Goal: Contribute content: Contribute content

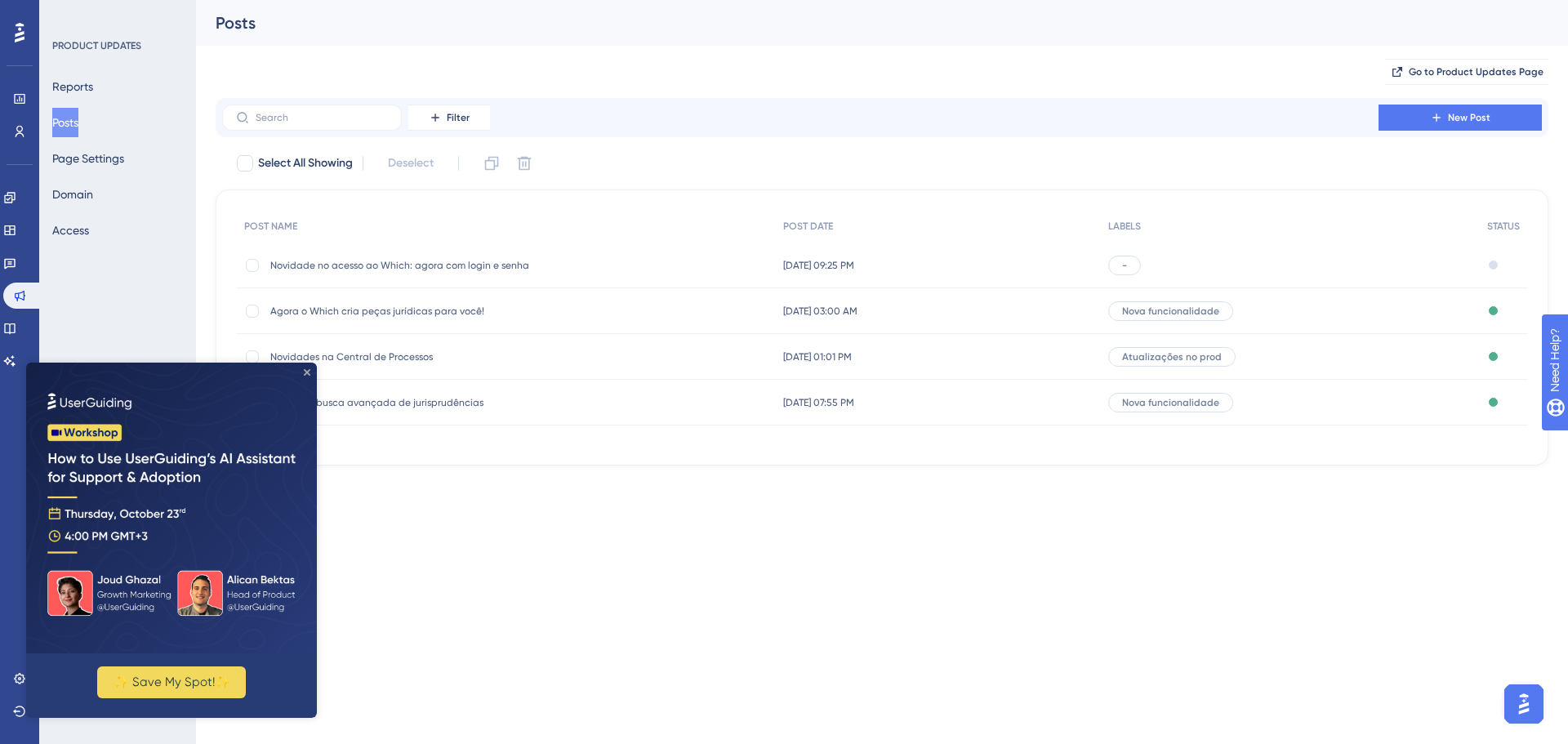
click at [306, 375] on icon "Close Preview" at bounding box center [307, 373] width 7 height 7
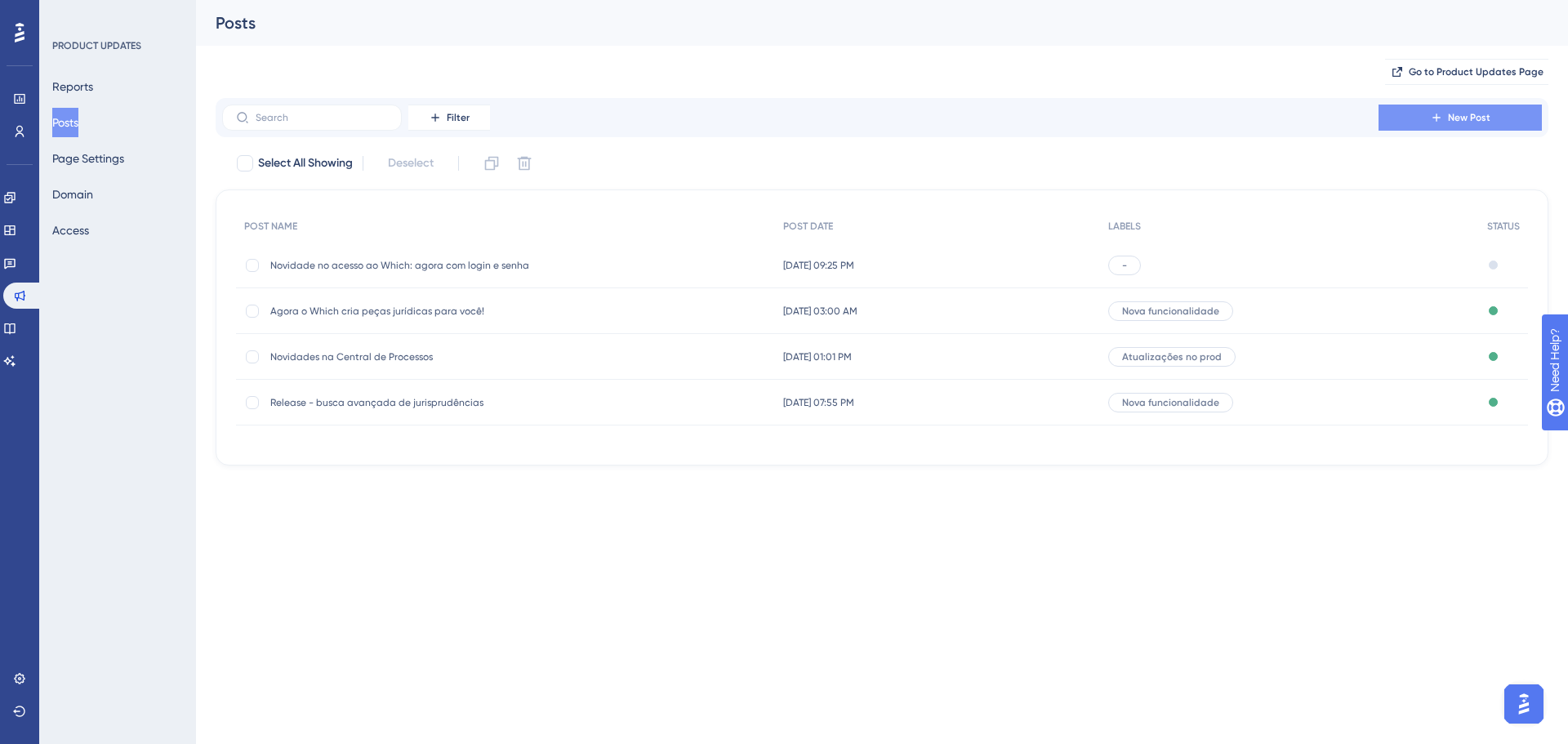
click at [1455, 117] on span "New Post" at bounding box center [1470, 117] width 43 height 13
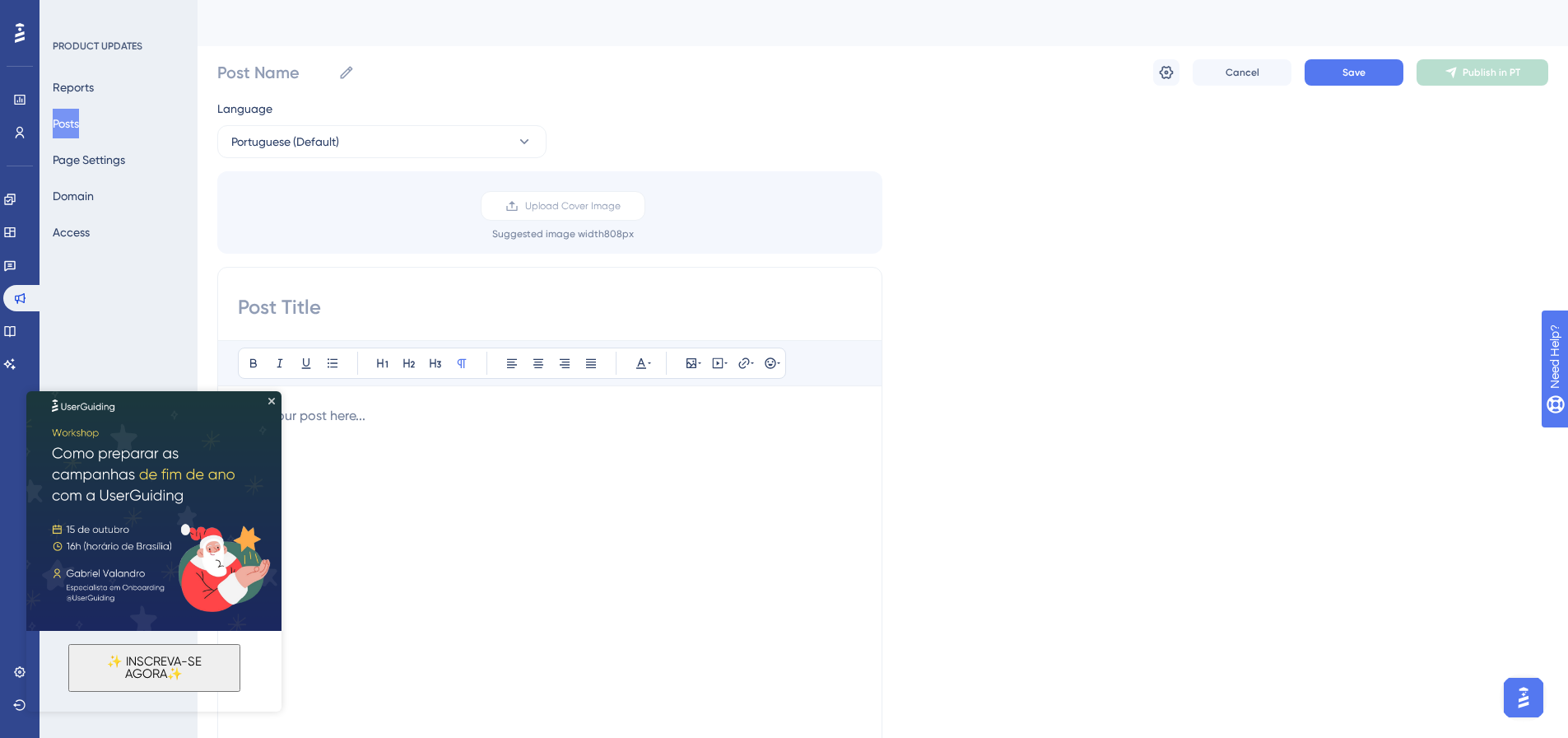
click at [271, 405] on img at bounding box center [154, 503] width 255 height 255
drag, startPoint x: 299, startPoint y: 790, endPoint x: 273, endPoint y: 401, distance: 389.9
click at [273, 401] on icon "Close Preview" at bounding box center [272, 401] width 7 height 7
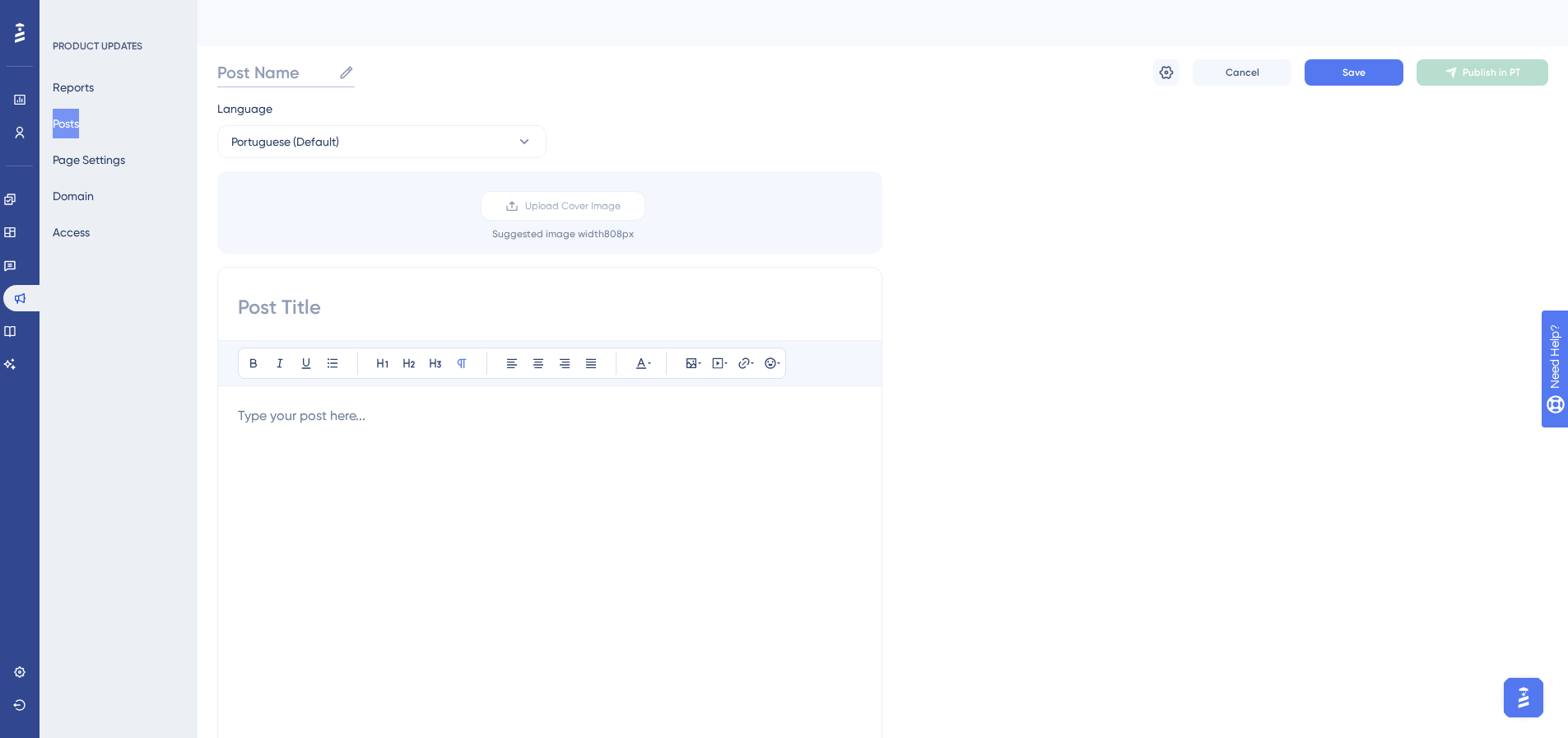
click at [293, 66] on input "Post Name" at bounding box center [274, 72] width 114 height 23
click at [293, 312] on input at bounding box center [550, 307] width 624 height 27
paste input "📸 Novo no Which: envie imagens e deixe ele ler tudo pra você!"
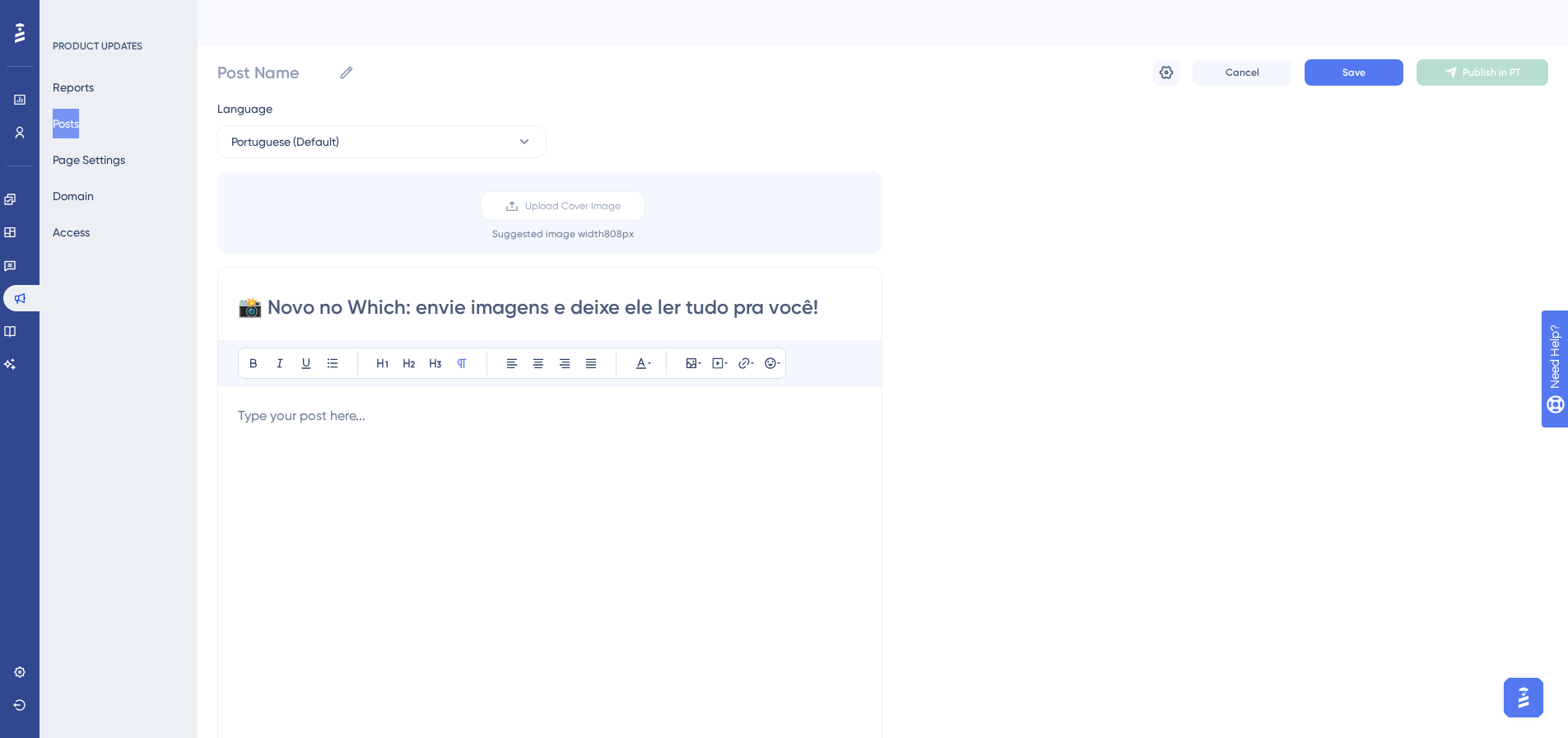
drag, startPoint x: 273, startPoint y: 311, endPoint x: 1028, endPoint y: 301, distance: 755.1
click at [1028, 301] on div "Language Portuguese (Default) Upload Cover Image Suggested image width 808 px 📸…" at bounding box center [883, 490] width 1331 height 783
type input "📸 Novo no Which: envie imagens e deixe ele ler tudo pra você!"
click at [249, 80] on input "Post Name" at bounding box center [274, 72] width 114 height 23
paste input "Novo no Which: envie imagens e deixe ele ler tudo pra você!"
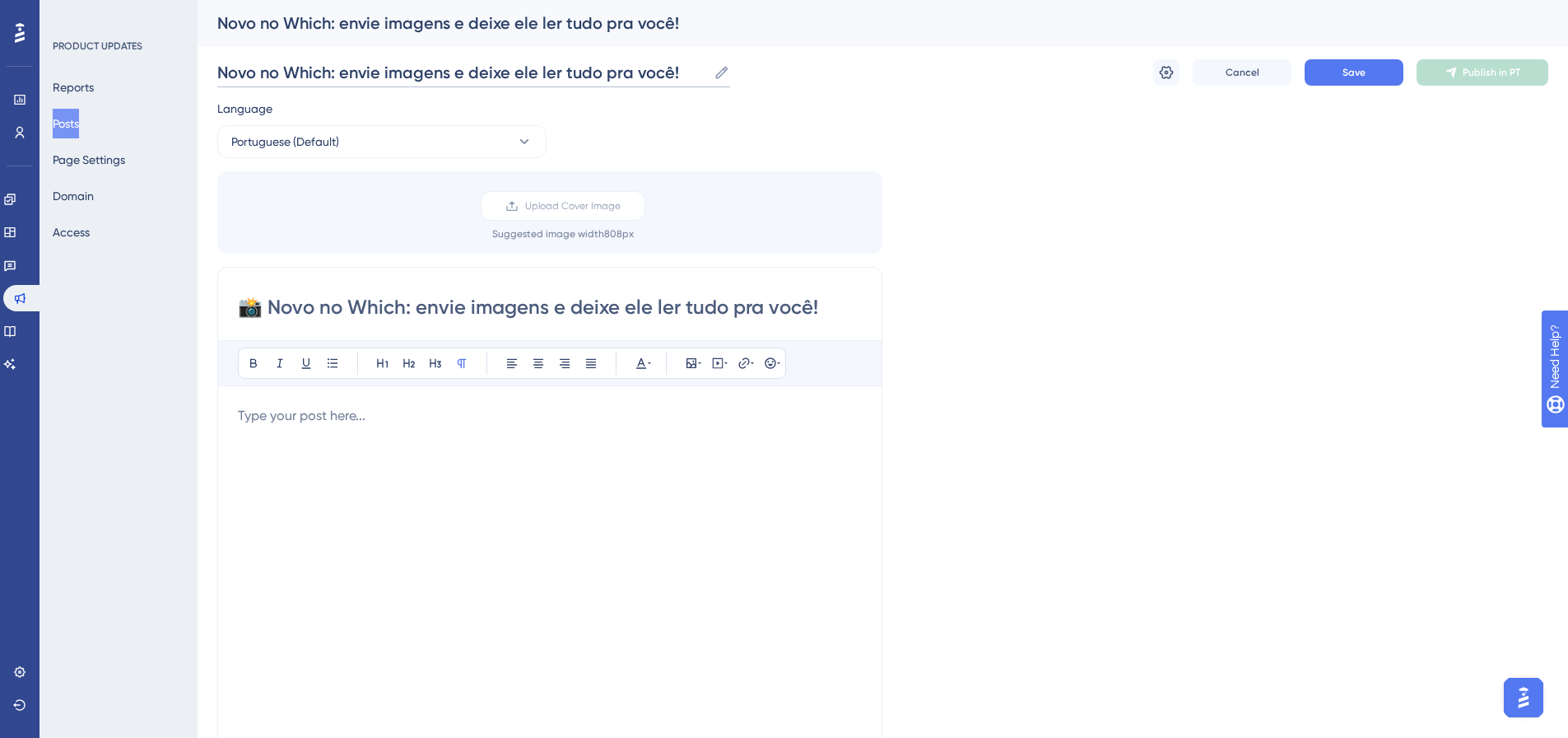
type input "Novo no Which: envie imagens e deixe ele ler tudo pra você!"
click at [408, 472] on div at bounding box center [550, 587] width 624 height 362
click at [572, 470] on div at bounding box center [550, 587] width 624 height 362
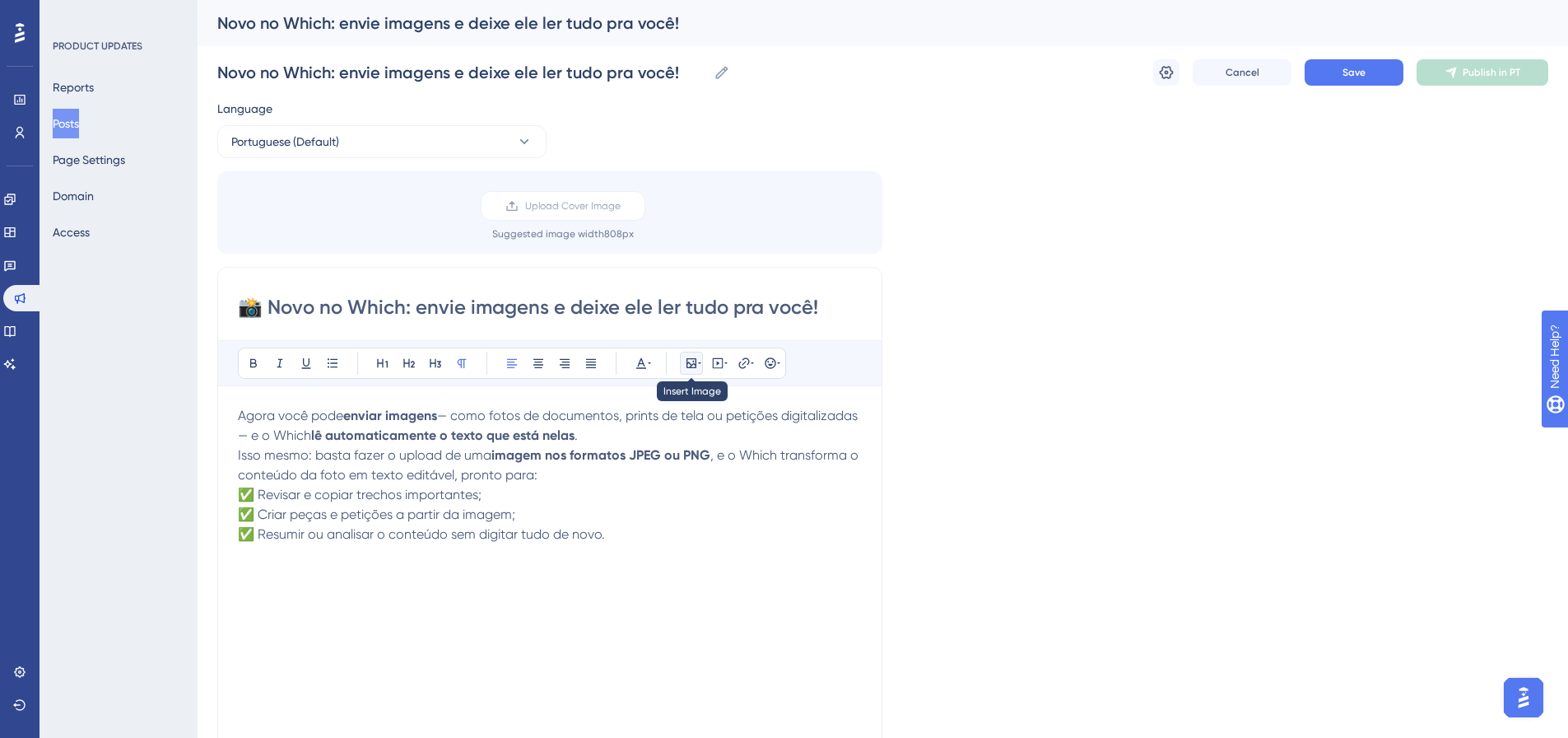
click at [696, 365] on icon at bounding box center [691, 363] width 9 height 9
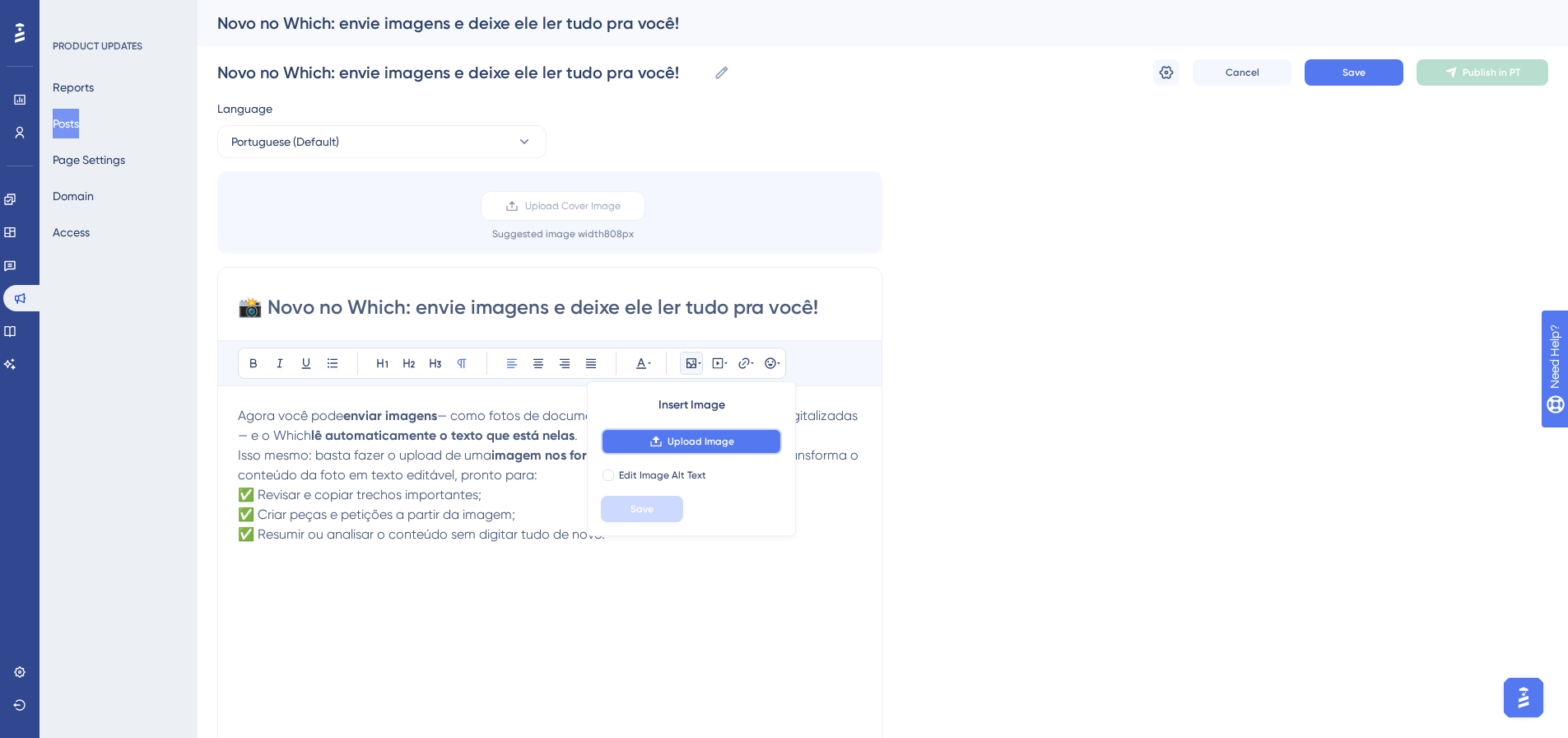
click at [701, 439] on span "Upload Image" at bounding box center [701, 441] width 67 height 13
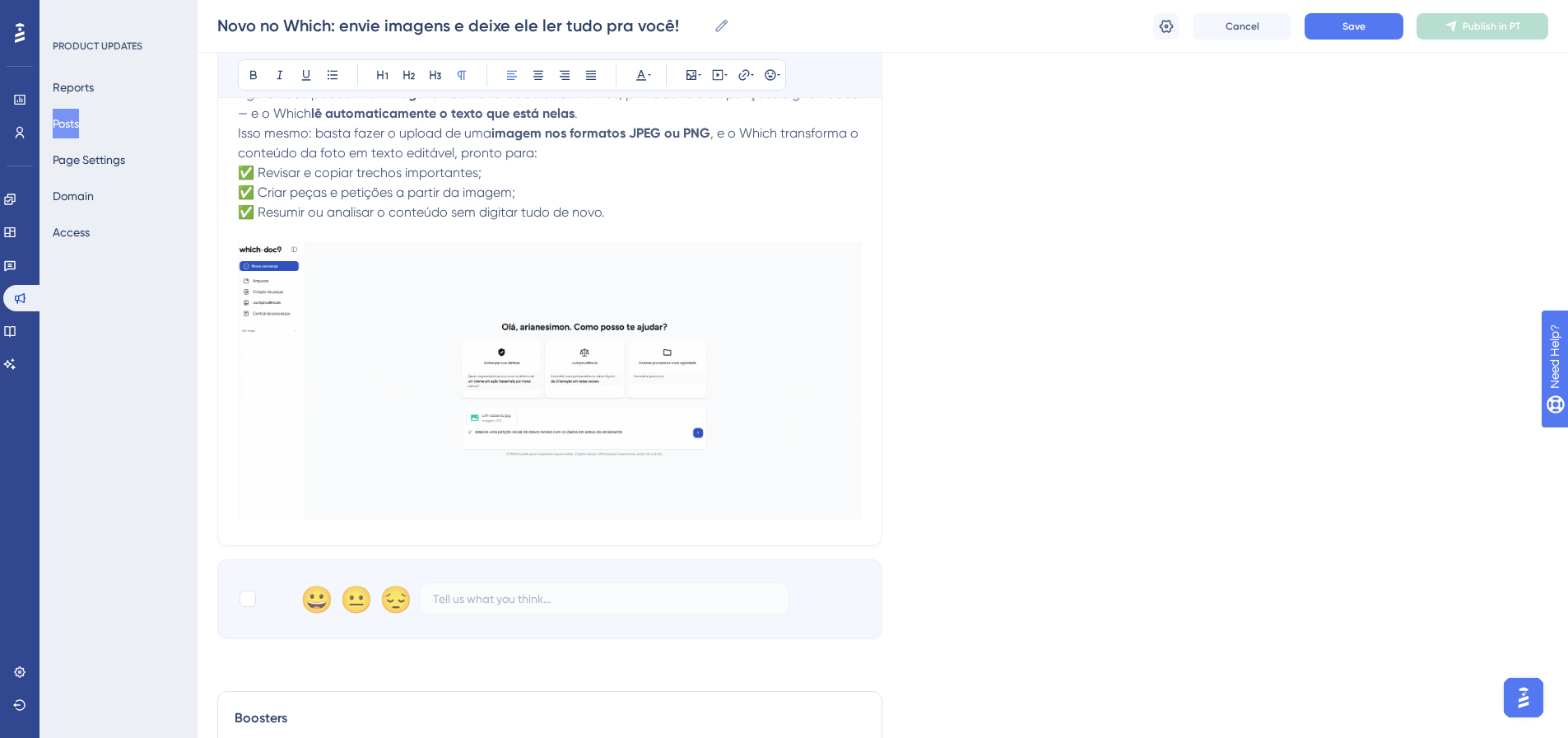
scroll to position [412, 0]
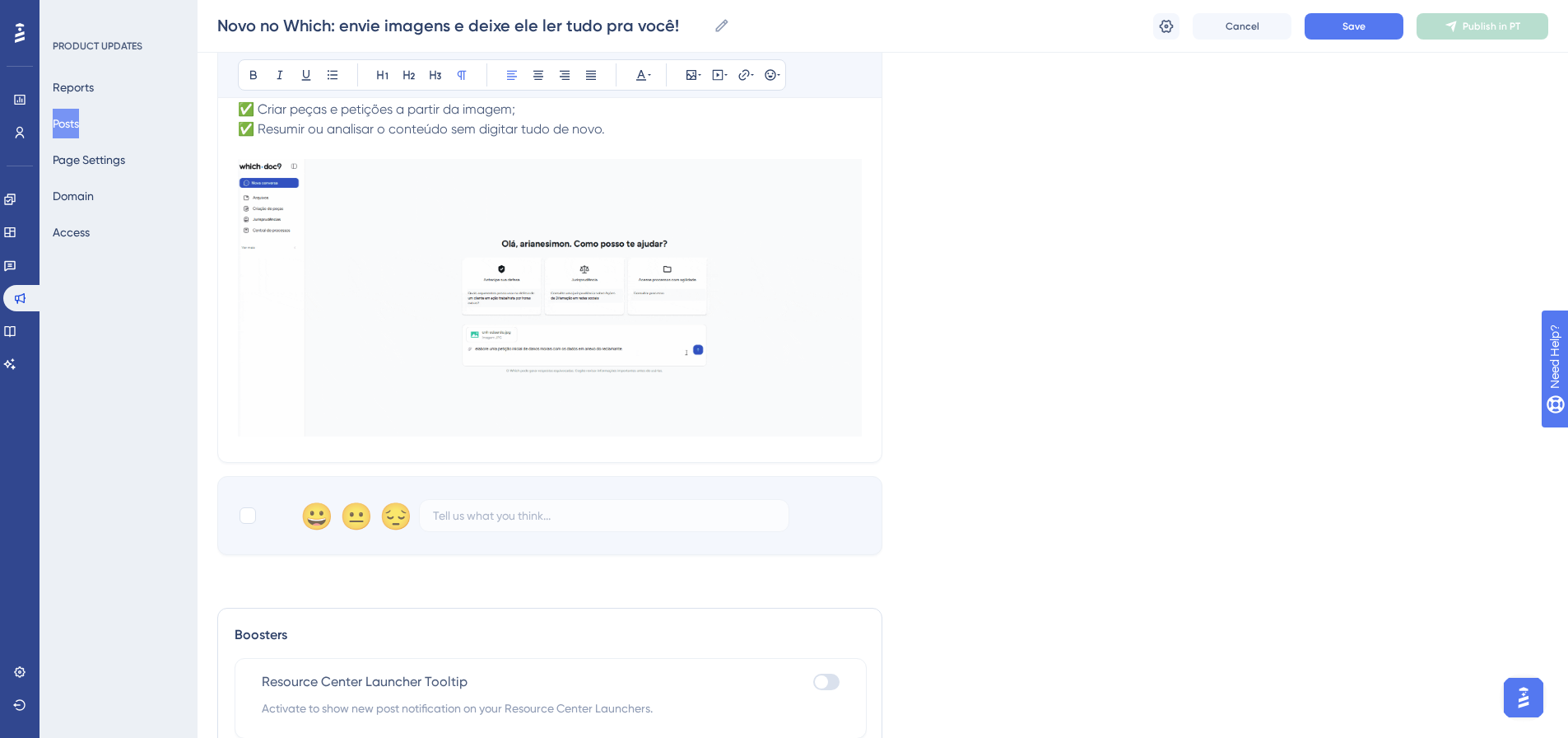
click at [862, 418] on div "📸 Novo no Which: envie imagens e deixe ele ler tudo pra você! Bold Italic Under…" at bounding box center [550, 162] width 665 height 601
click at [769, 136] on p "Isso mesmo: basta fazer o upload de uma imagem nos formatos JPEG ou PNG , e o W…" at bounding box center [550, 89] width 624 height 99
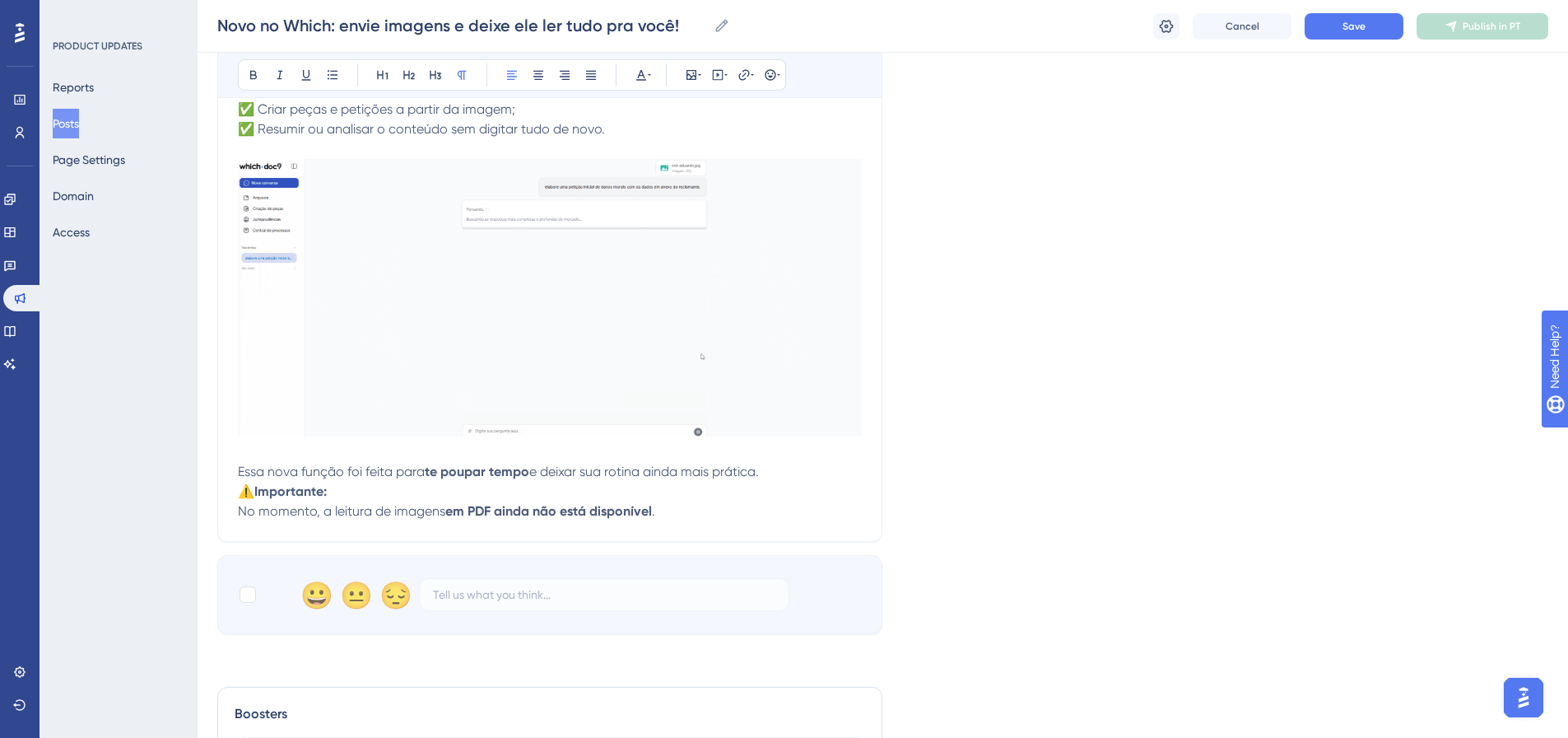
click at [791, 481] on p "Essa nova função foi feita para te poupar tempo e deixar sua rotina ainda mais …" at bounding box center [550, 320] width 624 height 323
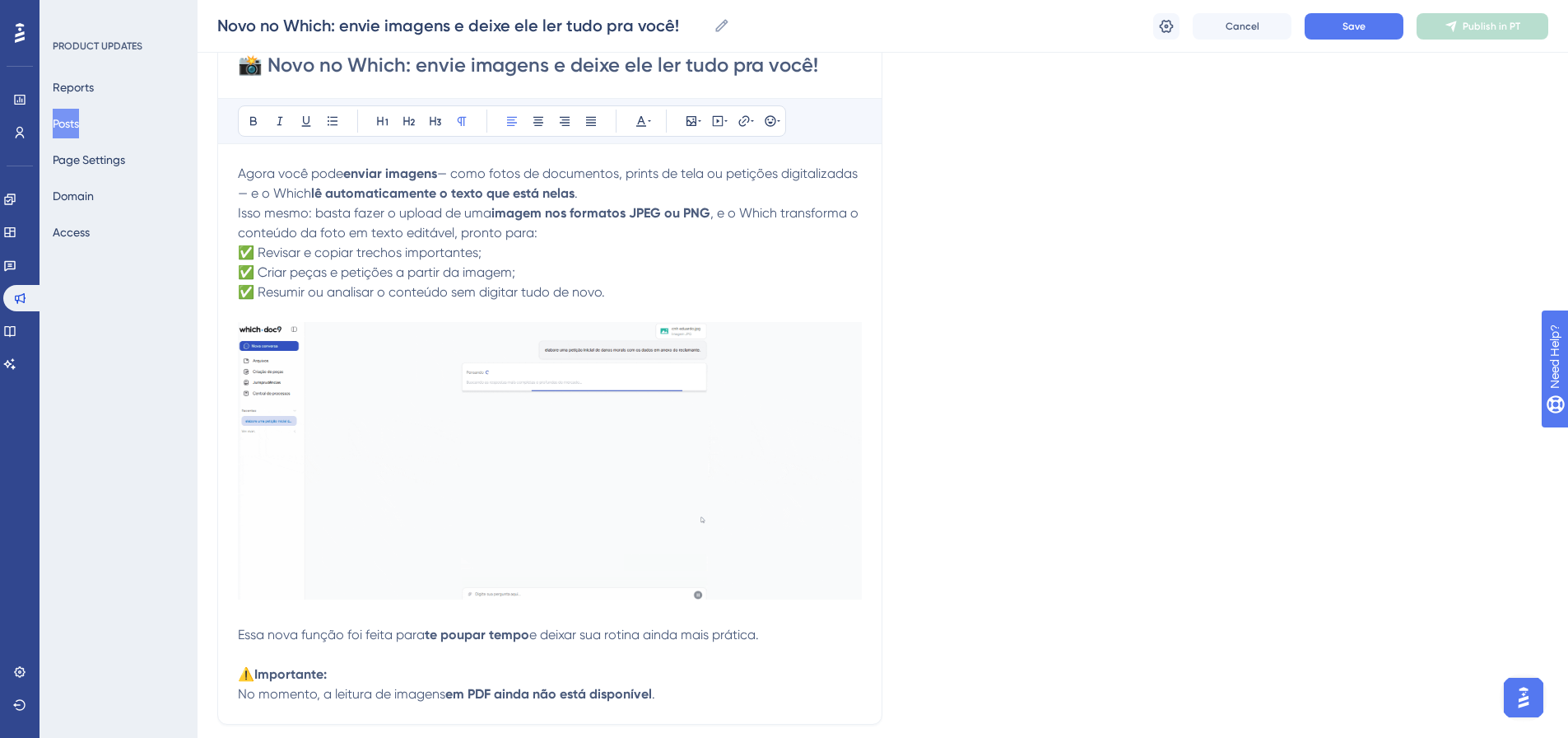
scroll to position [247, 0]
click at [720, 233] on p "Isso mesmo: basta fazer o upload de uma imagem nos formatos JPEG ou PNG , e o W…" at bounding box center [550, 254] width 624 height 99
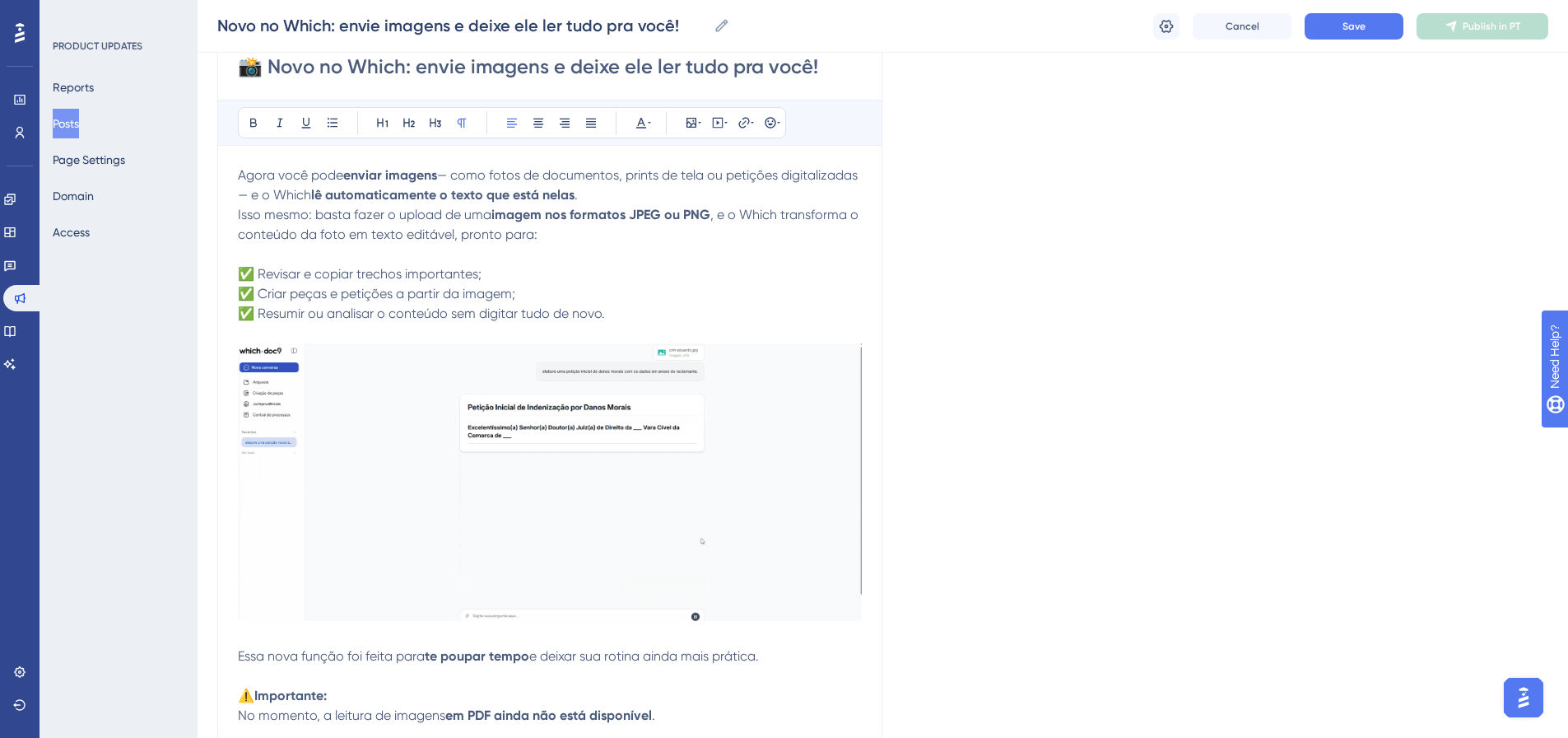
click at [689, 193] on p "Agora você pode enviar imagens — como fotos de documentos, prints de tela ou pe…" at bounding box center [550, 185] width 624 height 40
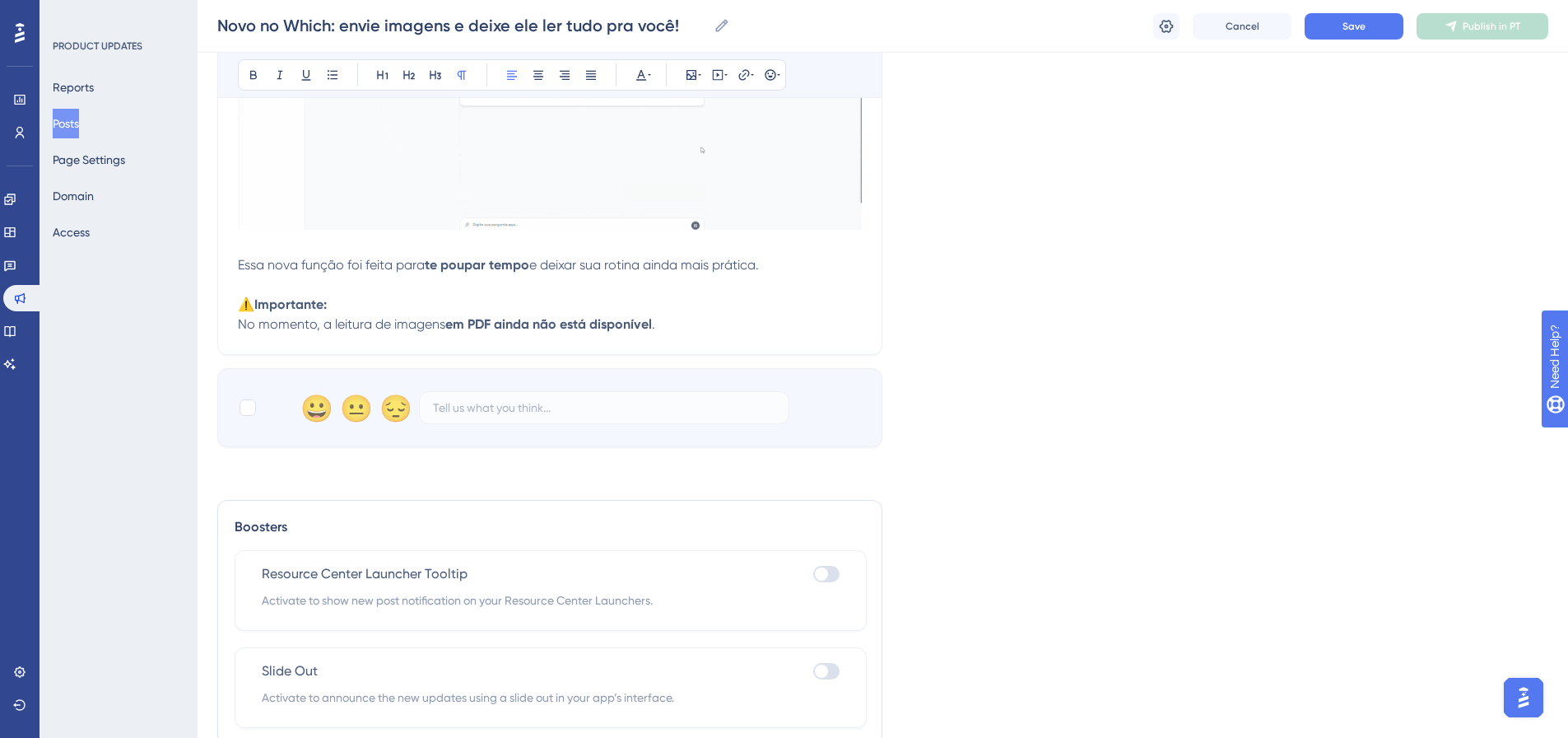
scroll to position [659, 0]
click at [257, 409] on div at bounding box center [248, 407] width 20 height 20
checkbox input "true"
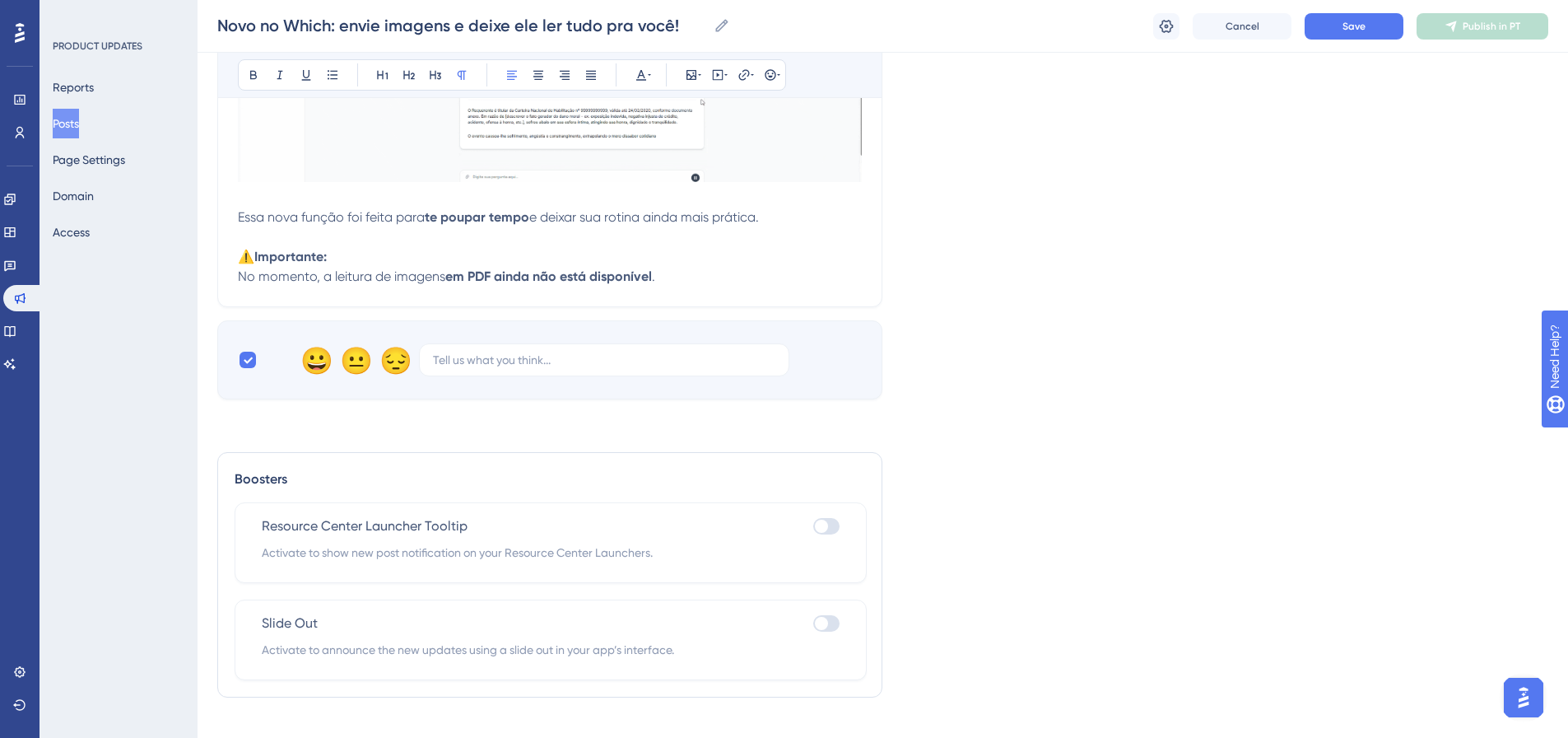
scroll to position [731, 0]
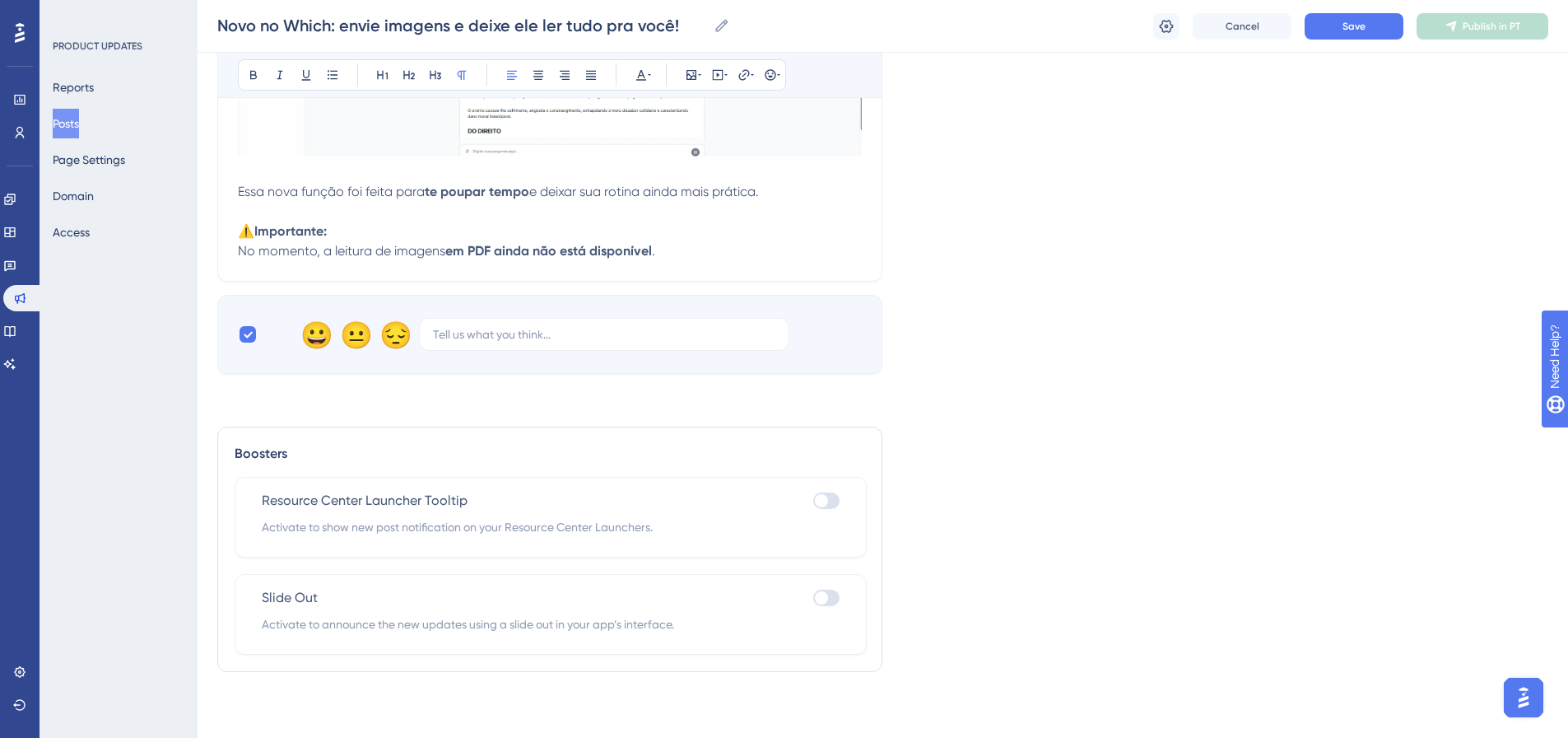
click at [830, 599] on div at bounding box center [826, 598] width 27 height 16
click at [813, 599] on input "checkbox" at bounding box center [812, 598] width 1 height 1
checkbox input "true"
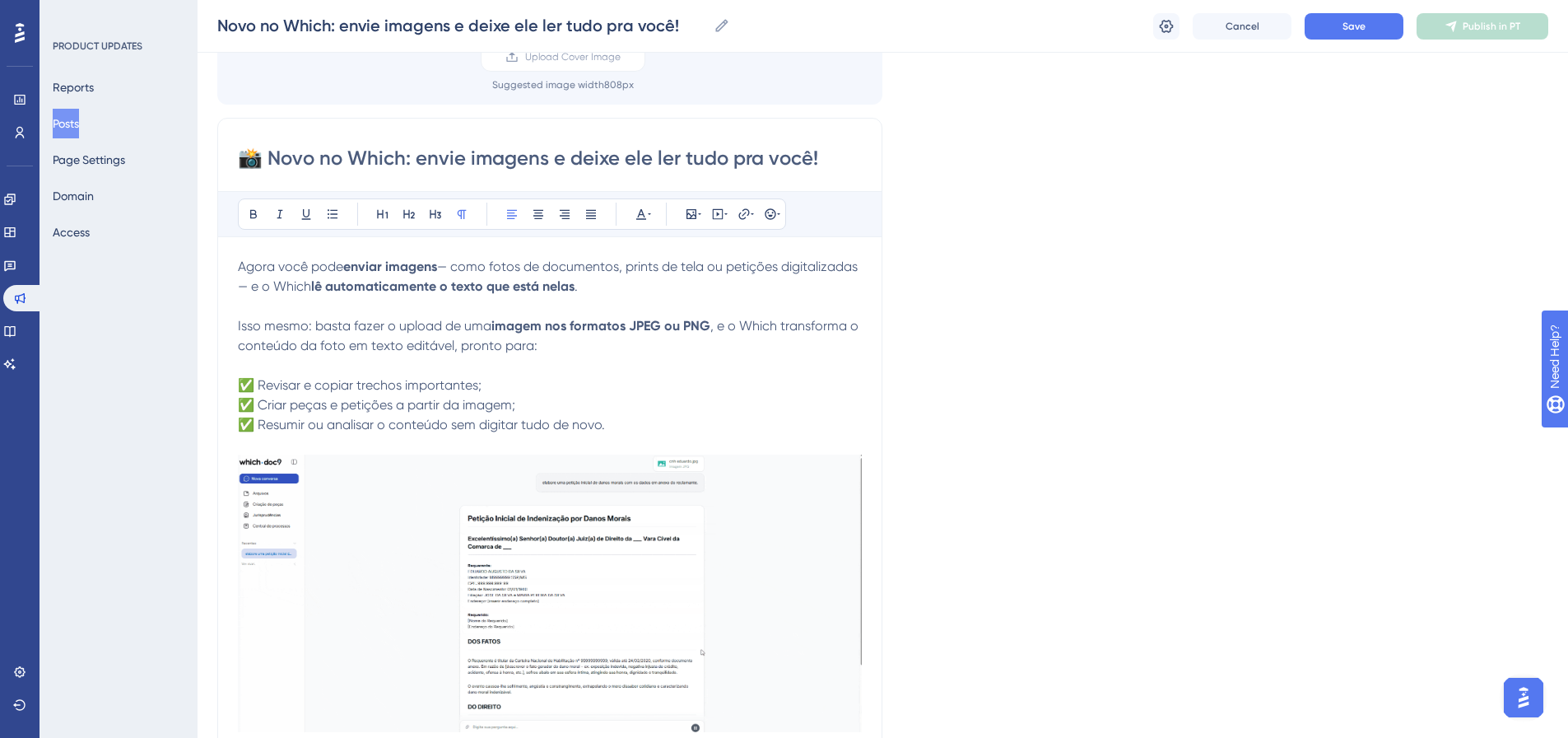
scroll to position [155, 0]
drag, startPoint x: 416, startPoint y: 160, endPoint x: 841, endPoint y: 144, distance: 425.3
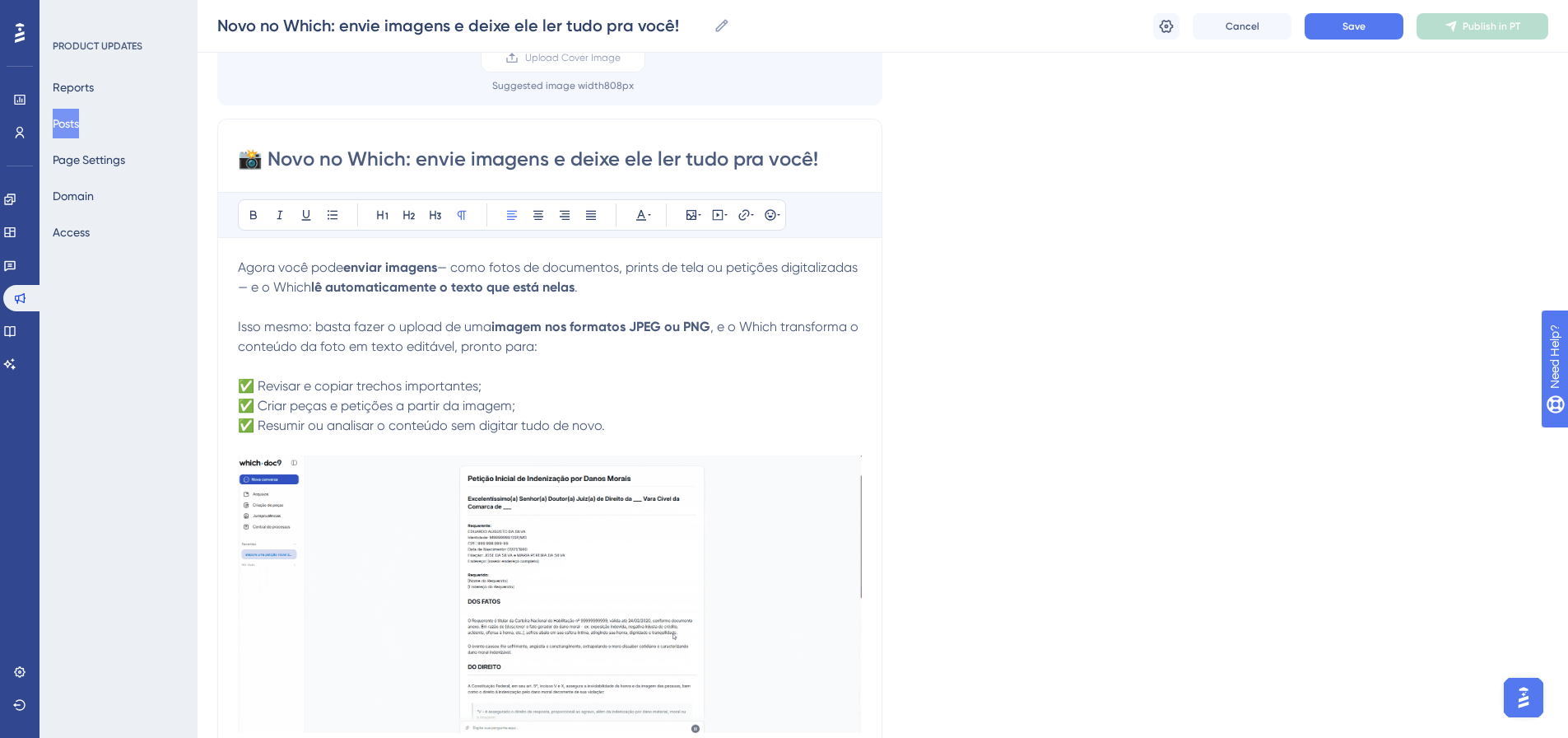
click at [841, 144] on div "📸 Novo no Which: envie imagens e deixe ele ler tudo pra você! Bold Italic Under…" at bounding box center [550, 489] width 665 height 740
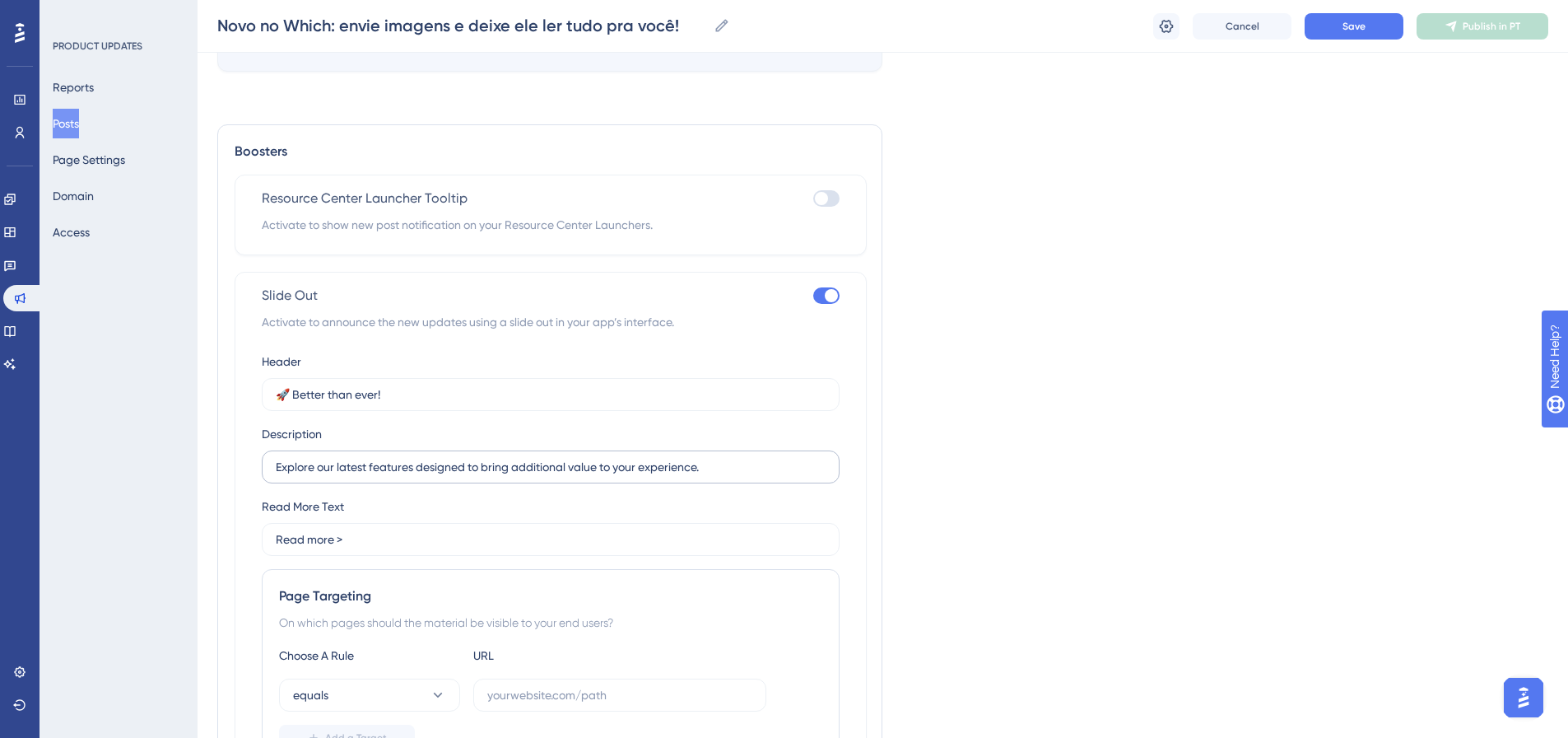
scroll to position [1061, 0]
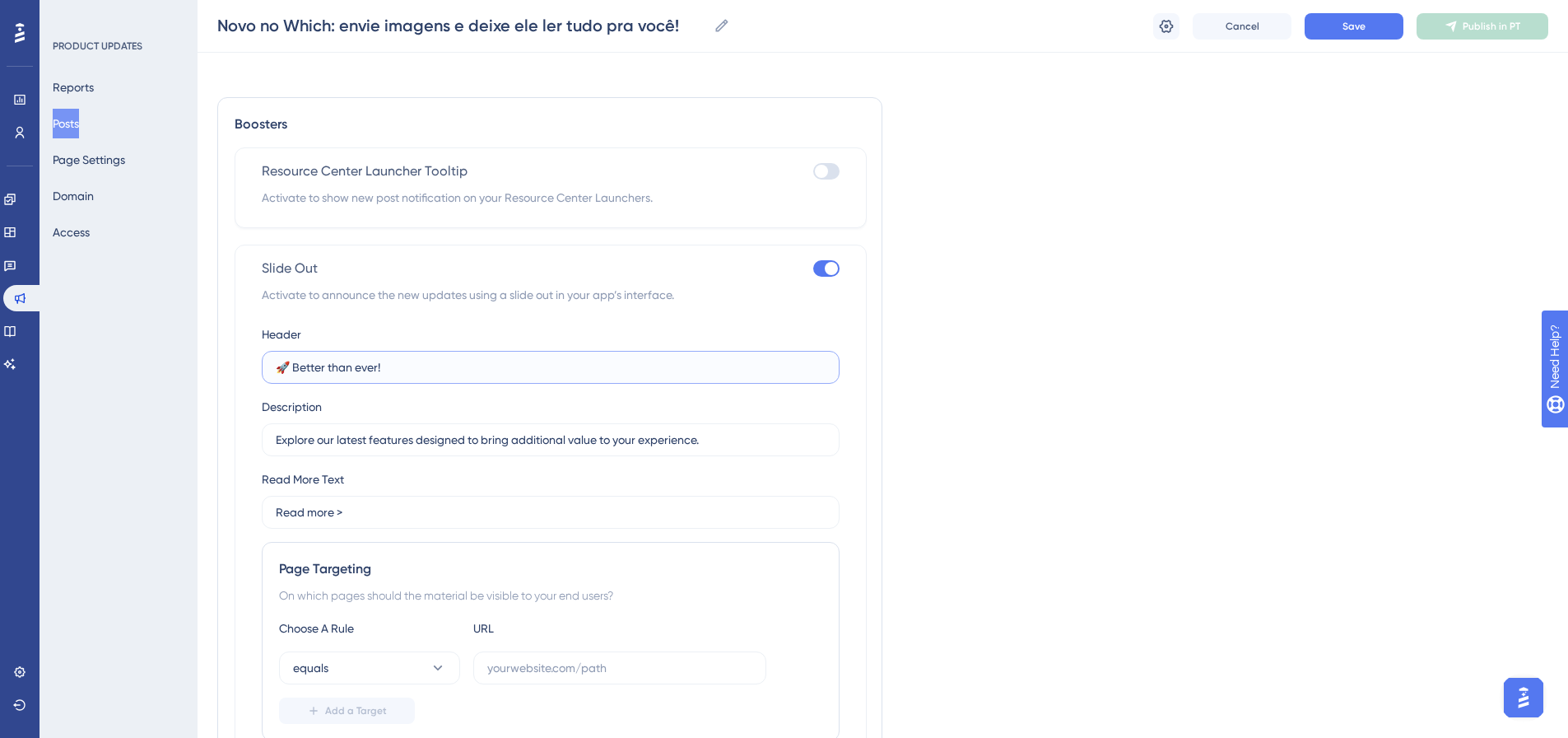
drag, startPoint x: 297, startPoint y: 372, endPoint x: 432, endPoint y: 372, distance: 135.0
click at [432, 372] on input "🚀 Better than ever!" at bounding box center [551, 367] width 550 height 18
paste input "envie imagens e deixe ele ler tudo pra você"
click at [296, 371] on input "🚀 envie imagens e deixe ele ler tudo pra você!" at bounding box center [551, 367] width 550 height 18
type input "🚀 Envie imagens e deixe ele ler tudo pra você!"
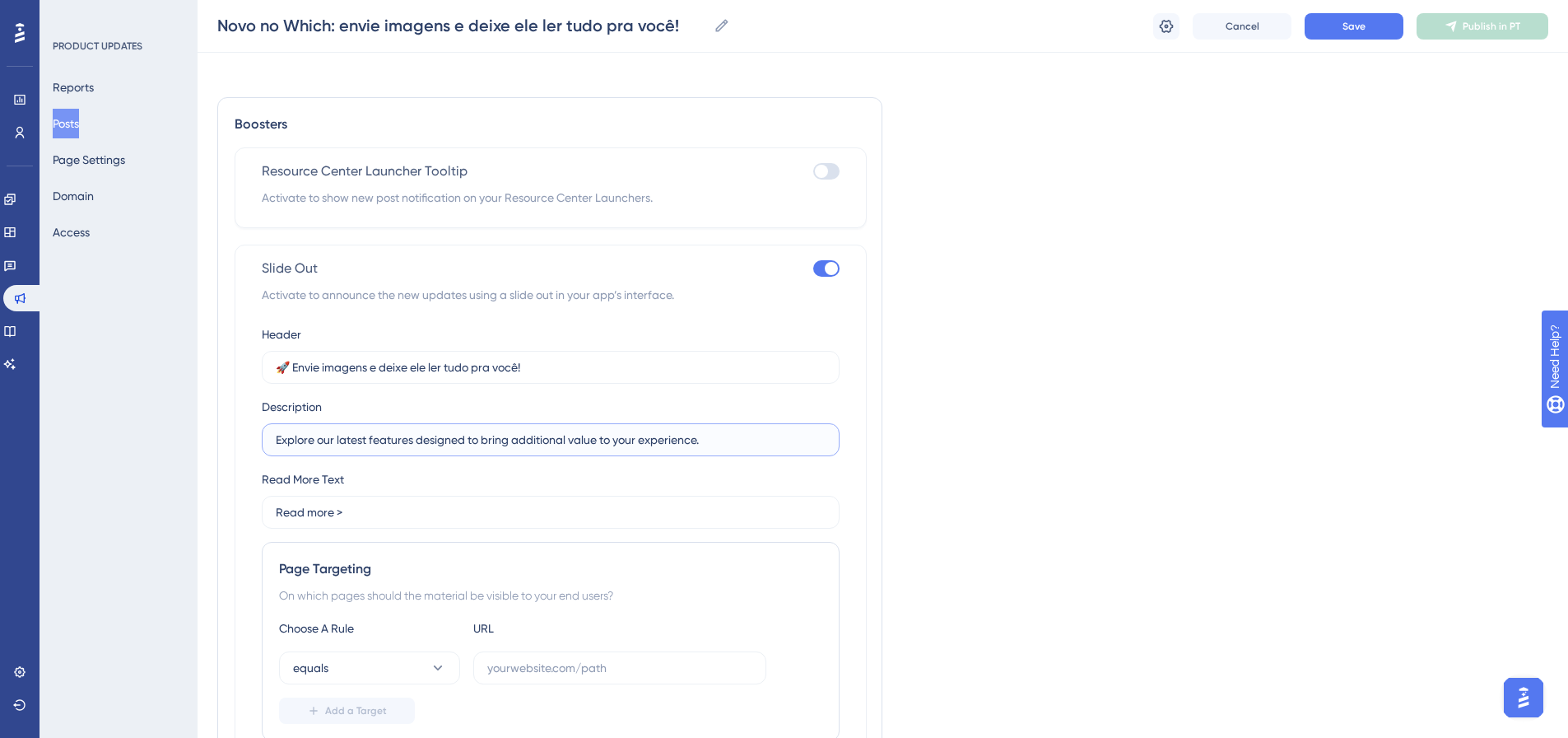
click at [459, 440] on input "Explore our latest features designed to bring additional value to your experien…" at bounding box center [551, 440] width 550 height 18
click at [414, 446] on input "Explore our latest features designed to bring additional value to your experien…" at bounding box center [551, 440] width 550 height 18
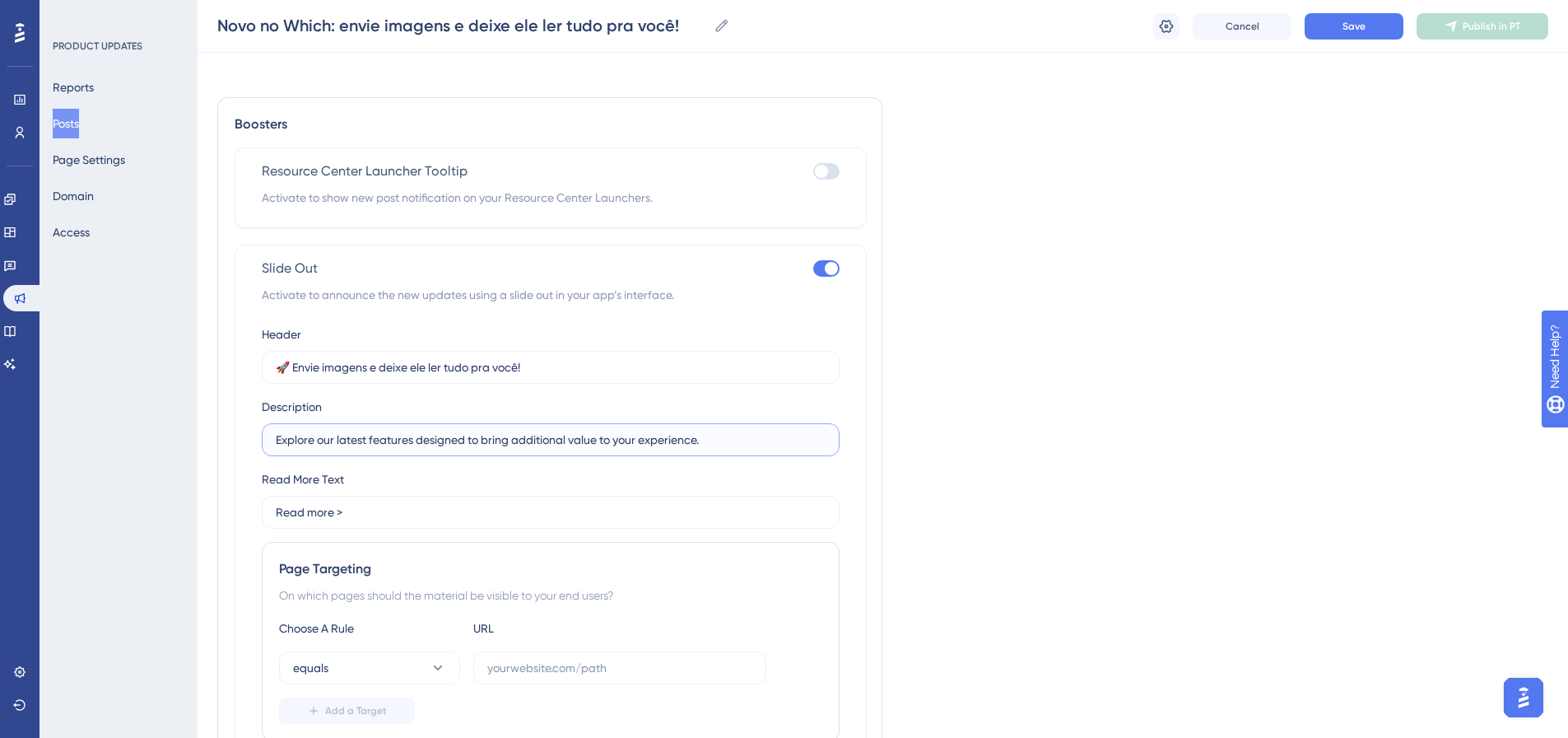
click at [414, 446] on input "Explore our latest features designed to bring additional value to your experien…" at bounding box center [551, 440] width 550 height 18
click at [399, 445] on input "Explore hoje" at bounding box center [551, 440] width 550 height 18
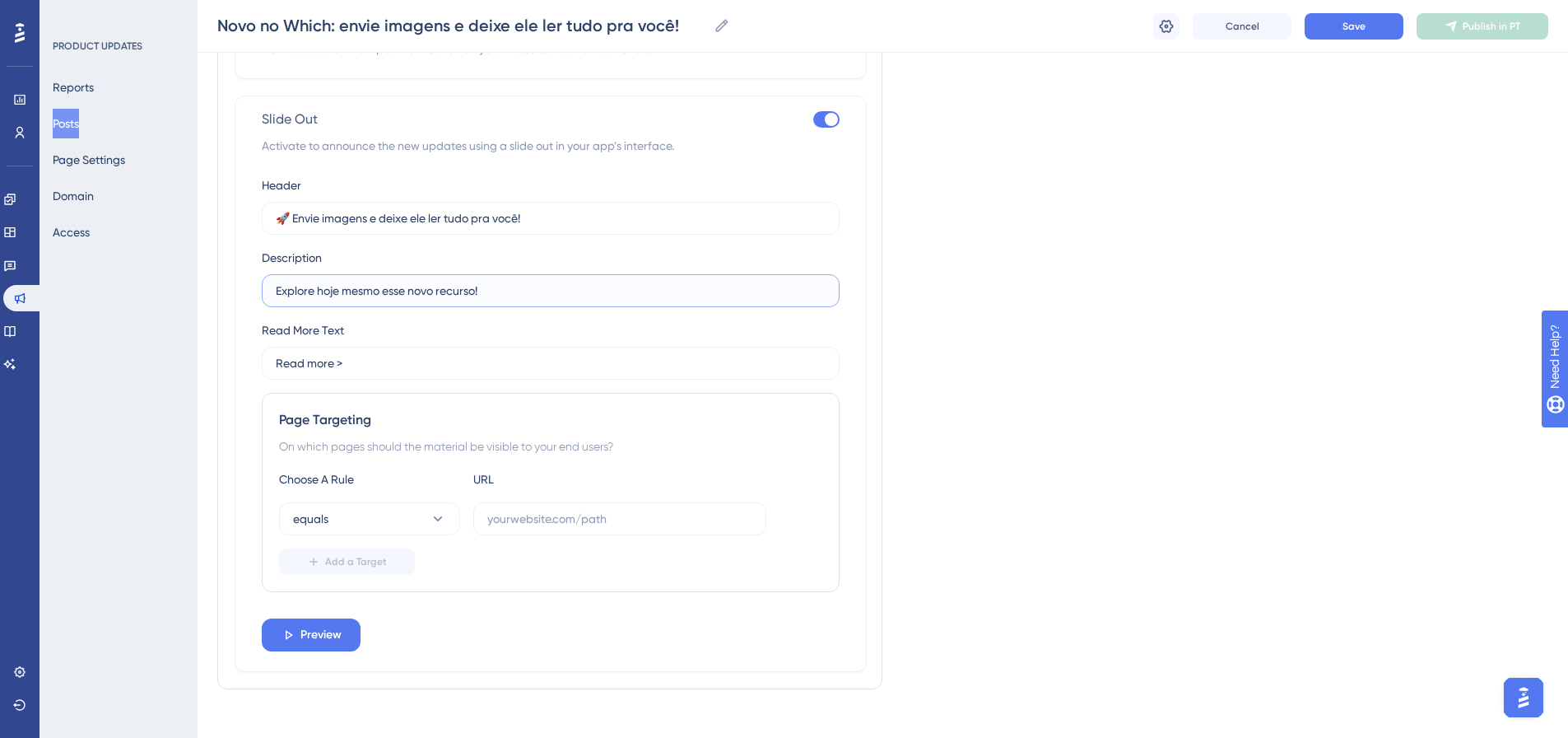
scroll to position [1226, 0]
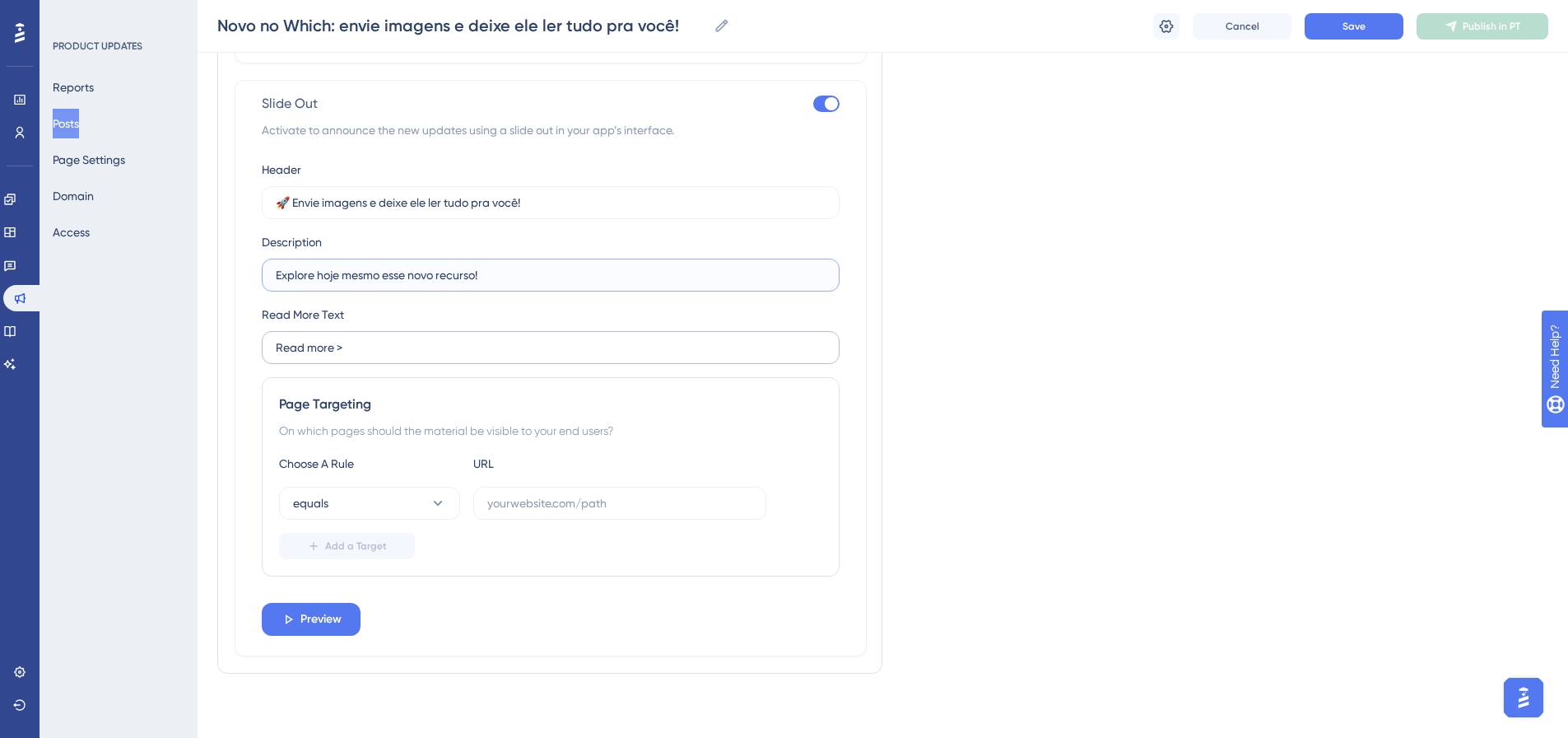
type input "Explore hoje mesmo esse novo recurso!"
click at [357, 349] on input "Read more >" at bounding box center [551, 347] width 550 height 18
drag, startPoint x: 330, startPoint y: 349, endPoint x: 255, endPoint y: 348, distance: 75.0
click at [255, 348] on div "Slide Out Activate to announce the new updates using a slide out in your app’s …" at bounding box center [550, 368] width 632 height 576
click at [334, 350] on input "Read more >" at bounding box center [551, 347] width 550 height 18
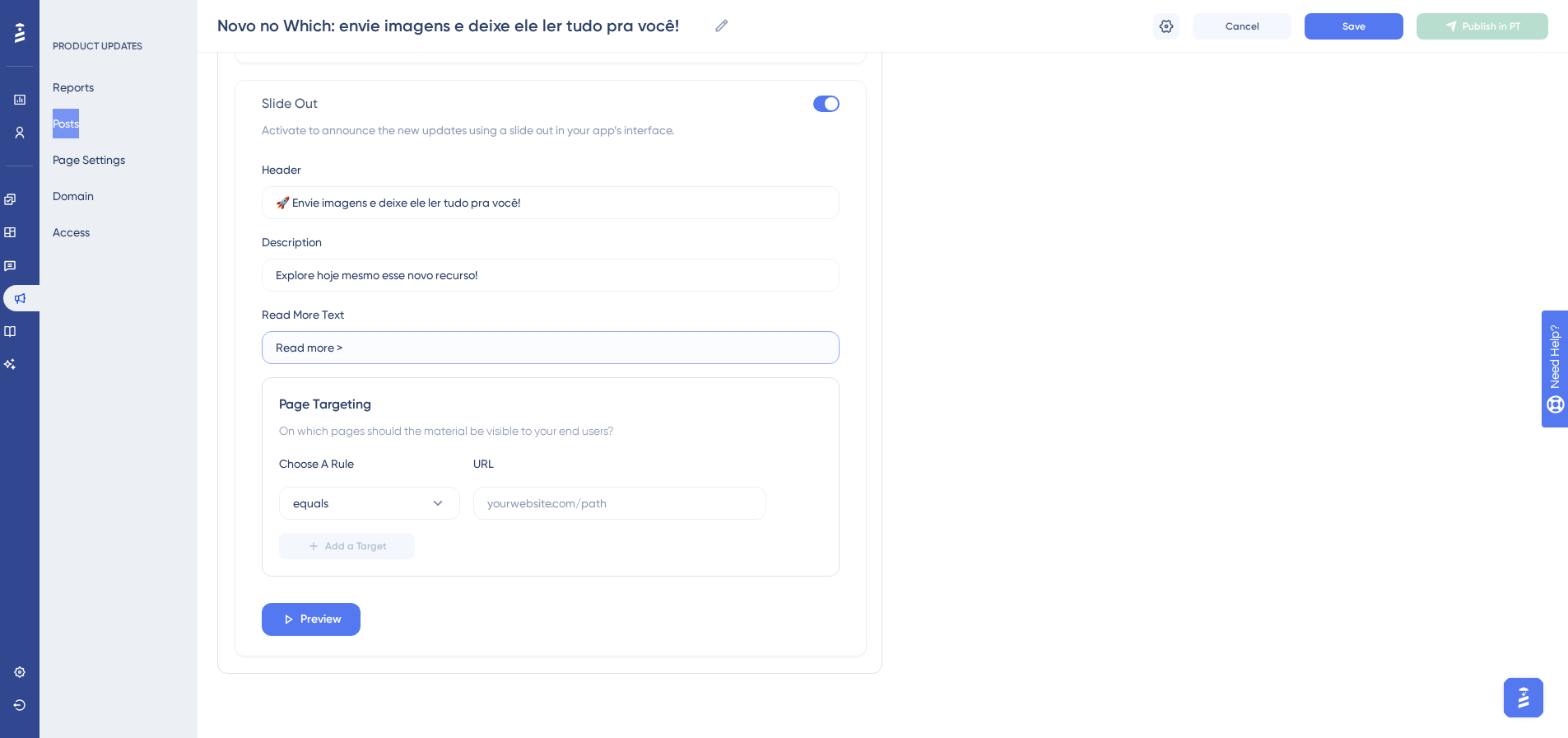
drag, startPoint x: 334, startPoint y: 350, endPoint x: 191, endPoint y: 350, distance: 143.0
type input "Leia mais >"
click at [348, 511] on button "equals" at bounding box center [370, 503] width 181 height 33
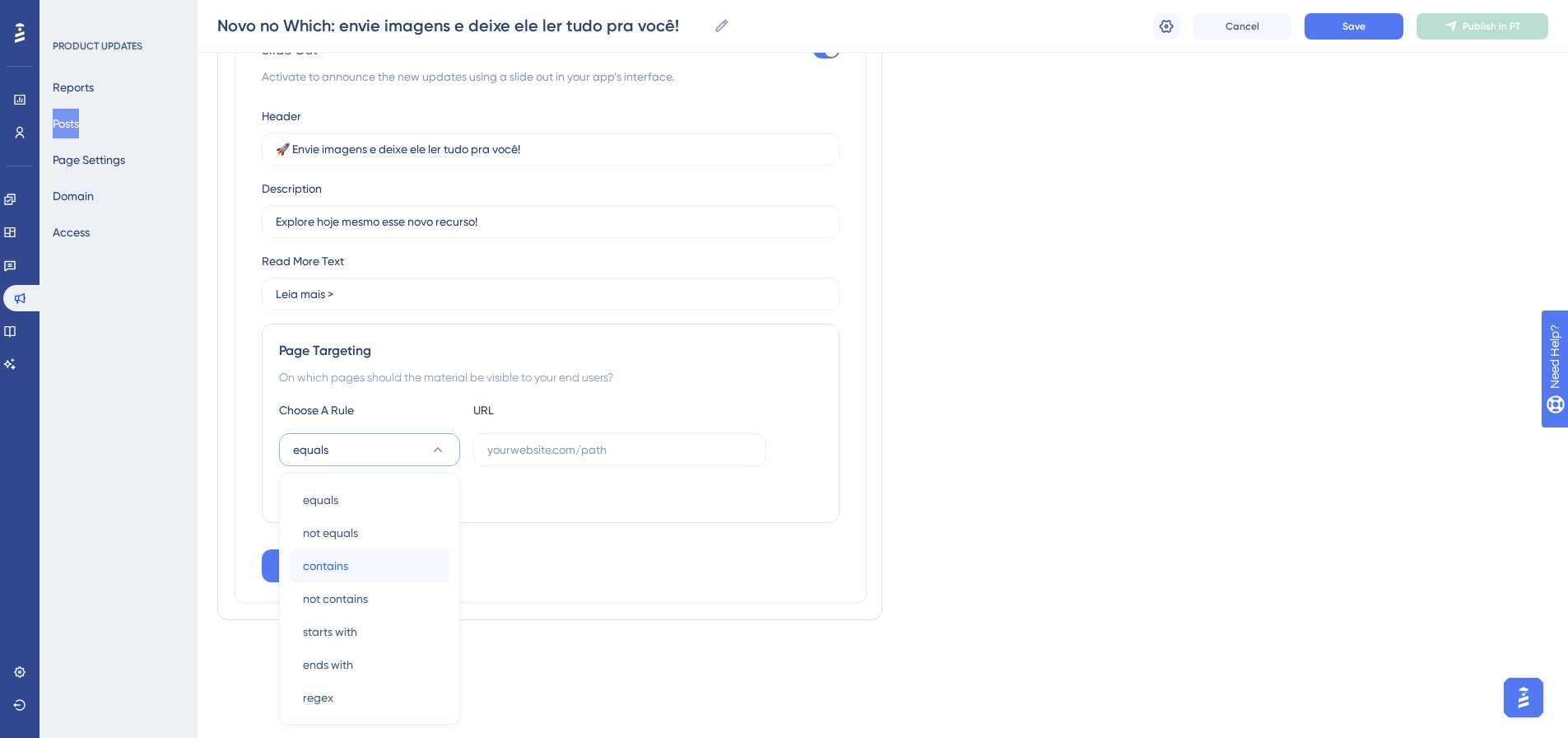
click at [368, 564] on div "contains contains" at bounding box center [369, 566] width 133 height 33
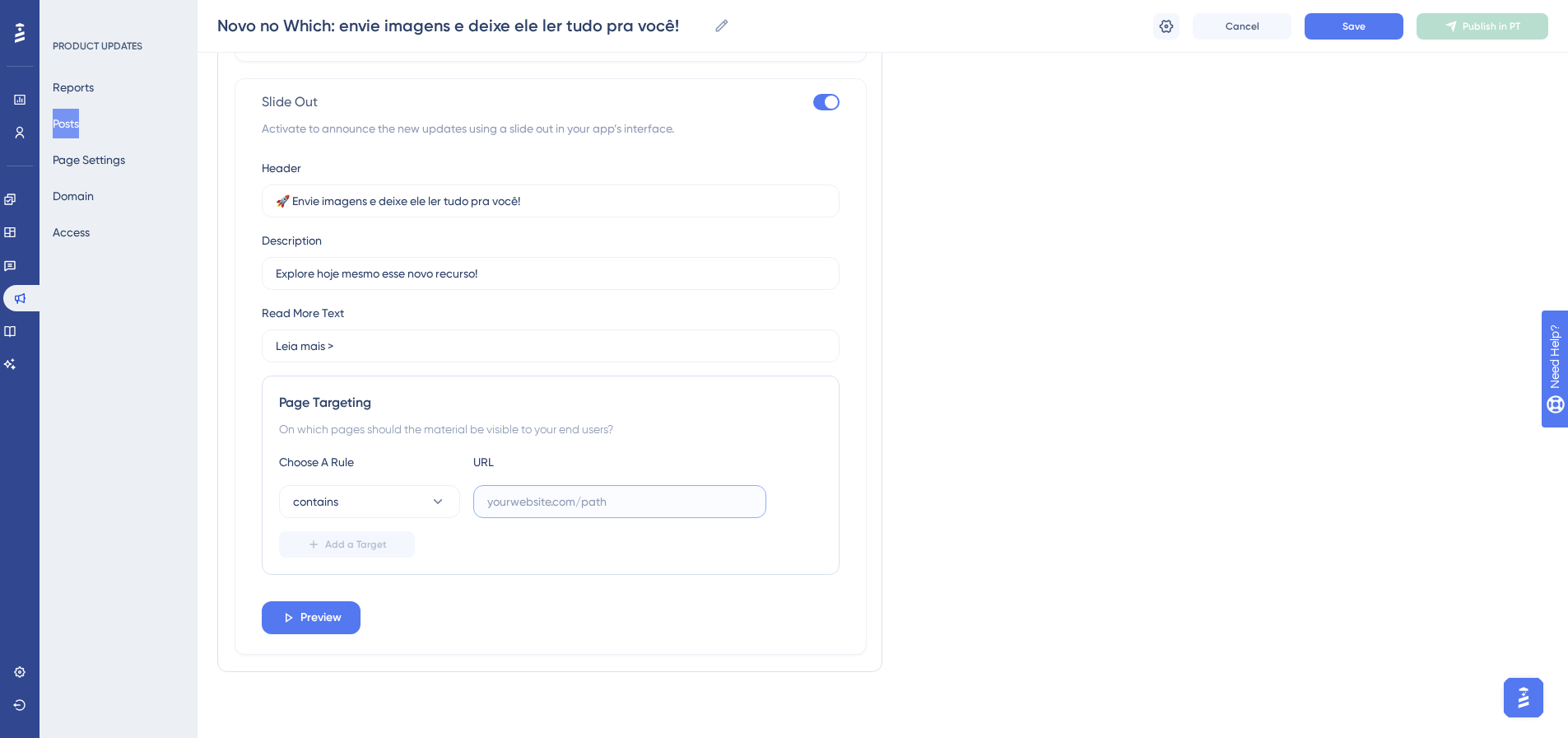
click at [512, 498] on input "text" at bounding box center [620, 501] width 265 height 18
click at [565, 495] on input "text" at bounding box center [620, 501] width 265 height 18
paste input "[DOMAIN_NAME]"
type input "[DOMAIN_NAME]"
click at [592, 534] on div "Add a Target" at bounding box center [551, 544] width 543 height 27
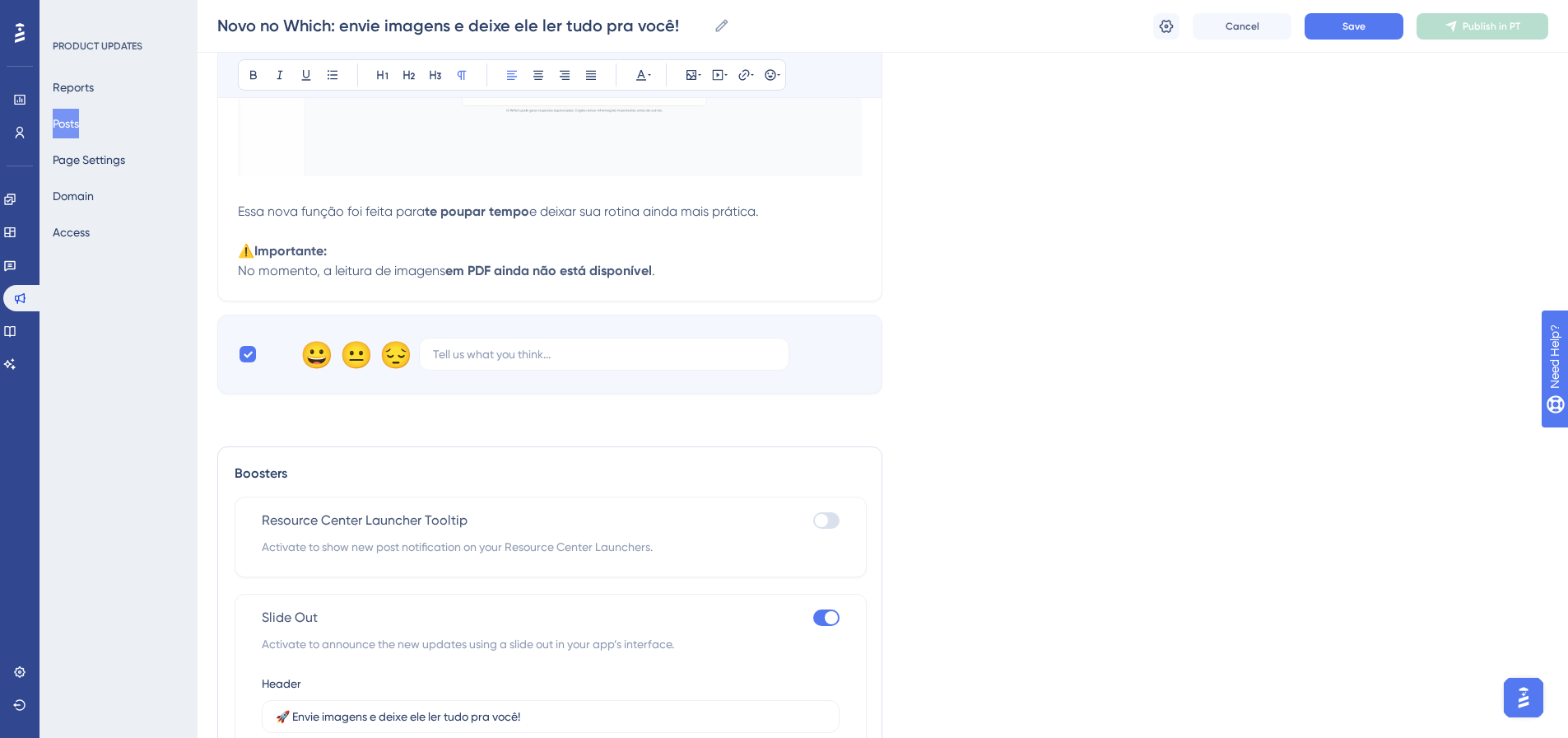
scroll to position [650, 0]
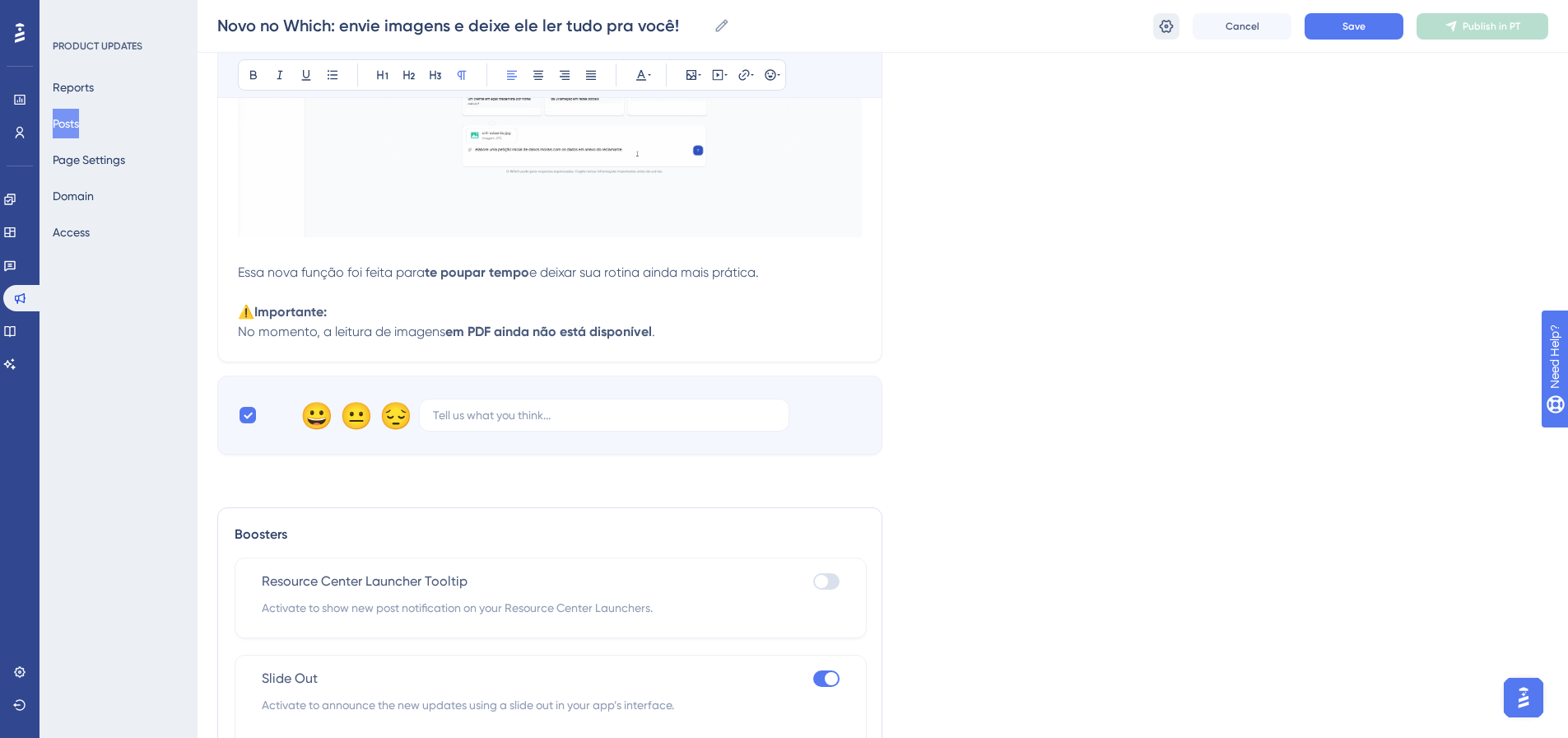
click at [1172, 34] on icon at bounding box center [1166, 26] width 16 height 16
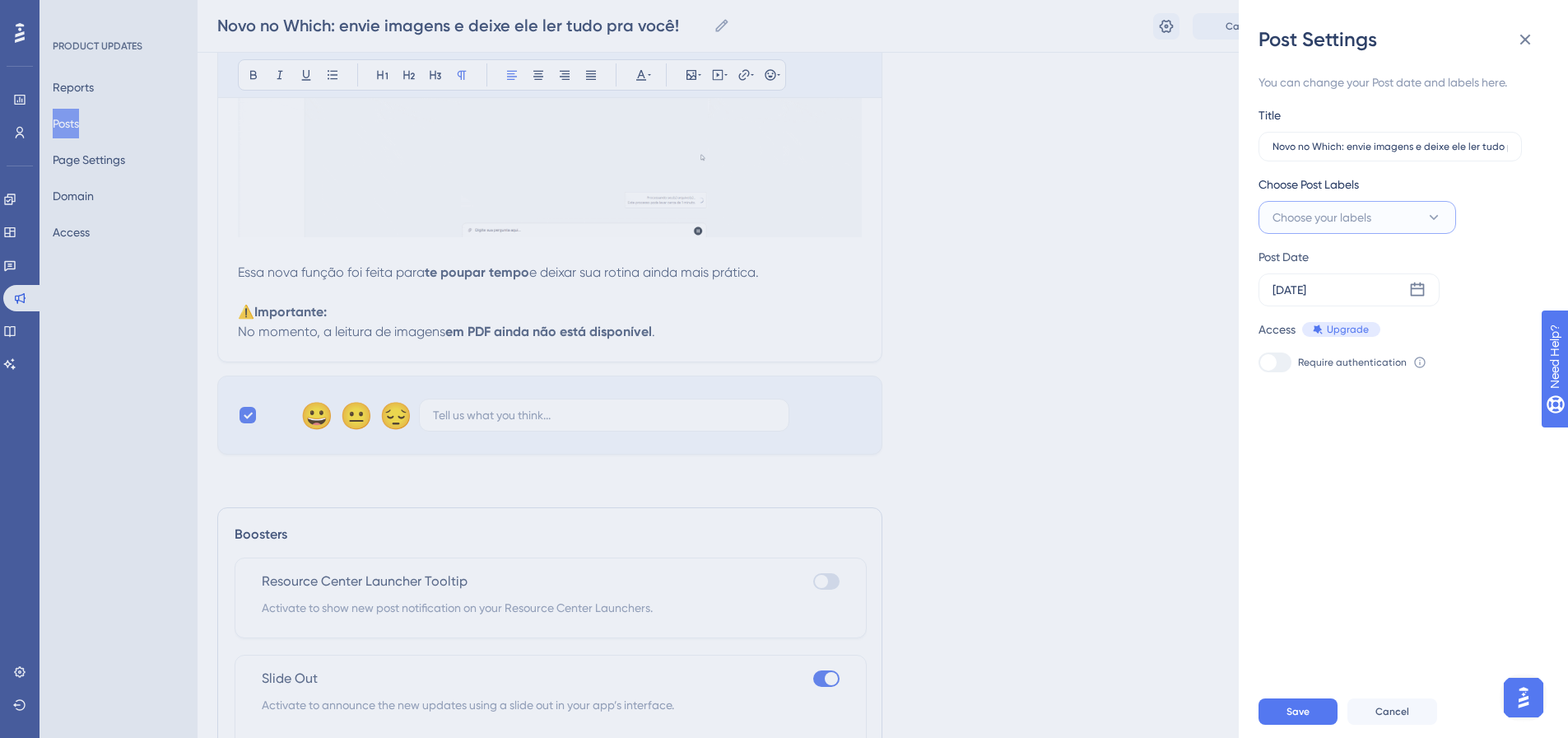
click at [1426, 228] on button "Choose your labels" at bounding box center [1357, 218] width 198 height 33
click at [1283, 383] on div at bounding box center [1277, 384] width 13 height 13
checkbox input "true"
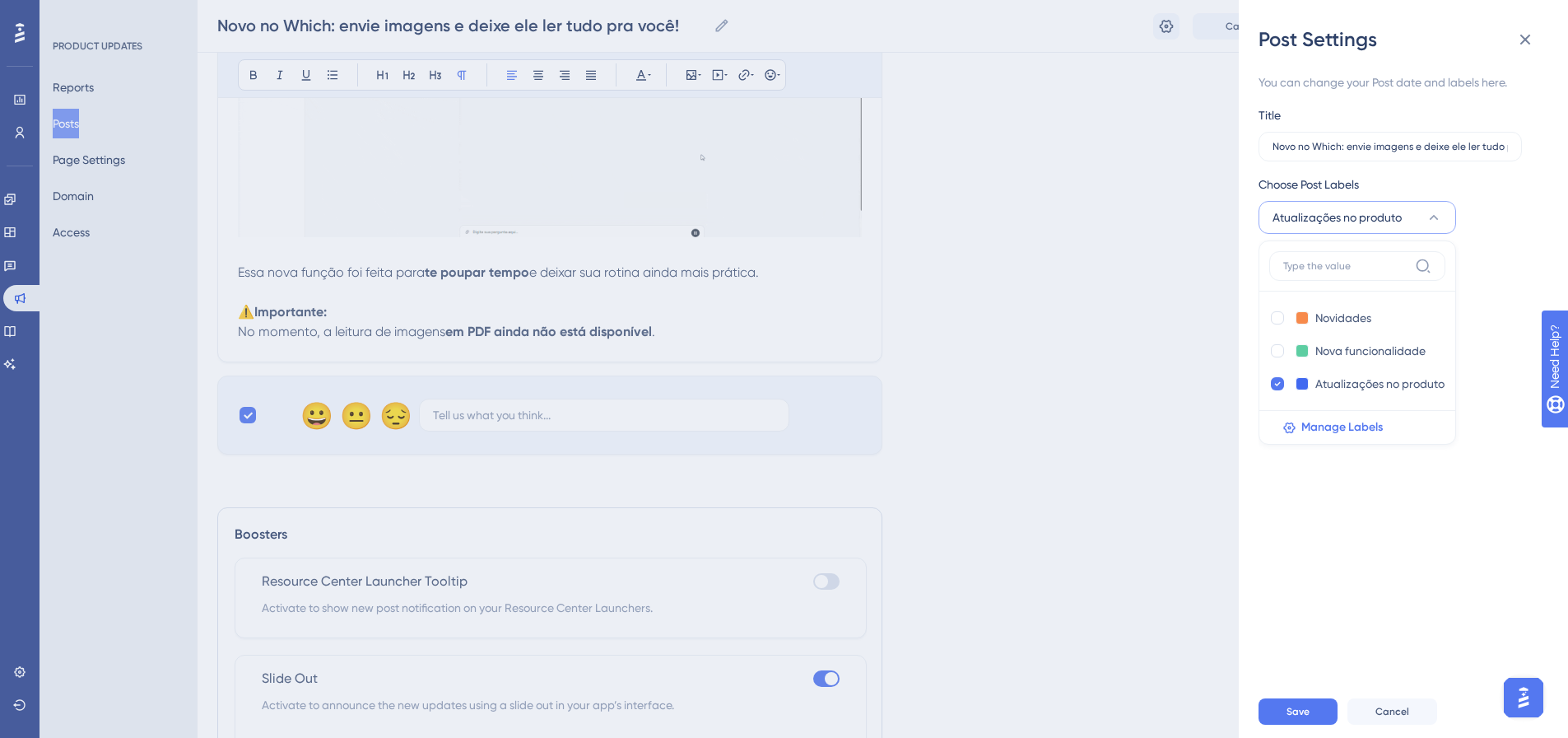
click at [1438, 224] on icon at bounding box center [1433, 217] width 16 height 16
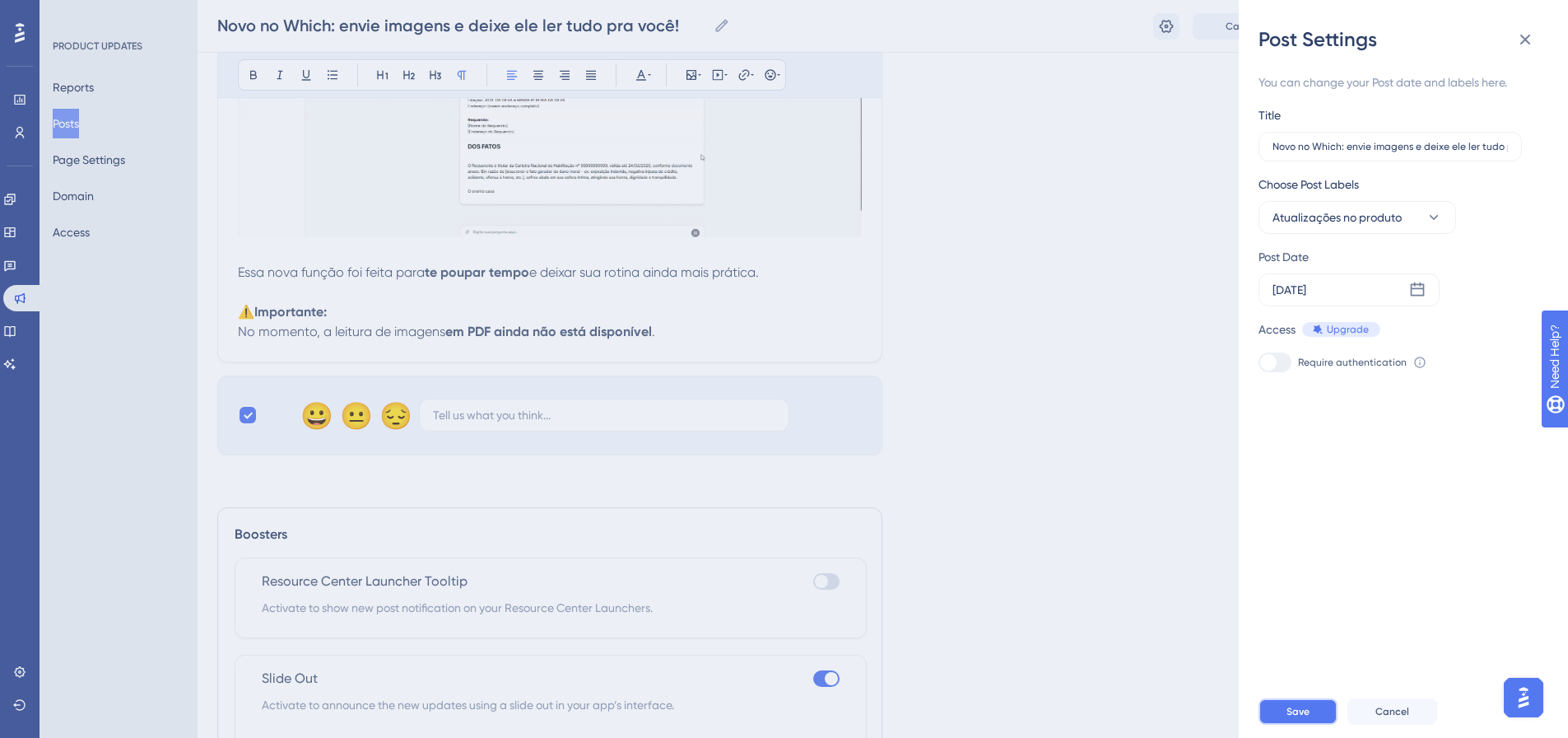
click at [1301, 718] on span "Save" at bounding box center [1298, 711] width 23 height 13
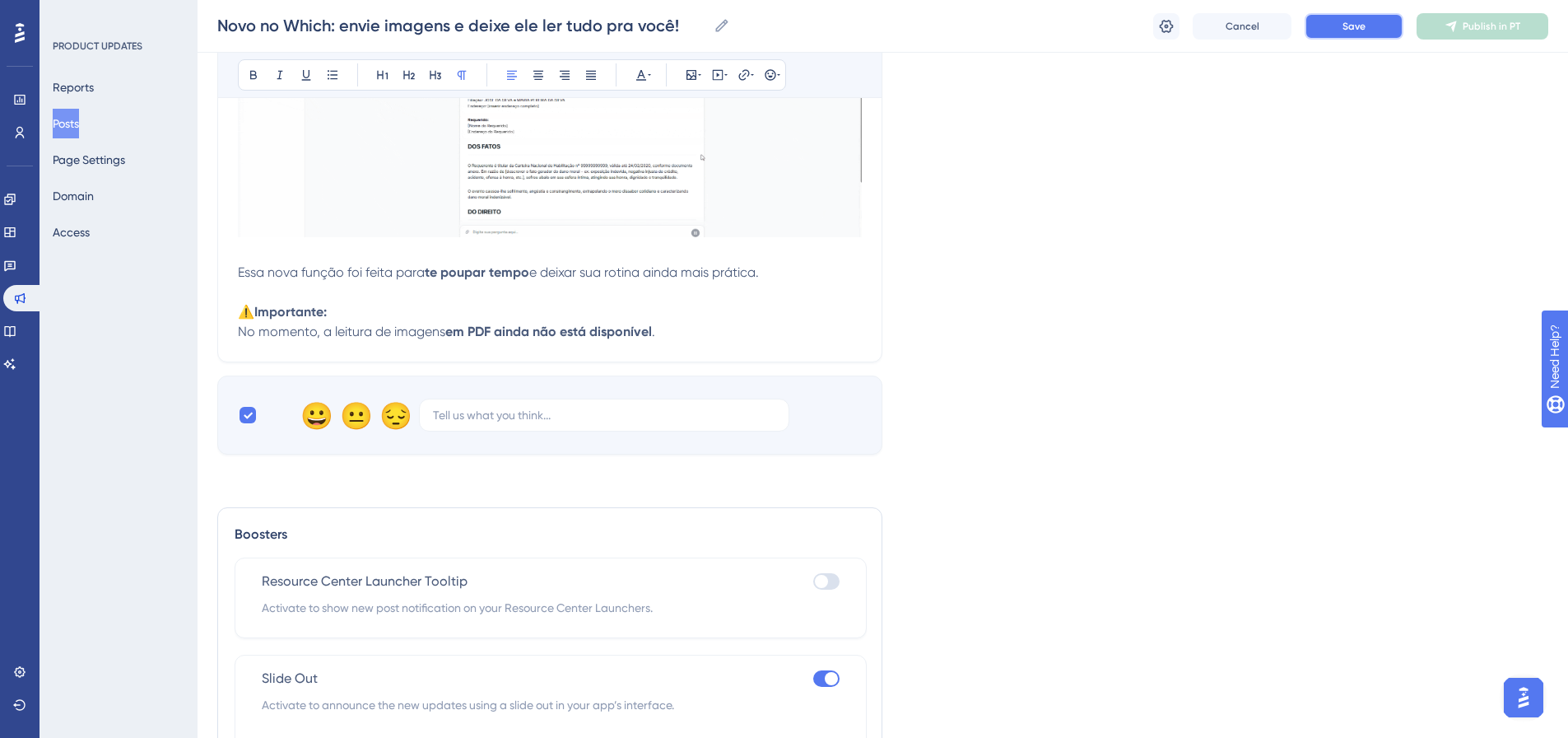
click at [1355, 30] on span "Save" at bounding box center [1354, 26] width 23 height 13
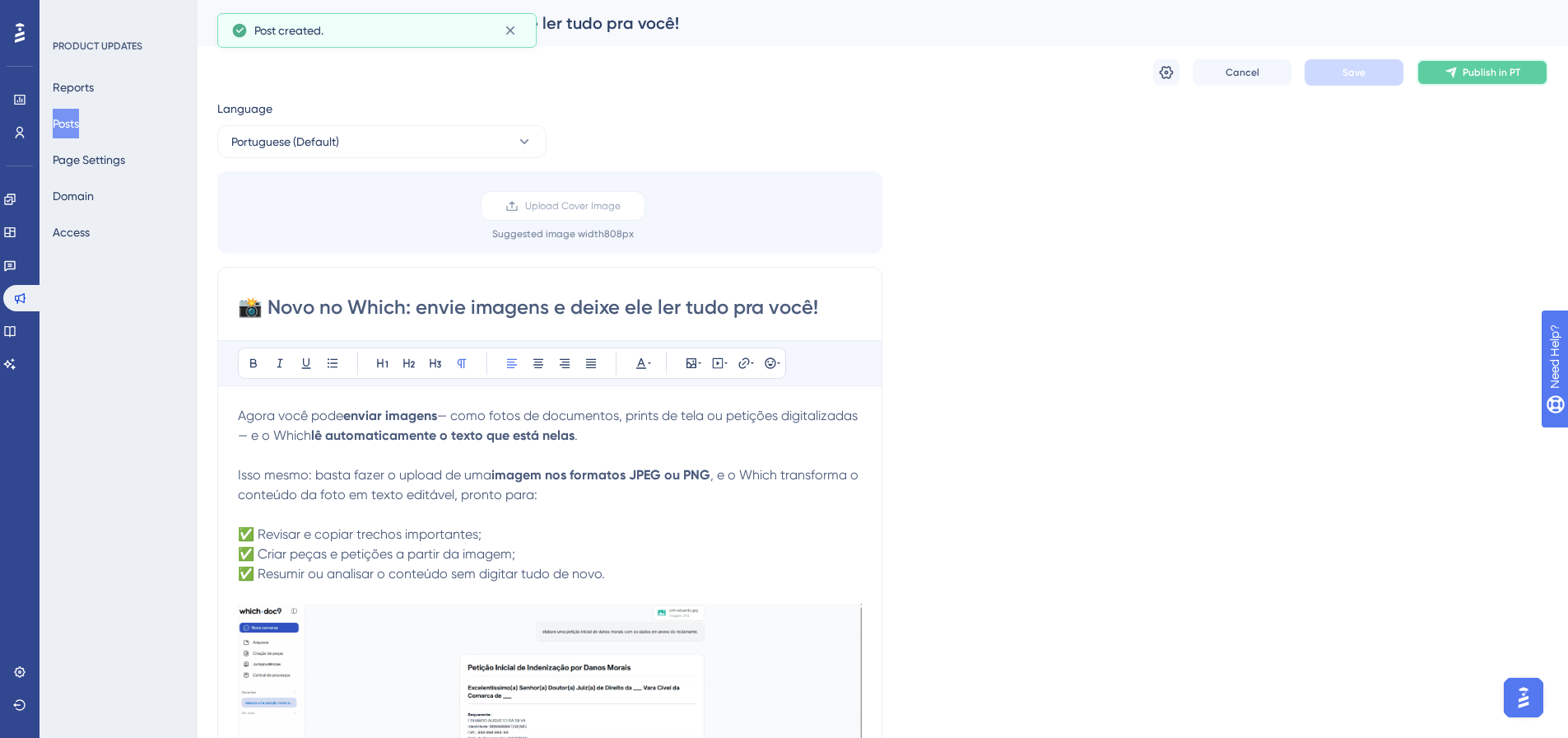
click at [1482, 80] on button "Publish in PT" at bounding box center [1482, 72] width 132 height 27
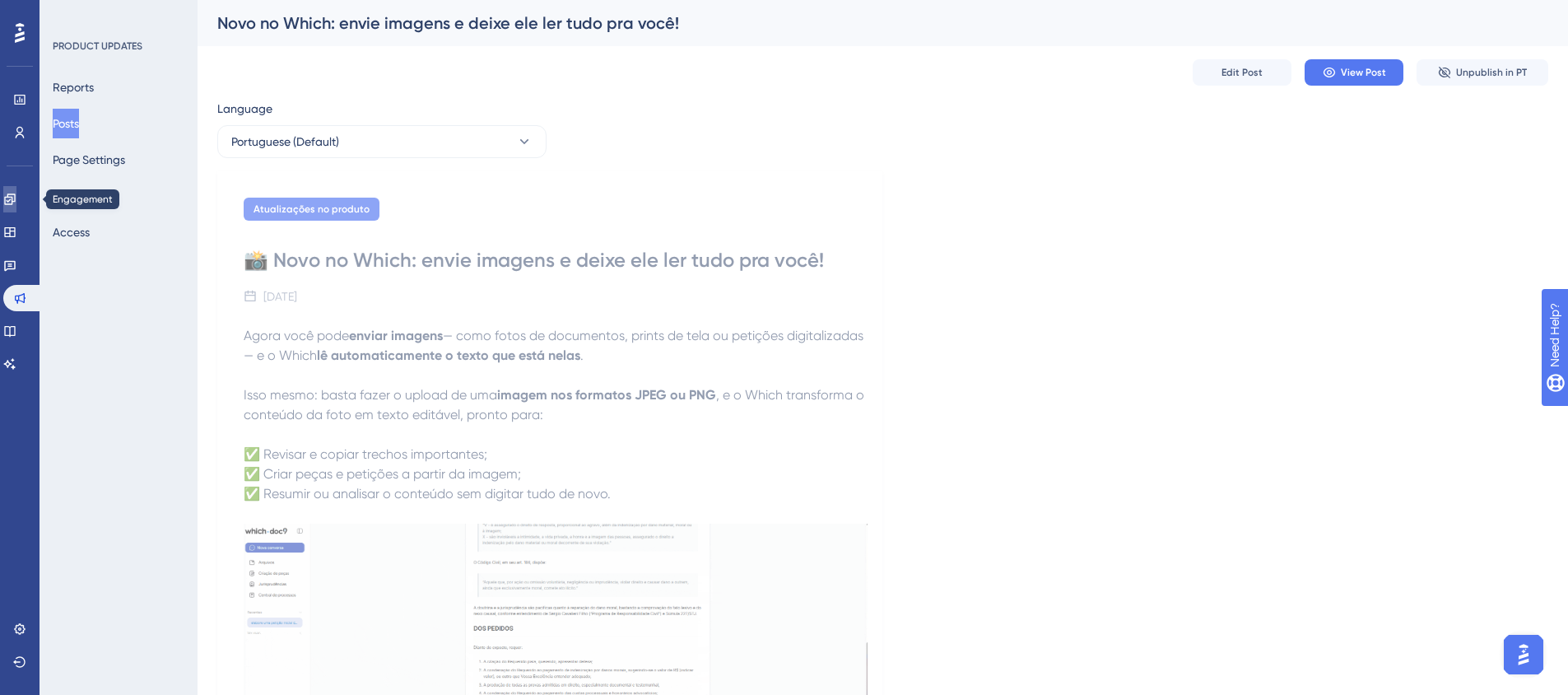
click at [15, 203] on icon at bounding box center [9, 199] width 10 height 10
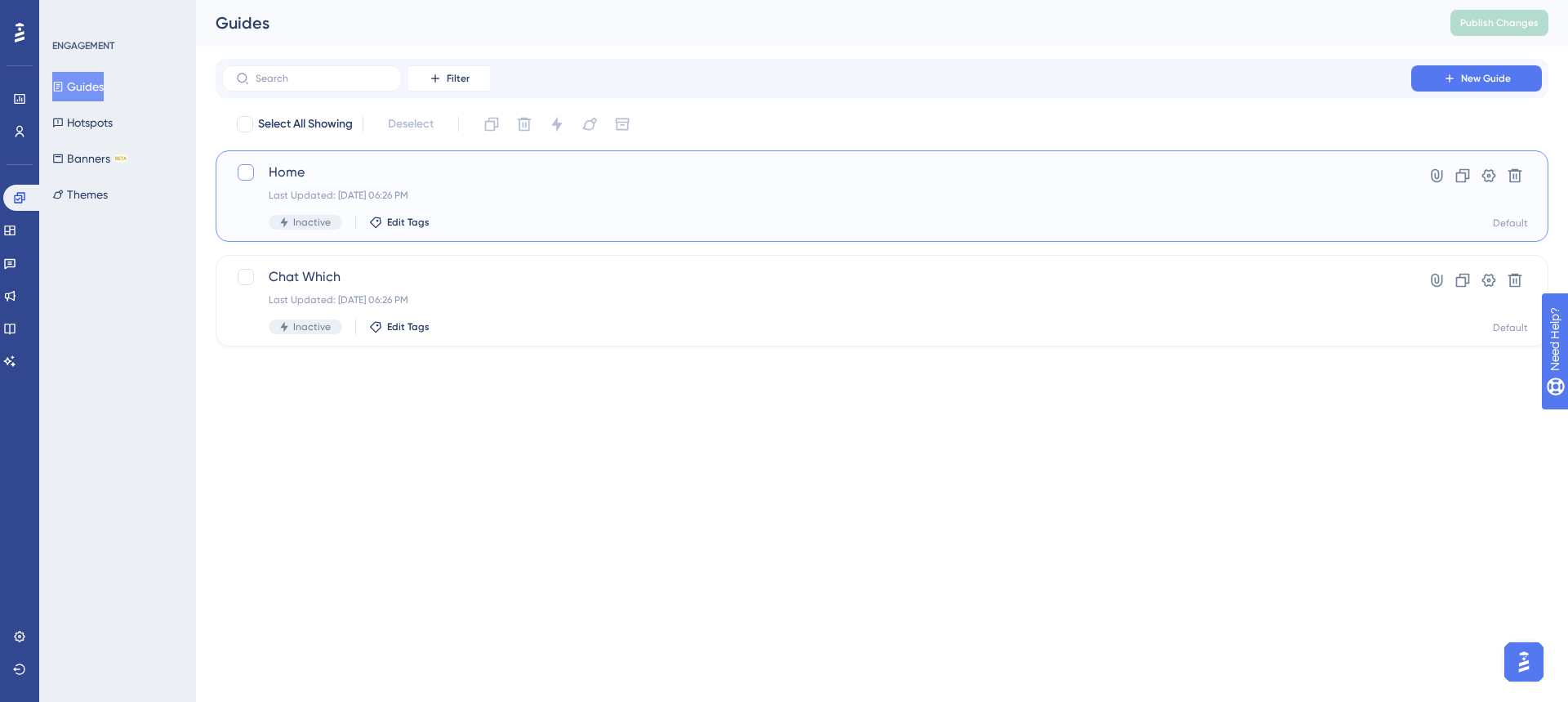
click at [243, 176] on div at bounding box center [246, 171] width 16 height 16
checkbox input "true"
click at [240, 289] on div "Chat Which Last Updated: [DATE] 06:26 PM Inactive Edit Tags" at bounding box center [800, 300] width 1129 height 67
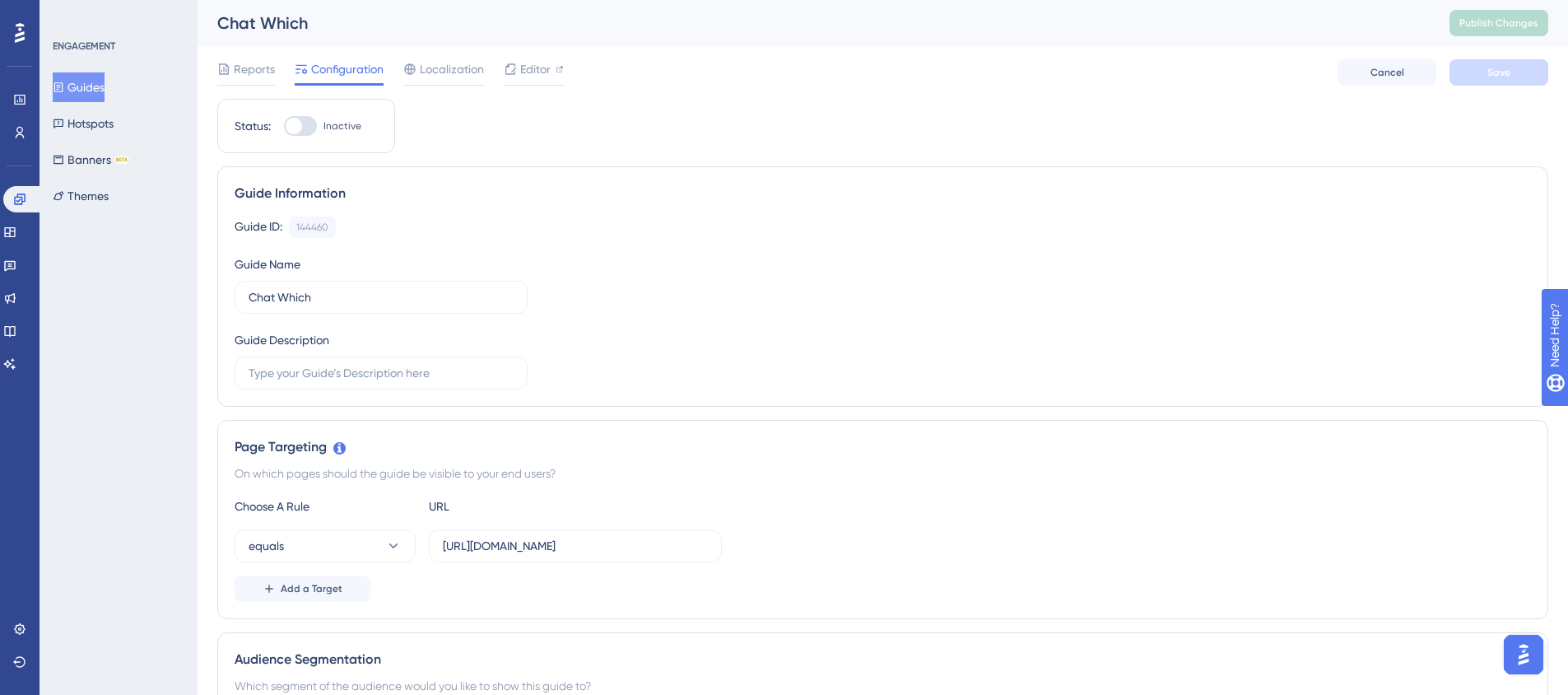
click at [314, 128] on div at bounding box center [300, 126] width 33 height 20
click at [284, 126] on input "Inactive" at bounding box center [283, 126] width 1 height 1
checkbox input "true"
click at [1498, 74] on span "Save" at bounding box center [1498, 72] width 23 height 13
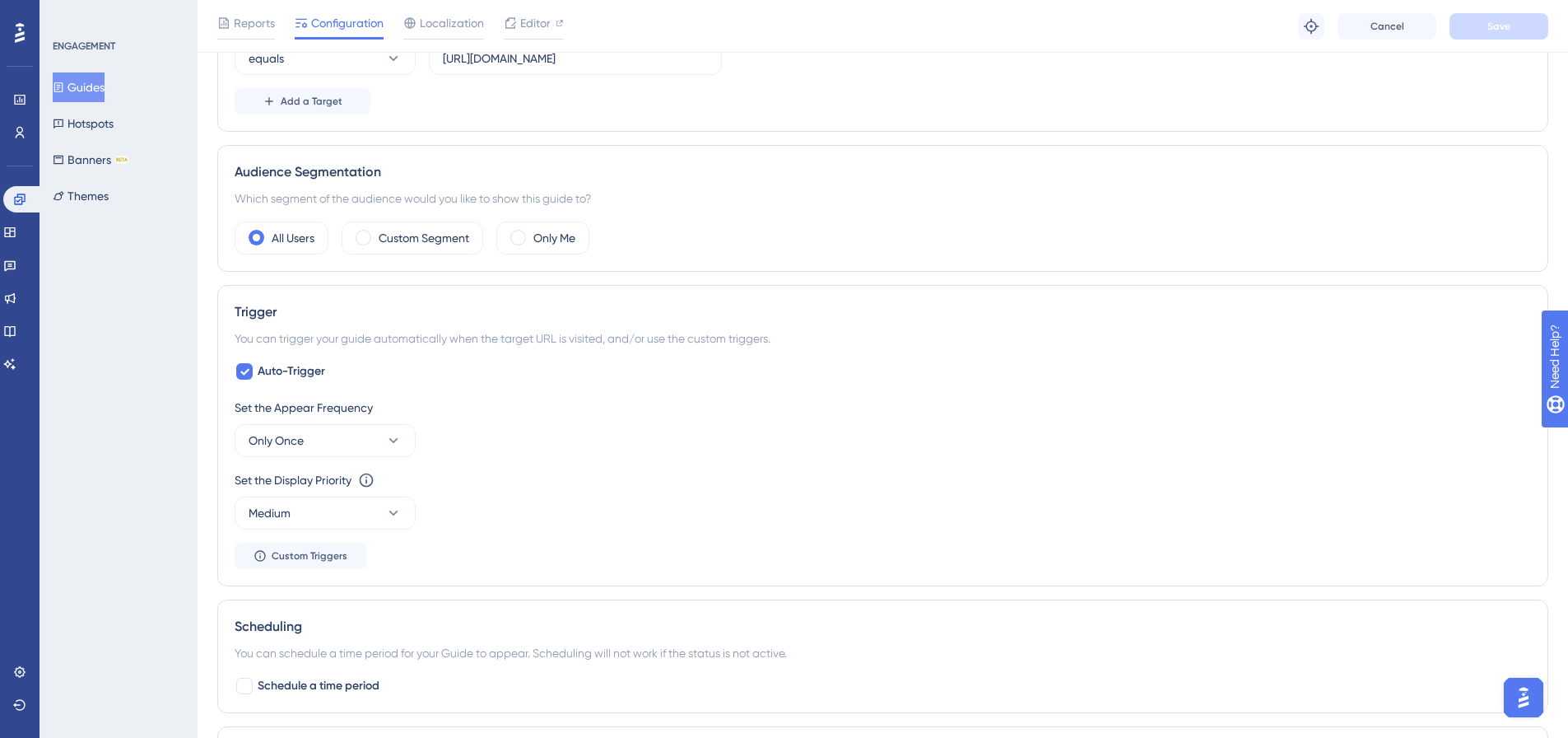
scroll to position [576, 0]
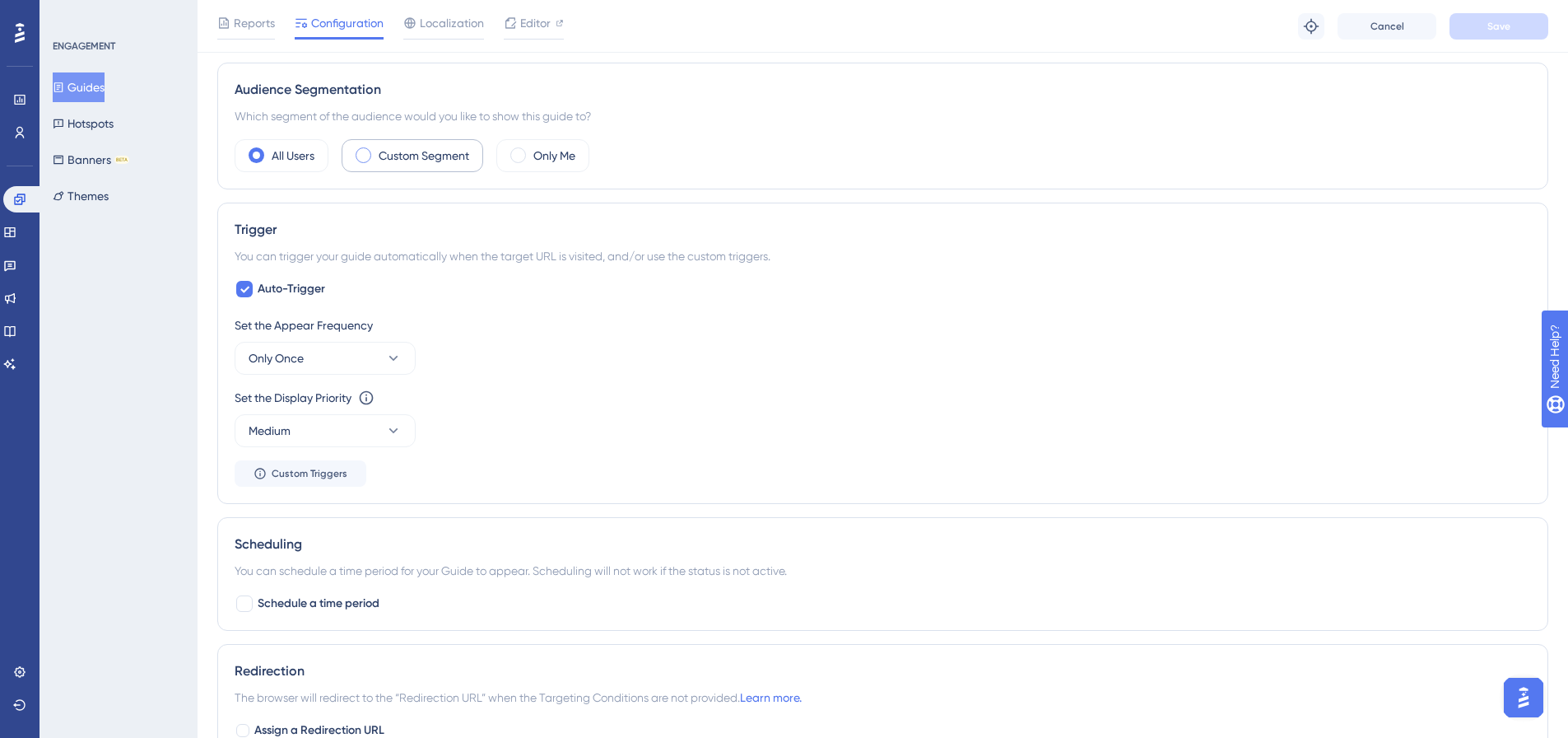
click at [364, 150] on span at bounding box center [364, 155] width 15 height 15
click at [377, 150] on input "radio" at bounding box center [377, 150] width 0 height 0
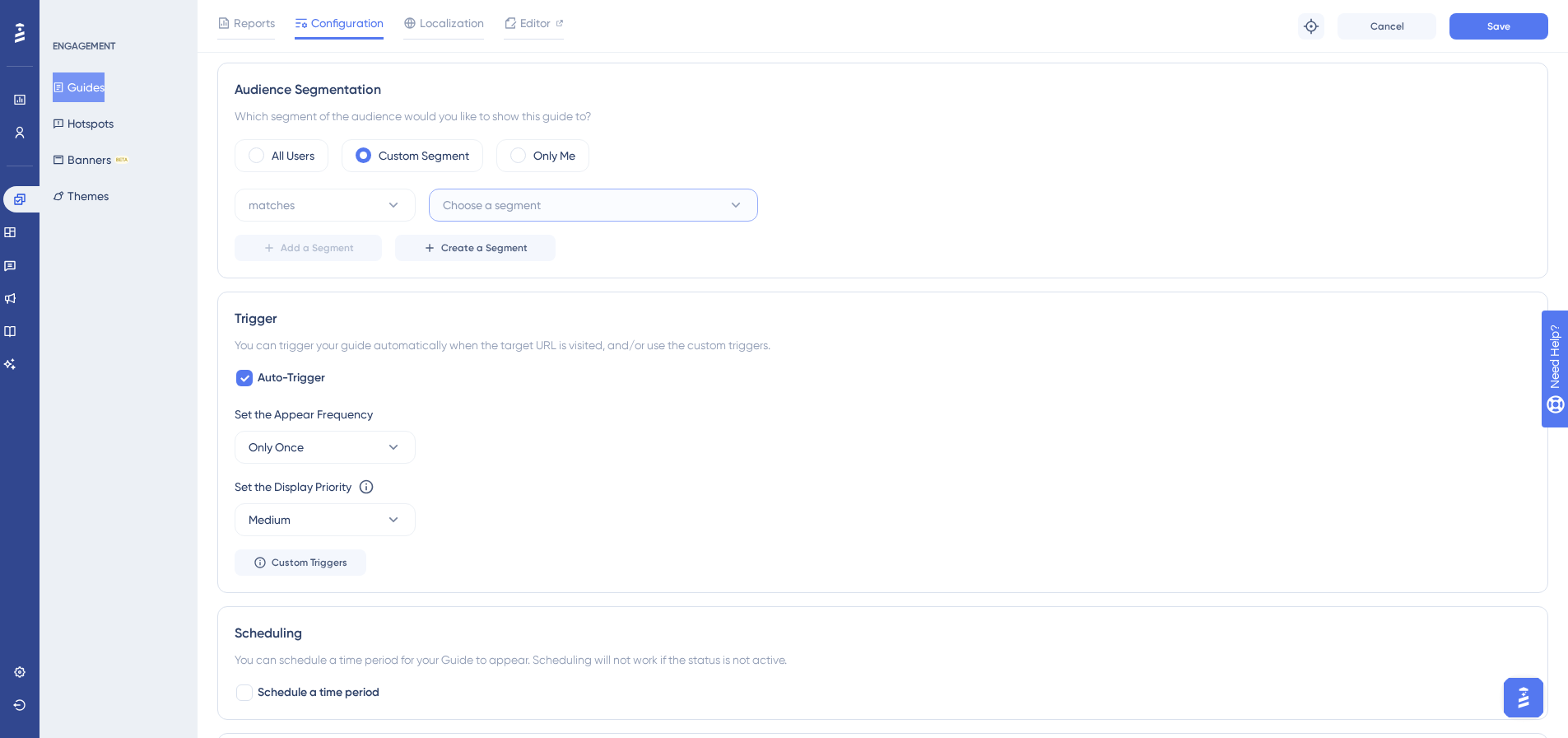
click at [459, 210] on span "Choose a segment" at bounding box center [492, 205] width 98 height 20
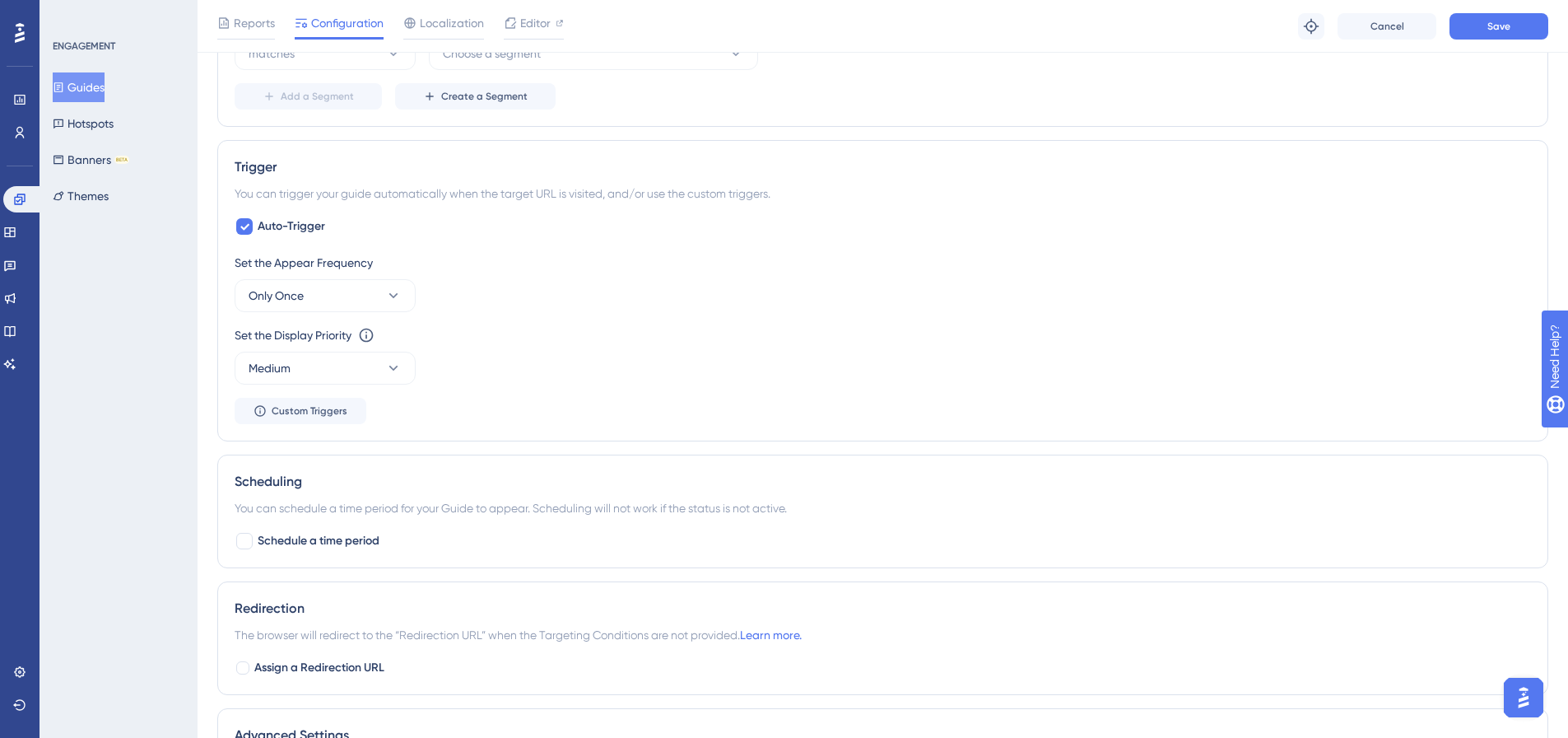
scroll to position [741, 0]
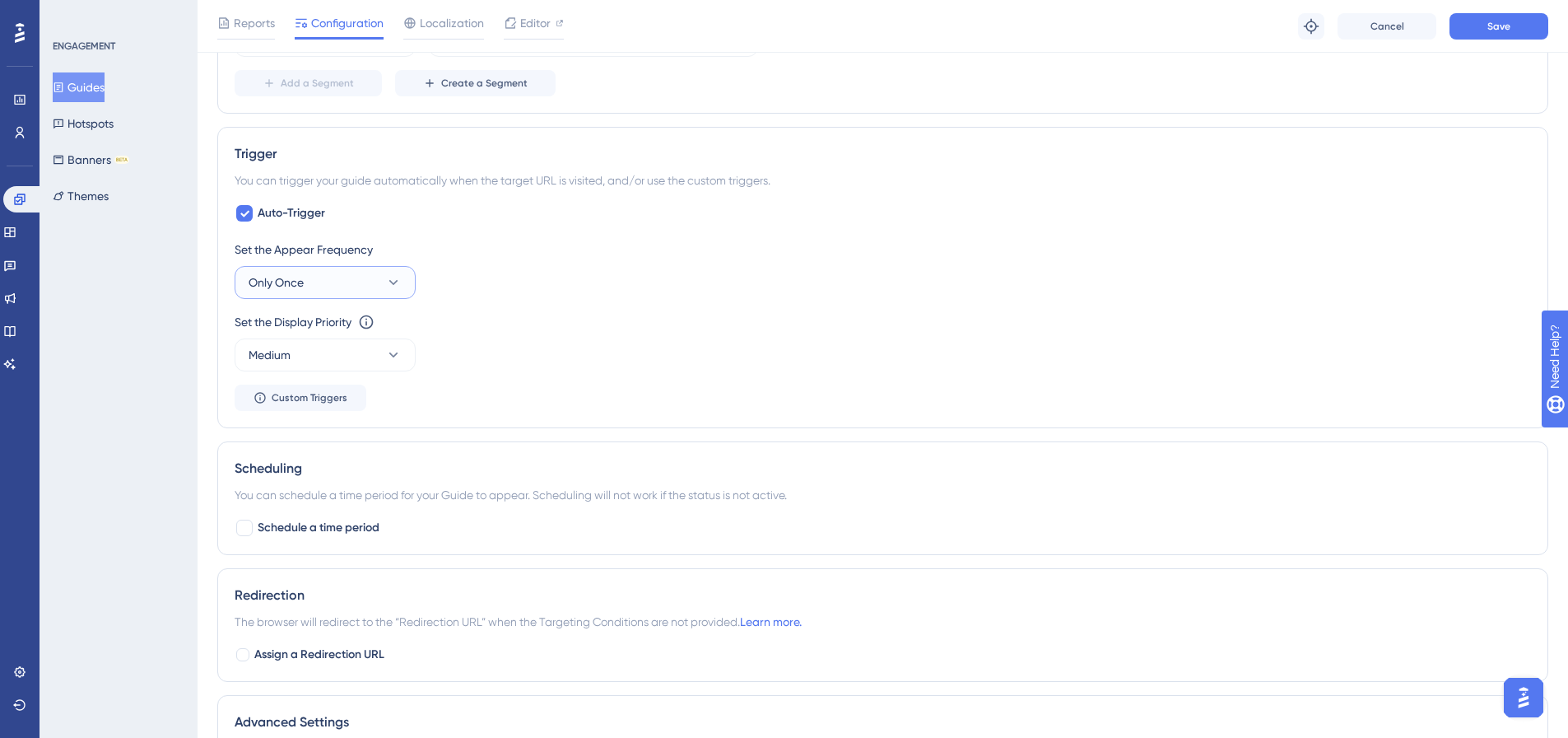
click at [407, 280] on button "Only Once" at bounding box center [325, 282] width 181 height 33
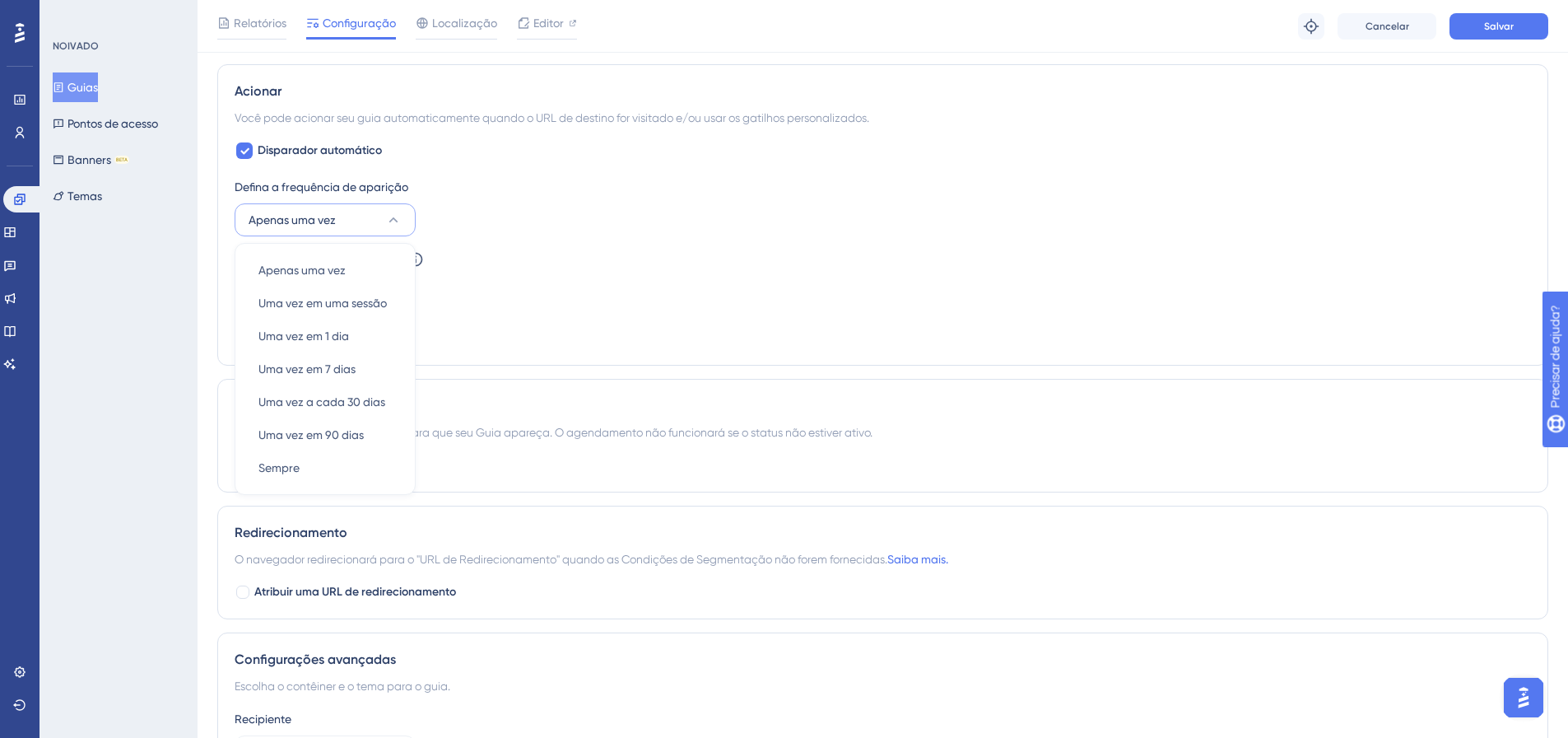
click at [458, 301] on div "Definir a prioridade de exibição Esta opção definirá a prioridade de exibição e…" at bounding box center [883, 279] width 1296 height 59
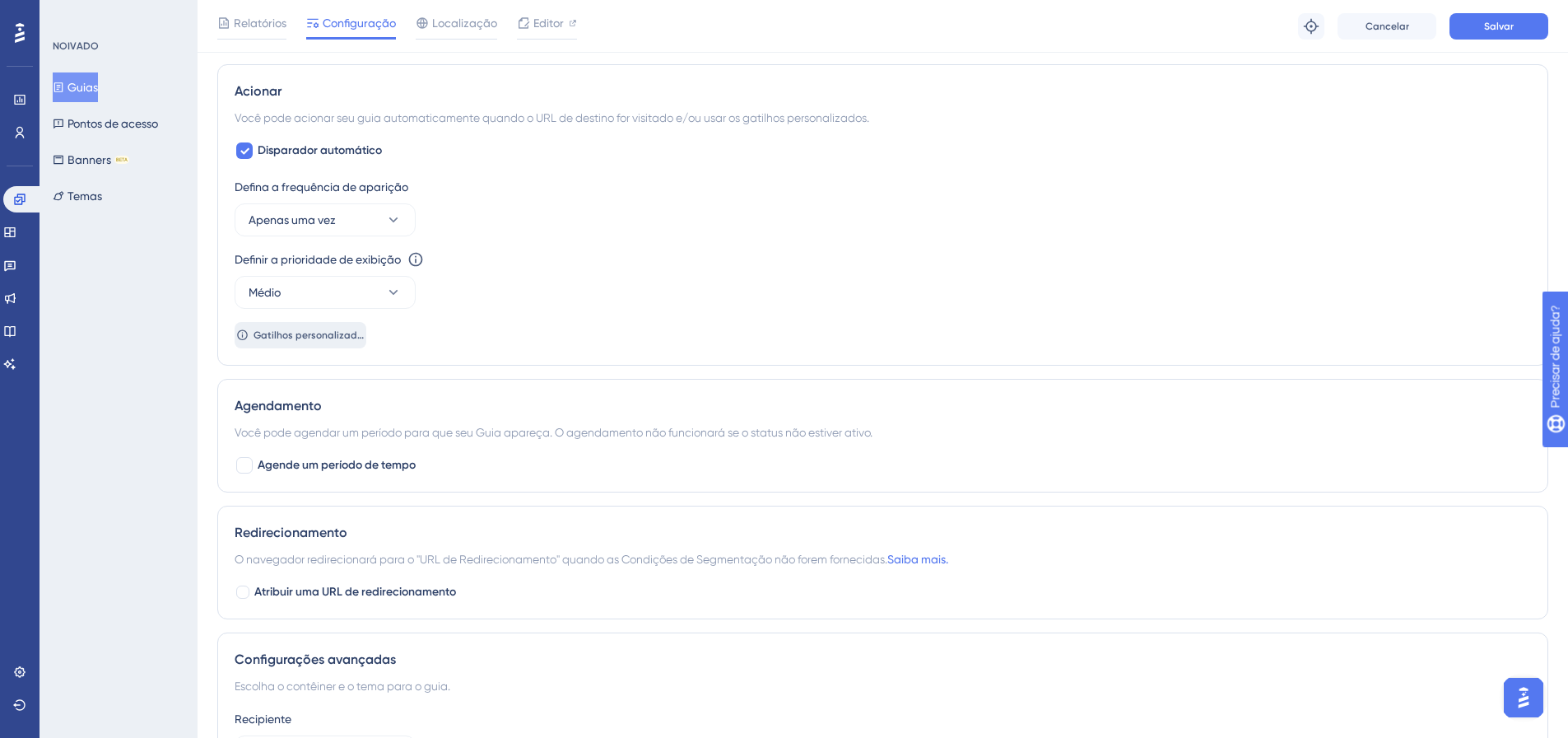
click at [357, 339] on font "Gatilhos personalizados" at bounding box center [310, 335] width 114 height 11
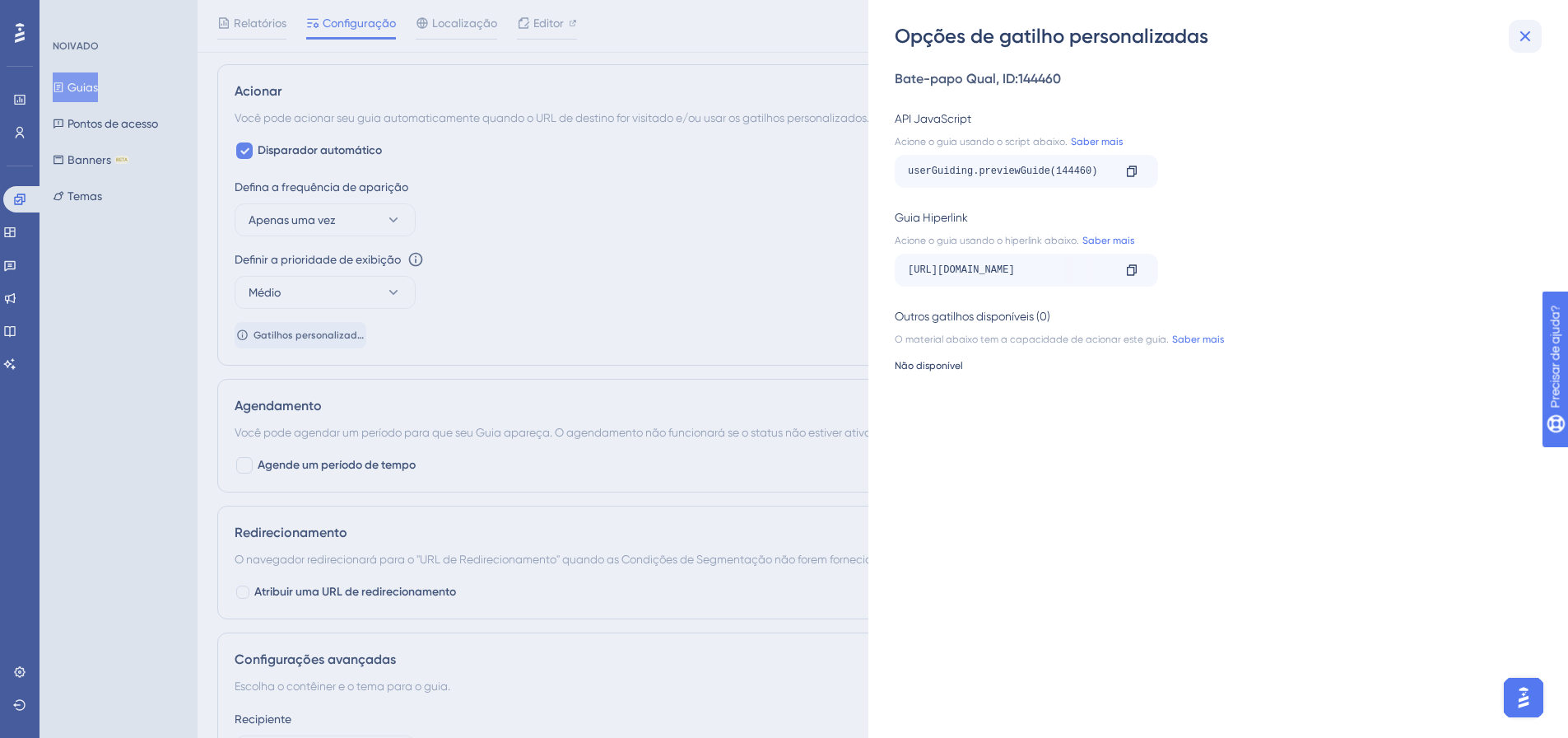
click at [1536, 32] on button at bounding box center [1525, 36] width 33 height 33
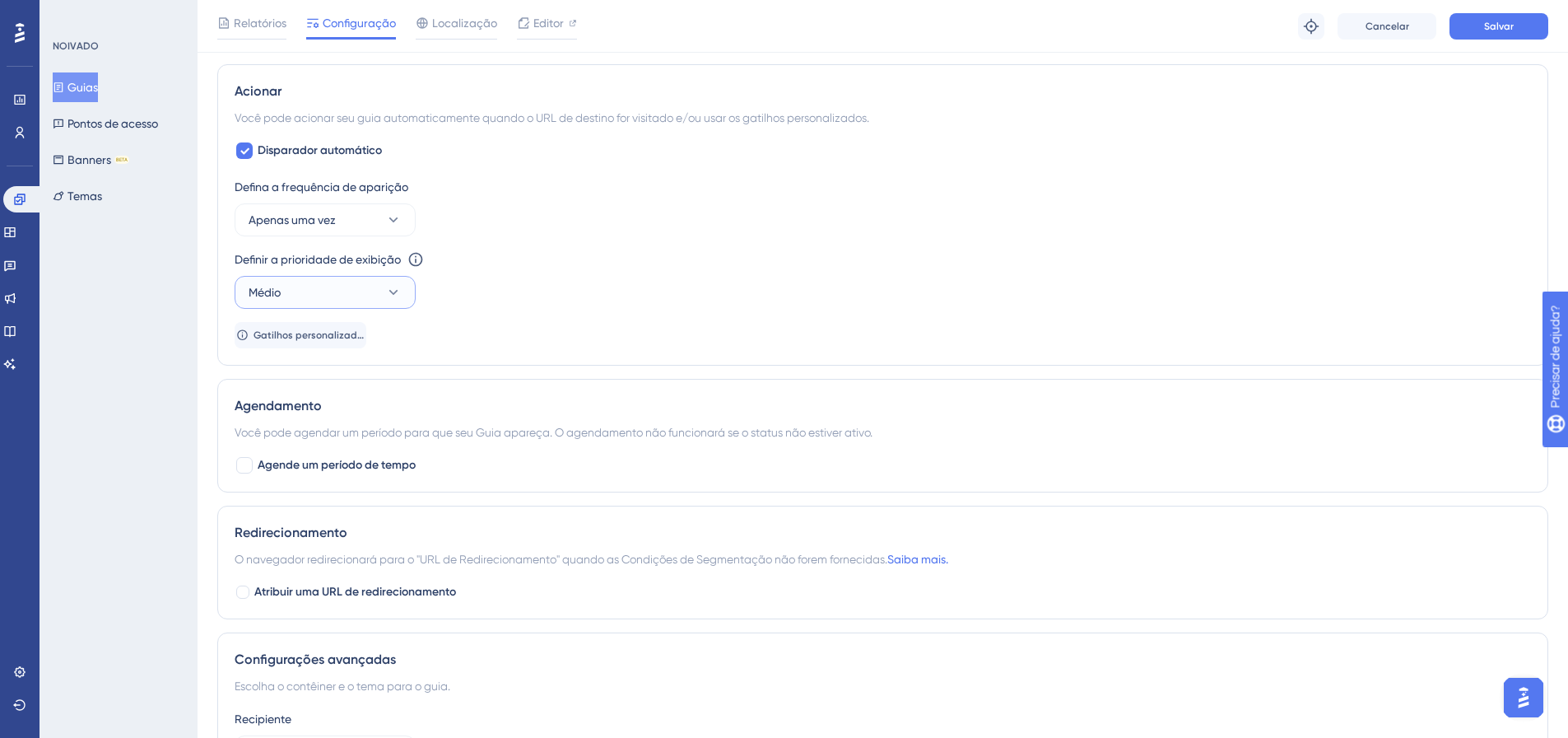
click at [381, 294] on button "Médio" at bounding box center [325, 292] width 181 height 33
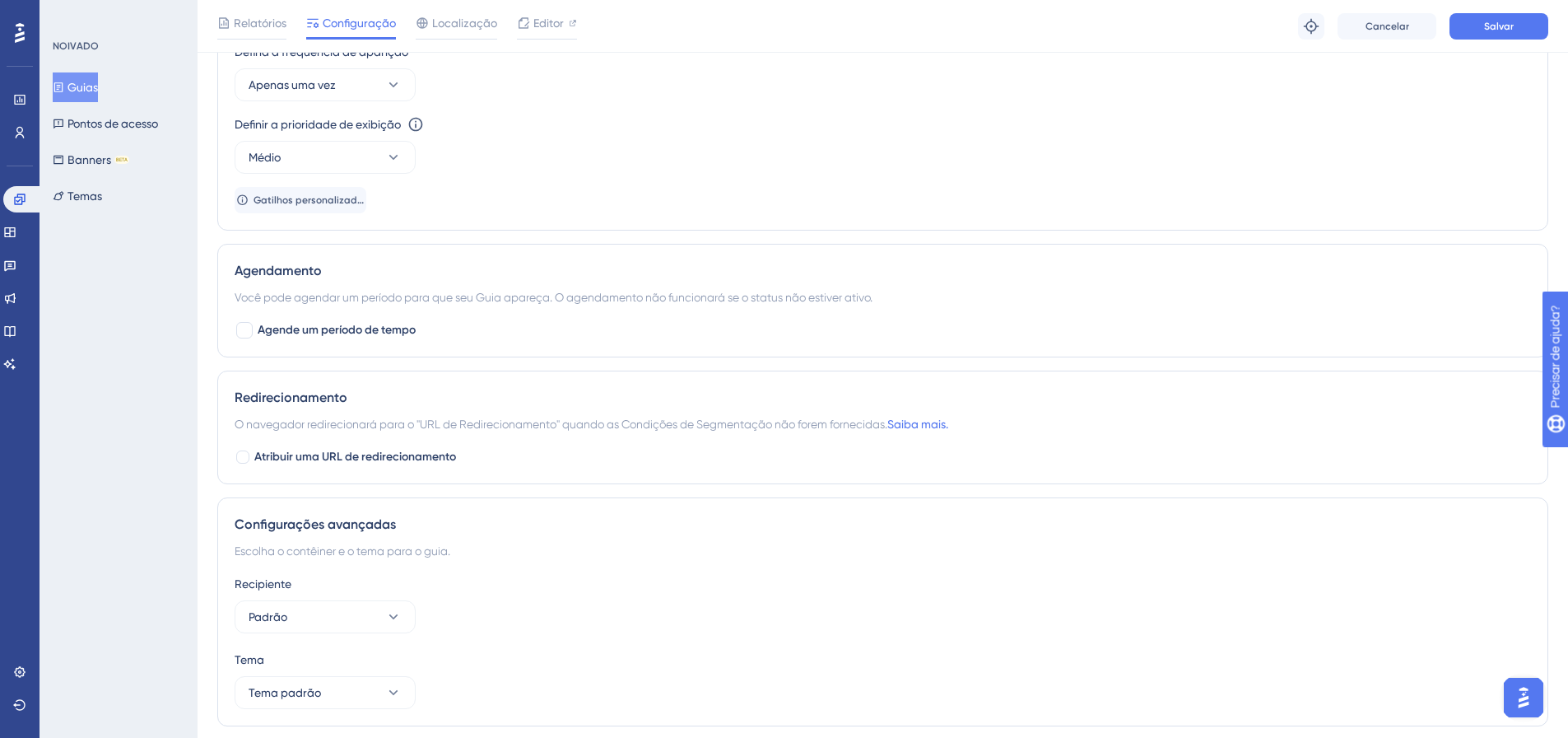
scroll to position [993, 0]
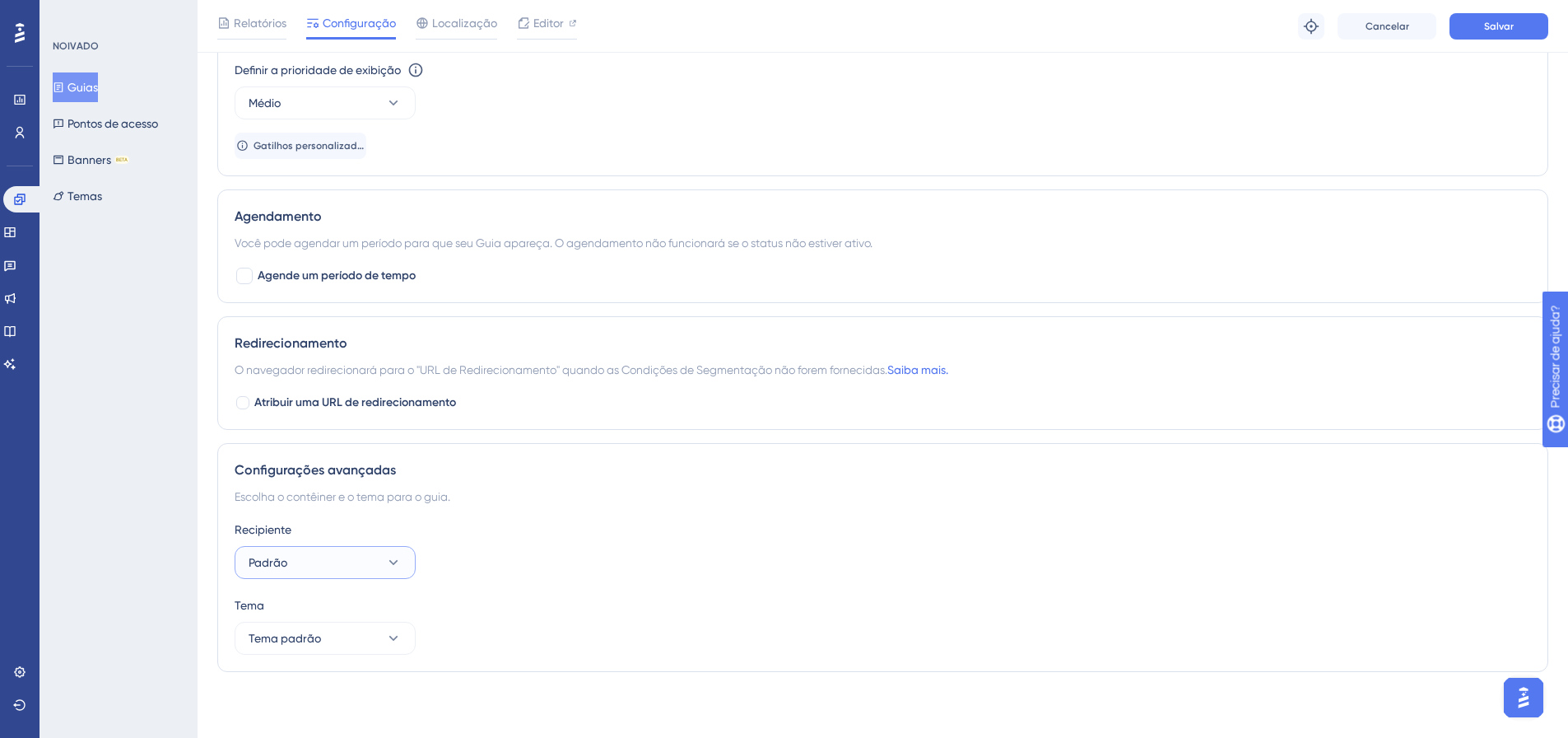
click at [381, 566] on button "Padrão" at bounding box center [325, 563] width 181 height 33
click at [363, 633] on button "Tema padrão" at bounding box center [325, 638] width 181 height 33
click at [506, 593] on div "Recipiente Padrão Tema Tema padrão" at bounding box center [883, 587] width 1296 height 135
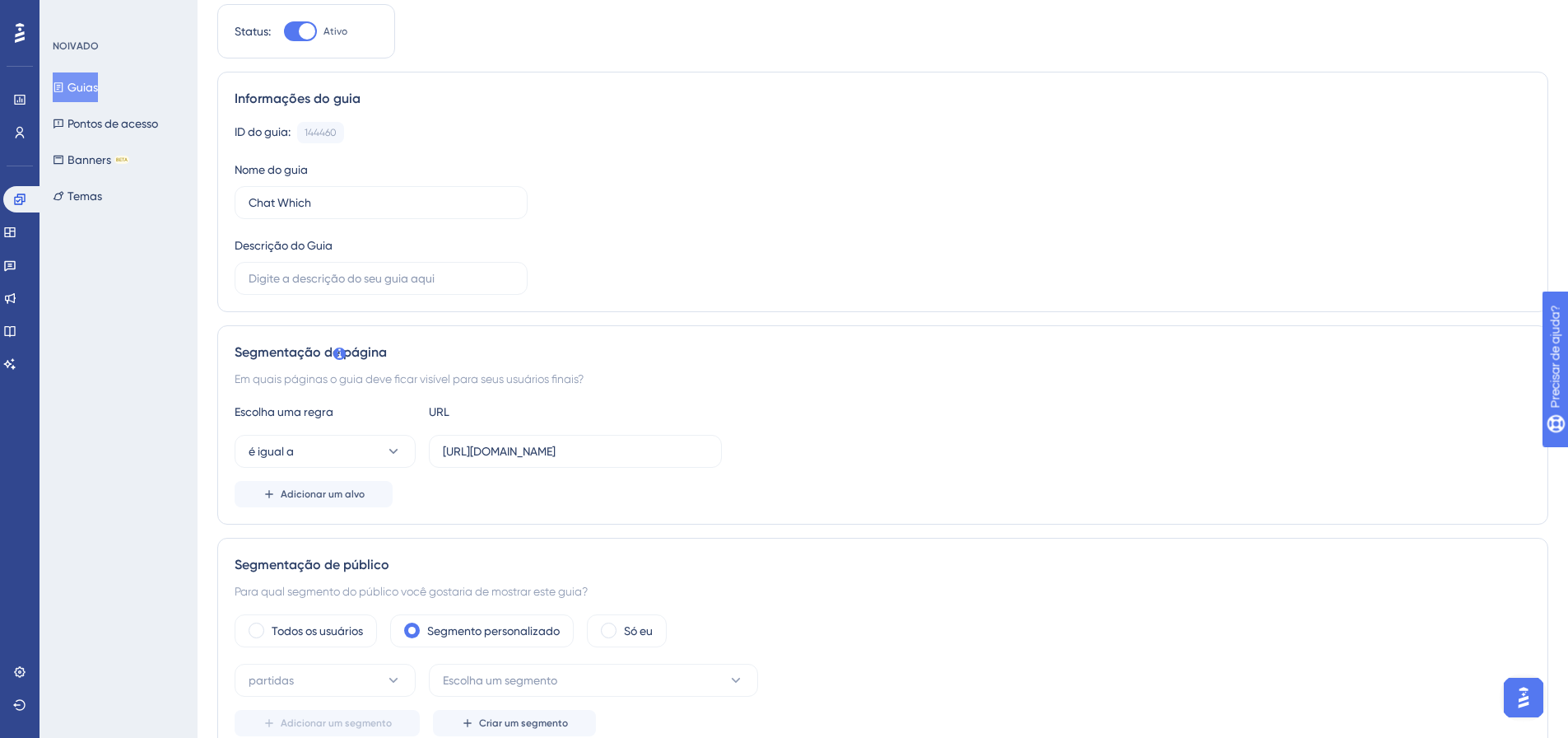
scroll to position [165, 0]
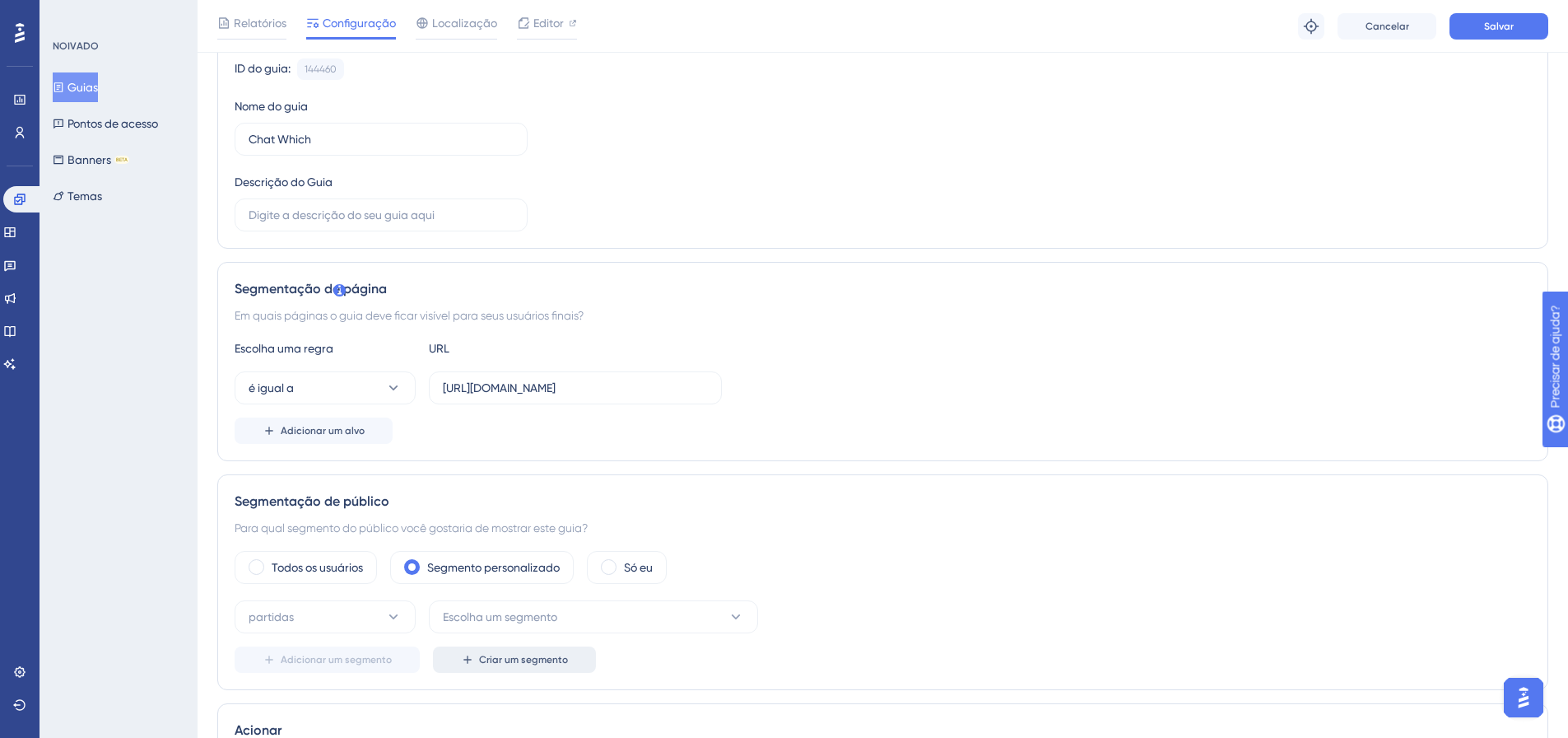
click at [553, 667] on button "Criar um segmento" at bounding box center [515, 660] width 163 height 27
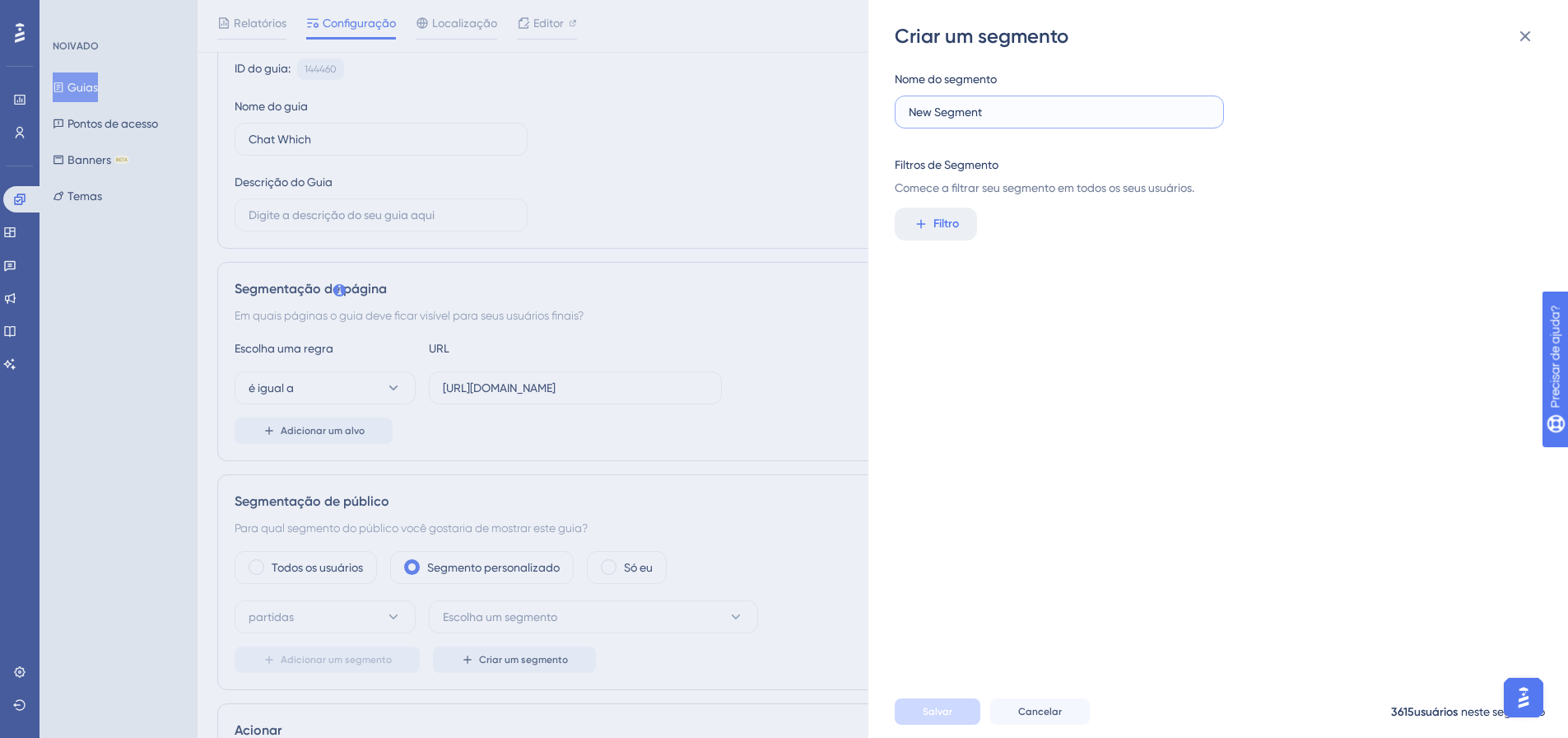
click at [929, 118] on input "New Segment" at bounding box center [1059, 112] width 301 height 18
click at [922, 225] on icon at bounding box center [921, 224] width 15 height 15
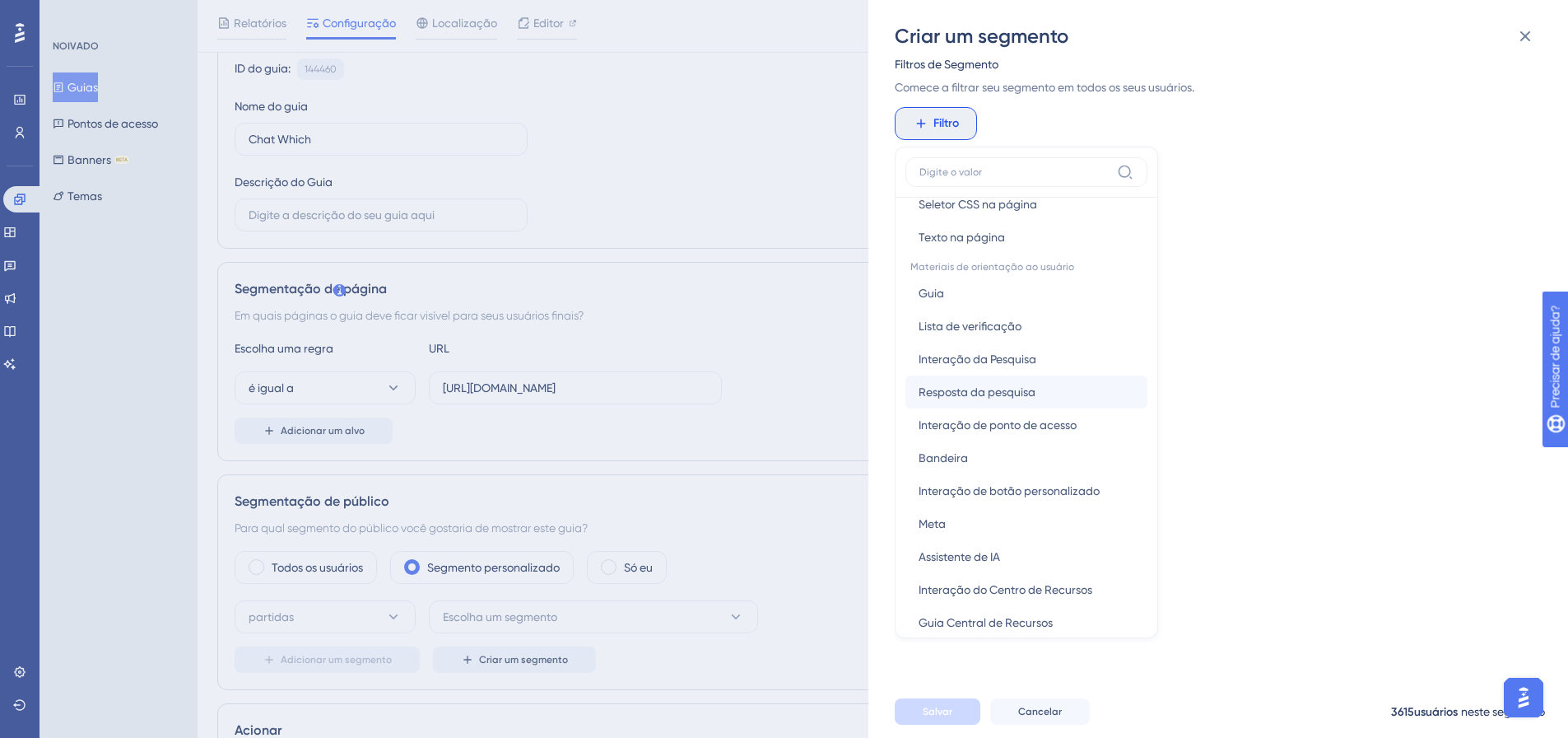
scroll to position [247, 0]
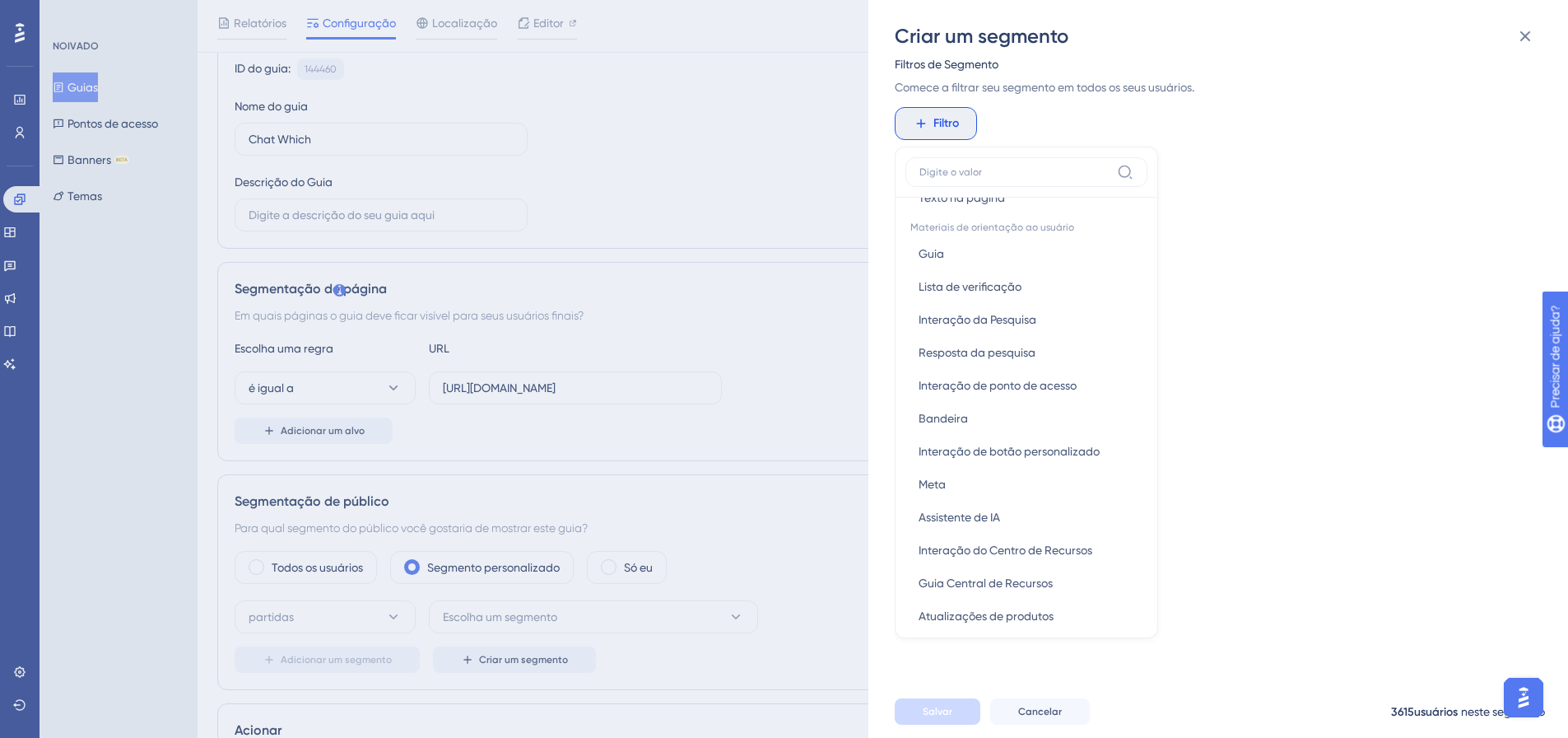
drag, startPoint x: 1148, startPoint y: 412, endPoint x: 1147, endPoint y: 436, distance: 24.0
click at [1147, 436] on div "Atributos do navegador Linguagem Linguagem Navegador Navegador Dispositivo Disp…" at bounding box center [1026, 392] width 263 height 492
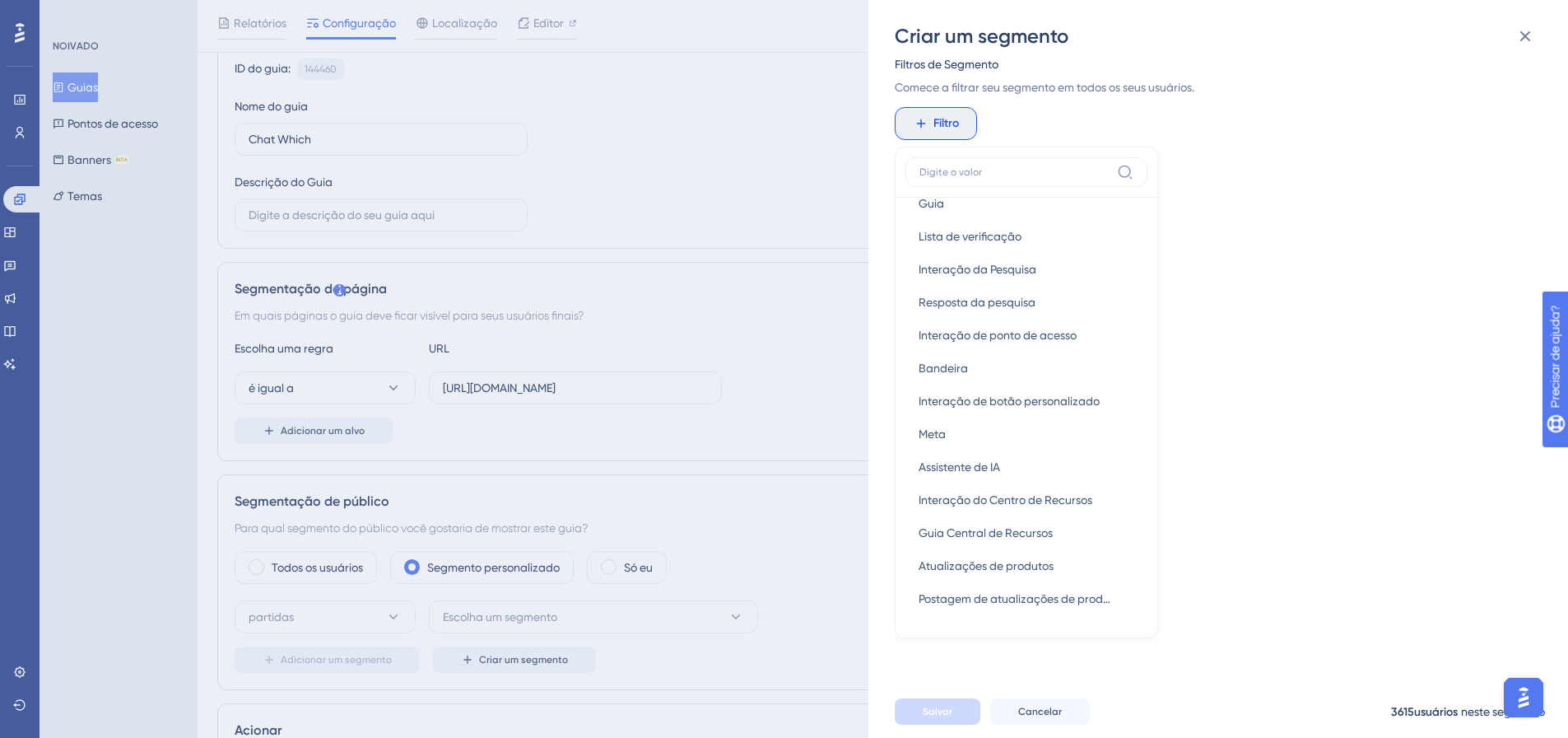
scroll to position [0, 0]
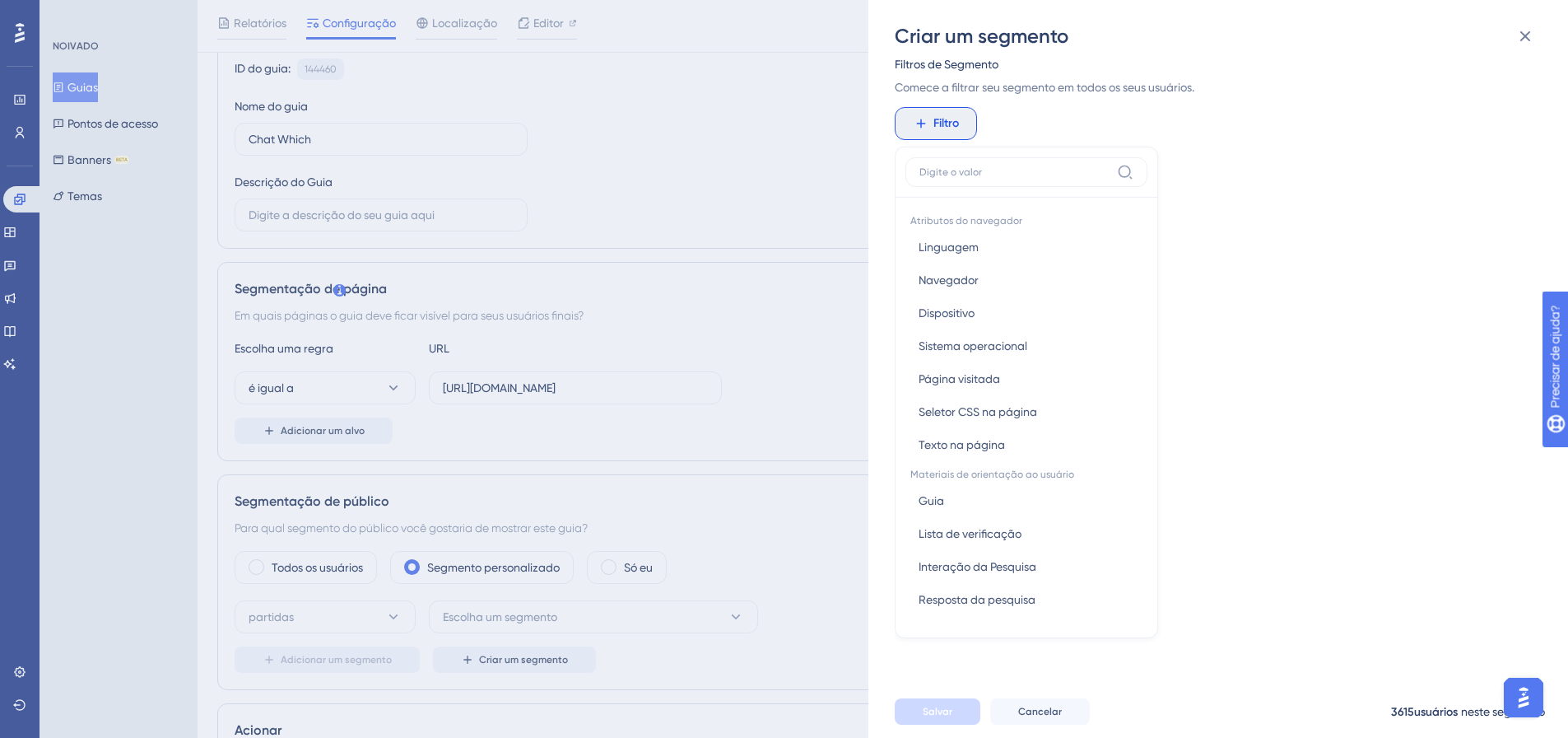
click at [1182, 132] on div "Filtro Atributos do navegador Linguagem Linguagem Navegador Navegador Dispositi…" at bounding box center [1213, 123] width 637 height 33
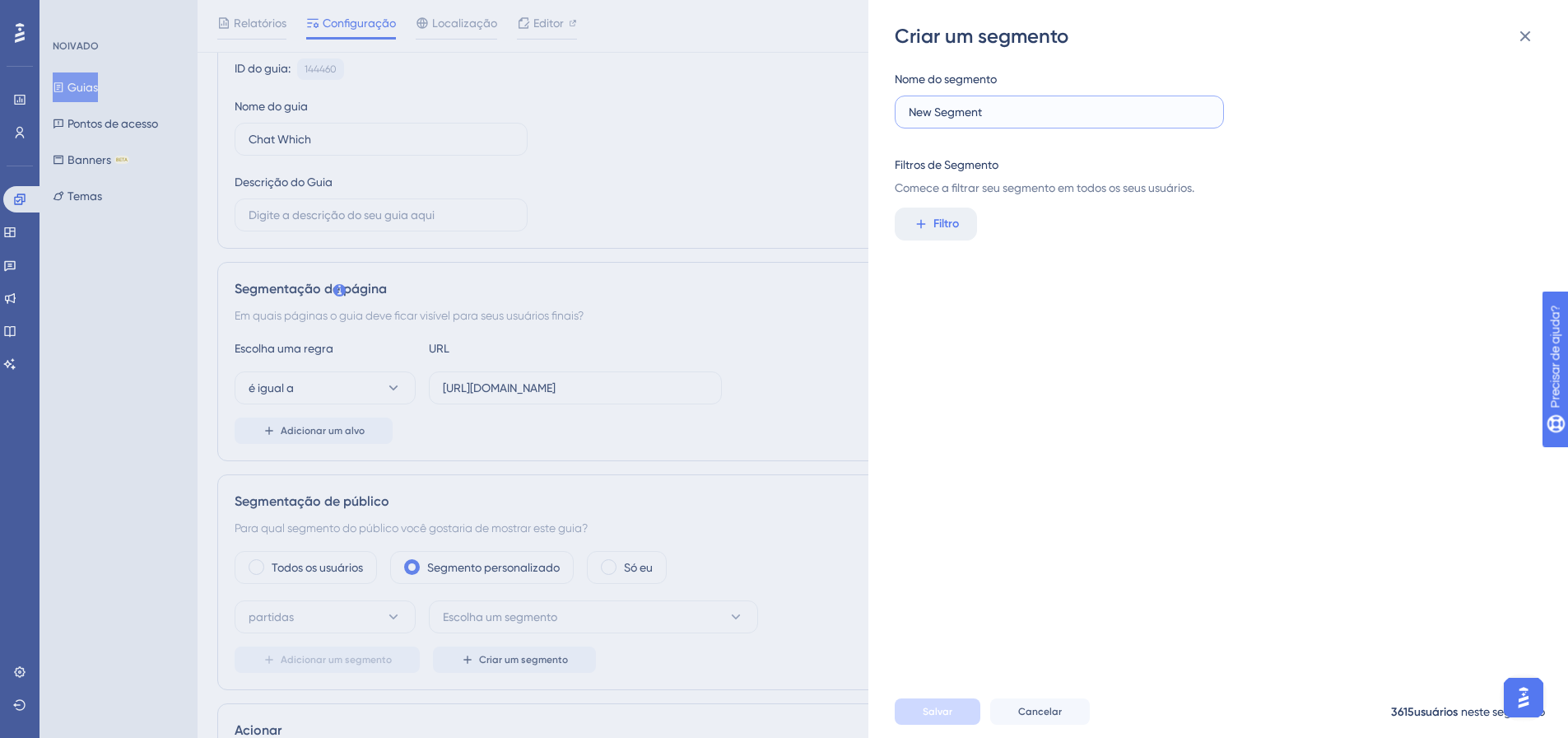
click at [1037, 115] on input "New Segment" at bounding box center [1059, 112] width 301 height 18
click at [931, 224] on button "Filtro" at bounding box center [936, 224] width 83 height 33
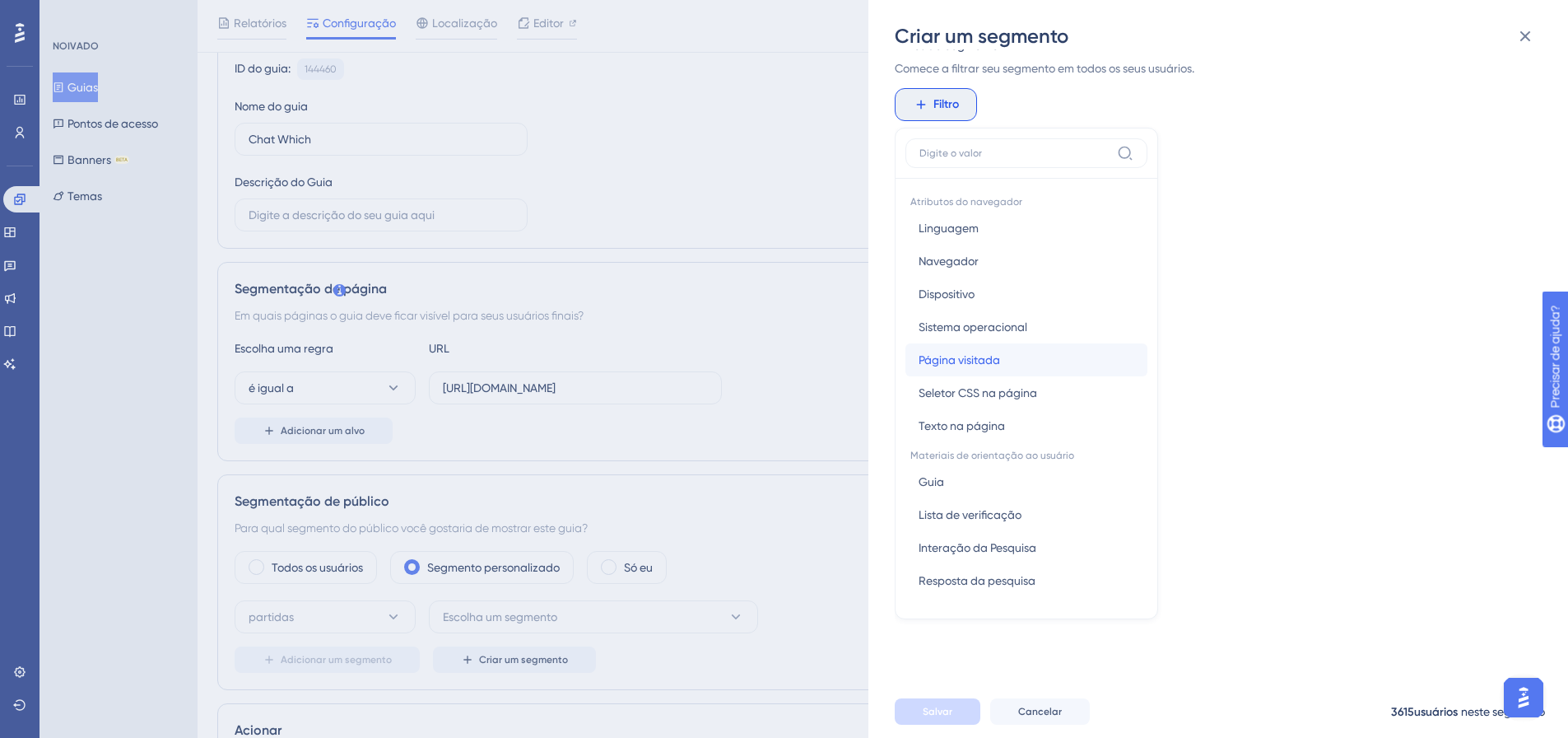
click at [1007, 370] on button "Página visitada Página visitada" at bounding box center [1026, 360] width 242 height 33
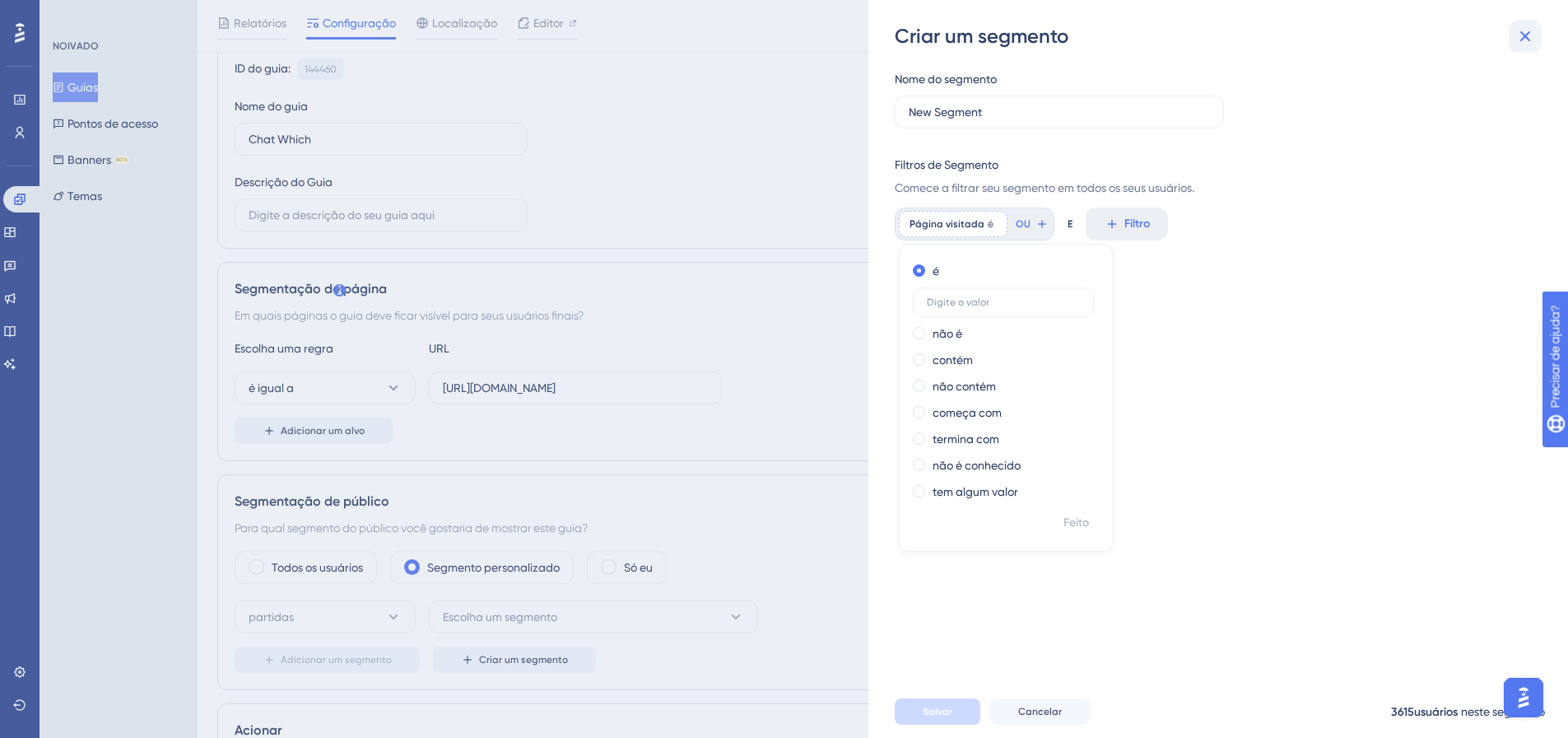
click at [1525, 40] on icon at bounding box center [1525, 36] width 20 height 20
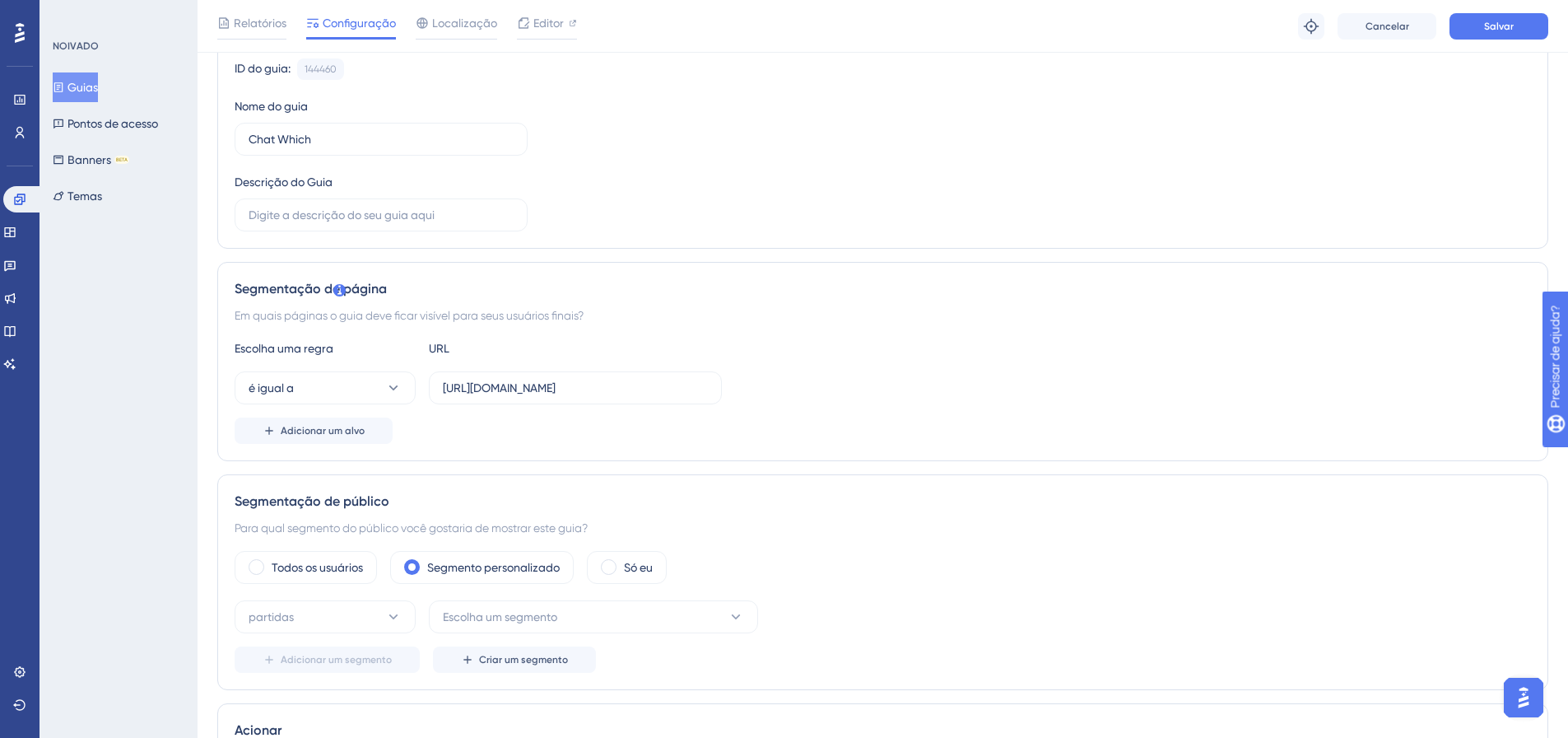
click at [1073, 251] on div "Status: Ativo Informações do guia ID do guia: 144460 Cópia Nome do guia Chat Wh…" at bounding box center [883, 727] width 1331 height 1573
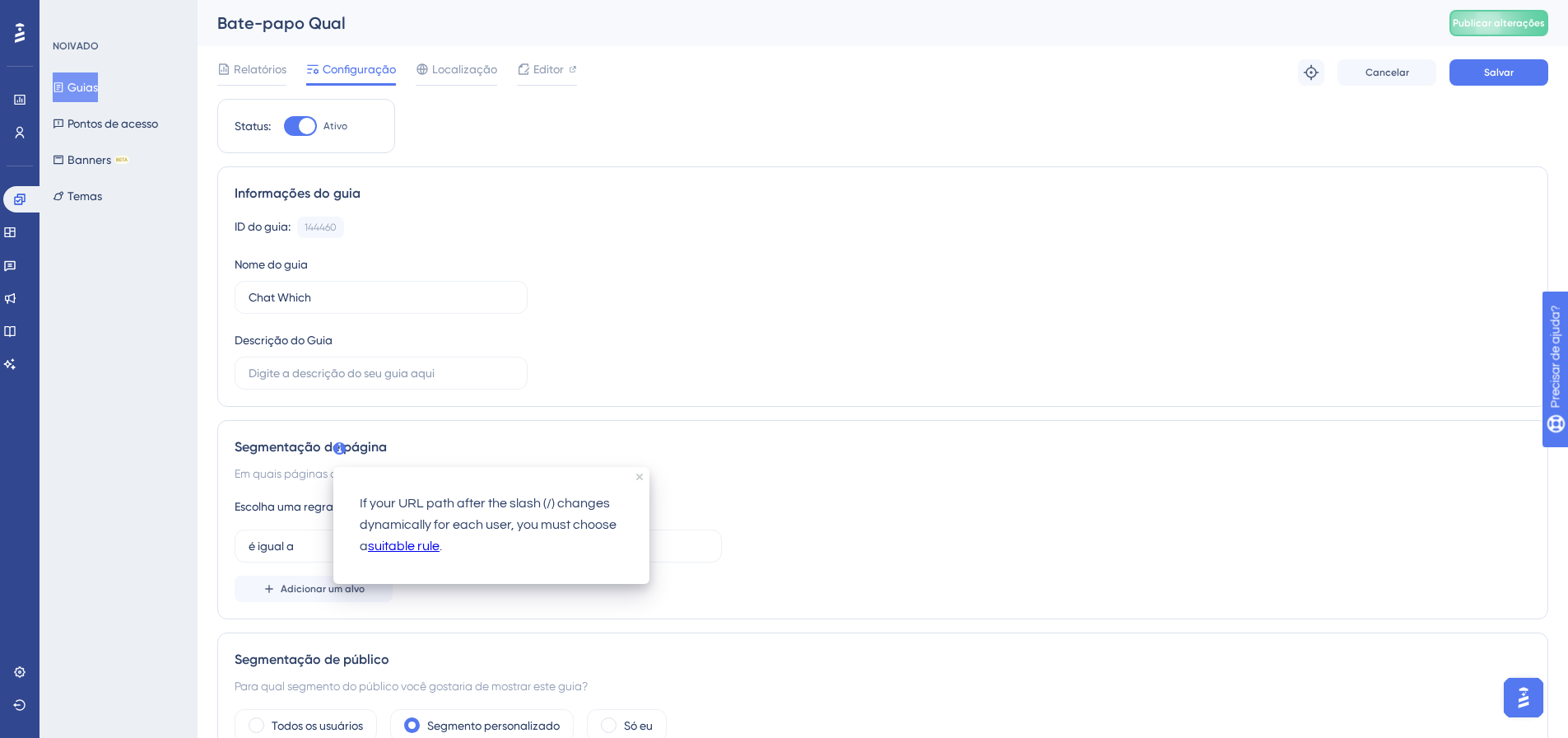
click at [341, 451] on icon at bounding box center [340, 448] width 12 height 12
click at [533, 392] on div "Informações do guia ID do guia: 144460 Cópia Nome do guia Chat Which Descrição …" at bounding box center [883, 286] width 1331 height 241
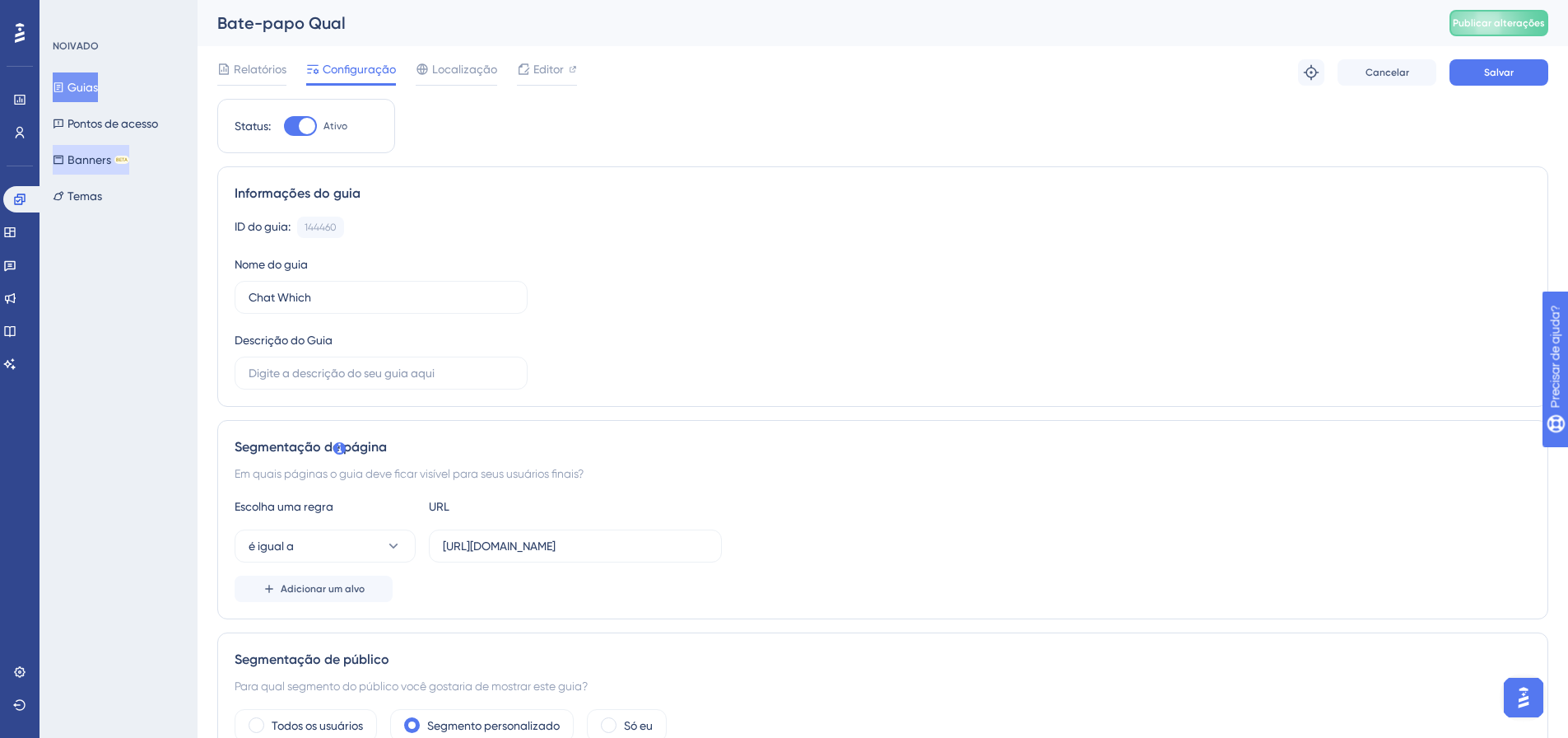
click at [127, 163] on font "BETA" at bounding box center [121, 159] width 11 height 13
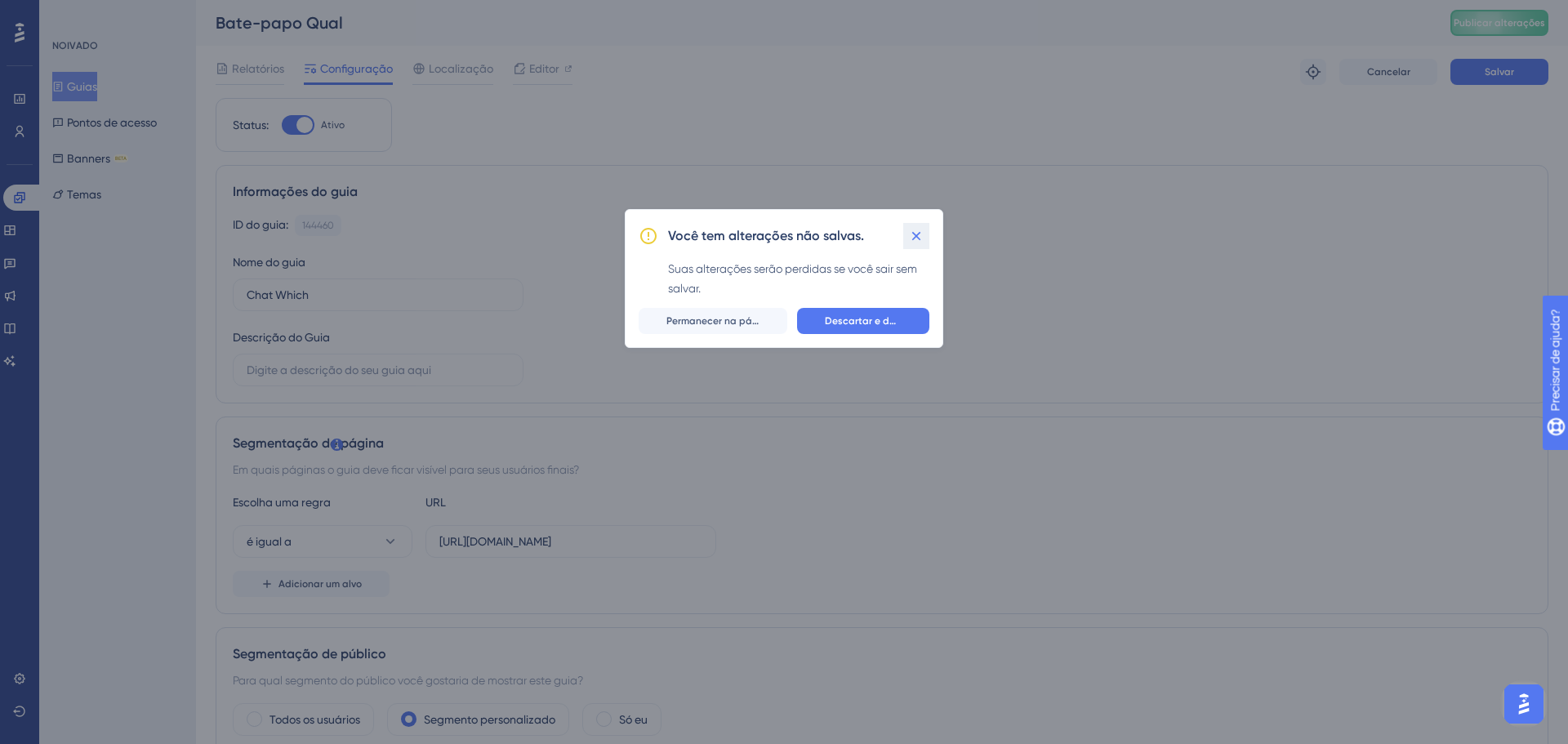
click at [925, 241] on button at bounding box center [916, 235] width 26 height 26
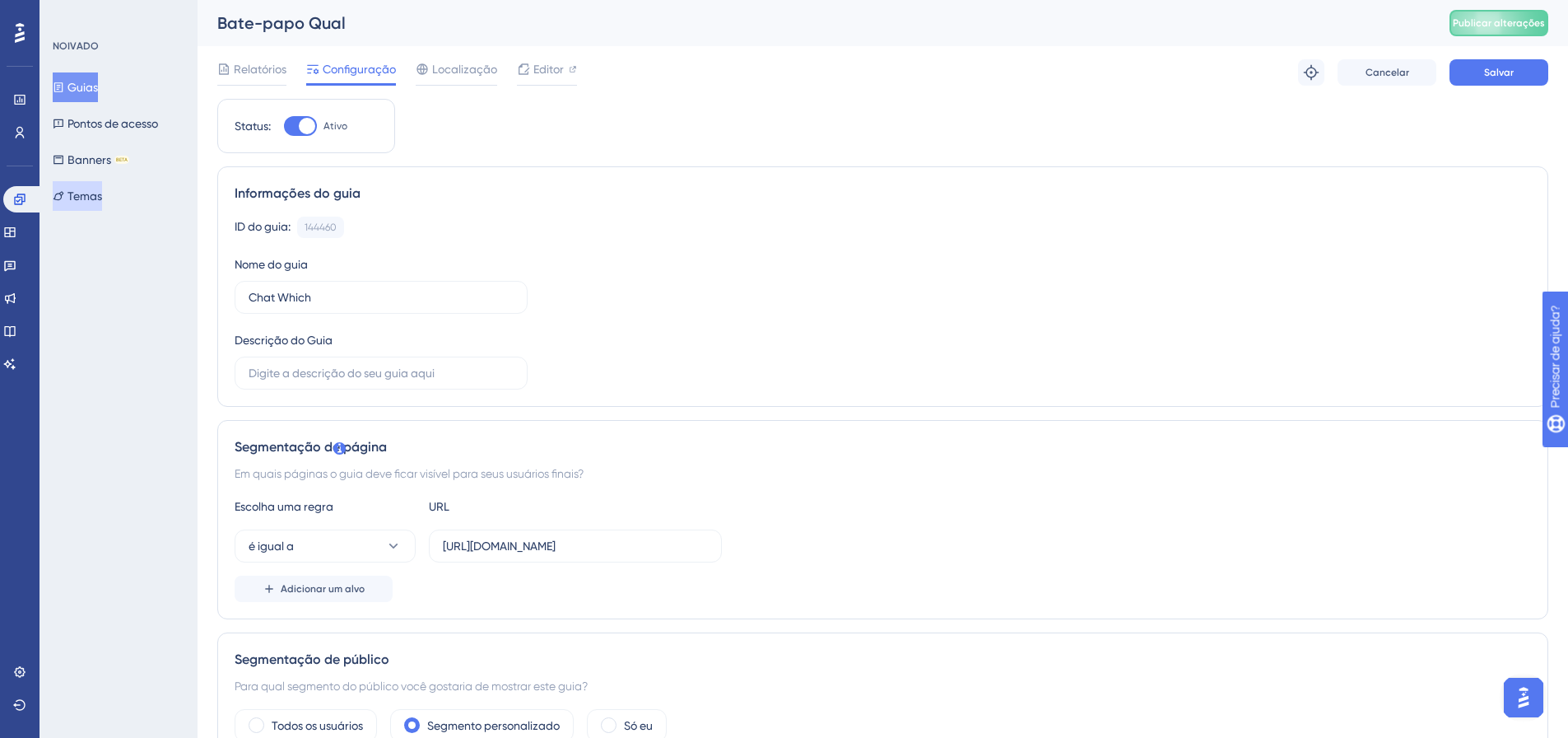
click at [88, 190] on font "Temas" at bounding box center [85, 195] width 34 height 13
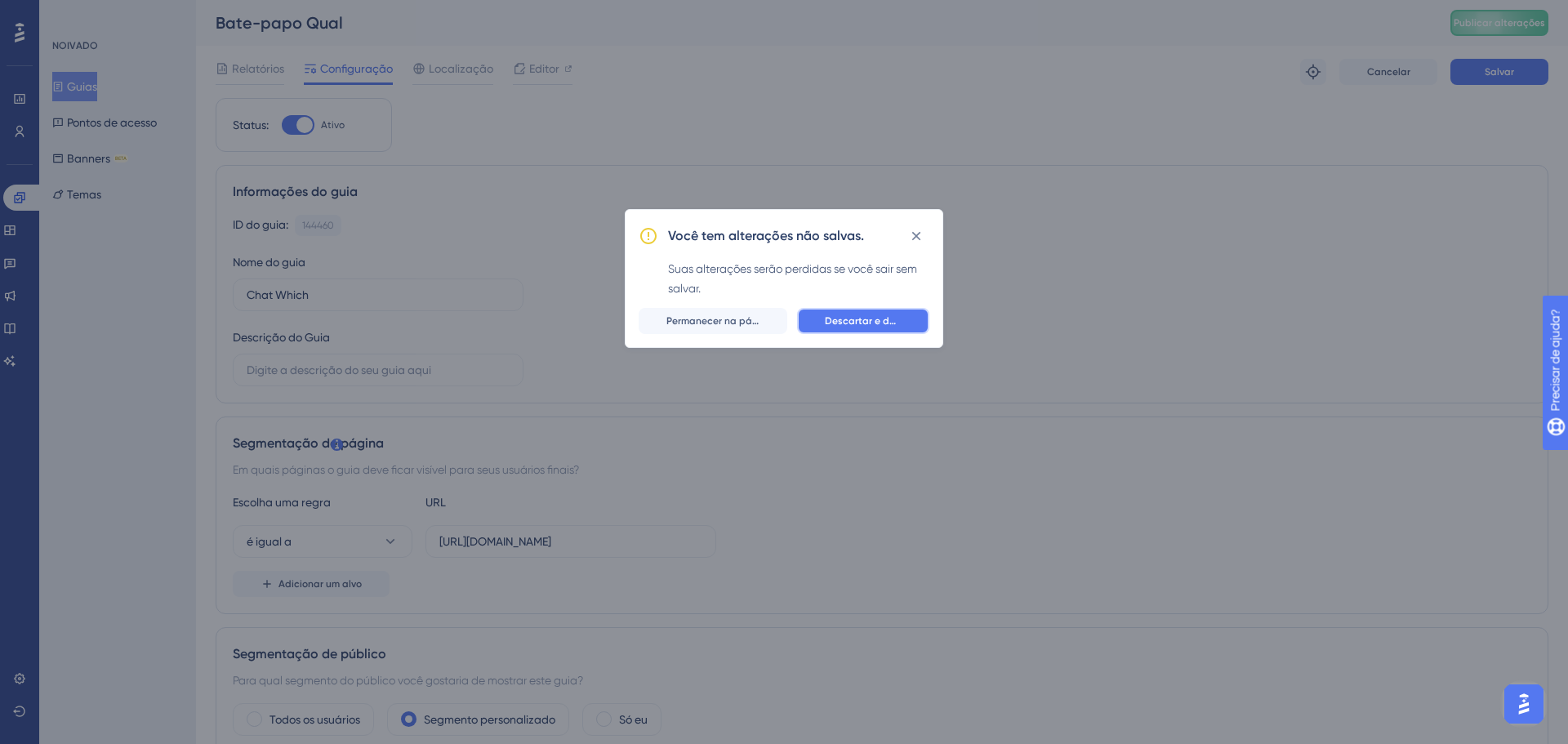
click at [822, 318] on button "Descartar e deixar" at bounding box center [863, 321] width 132 height 26
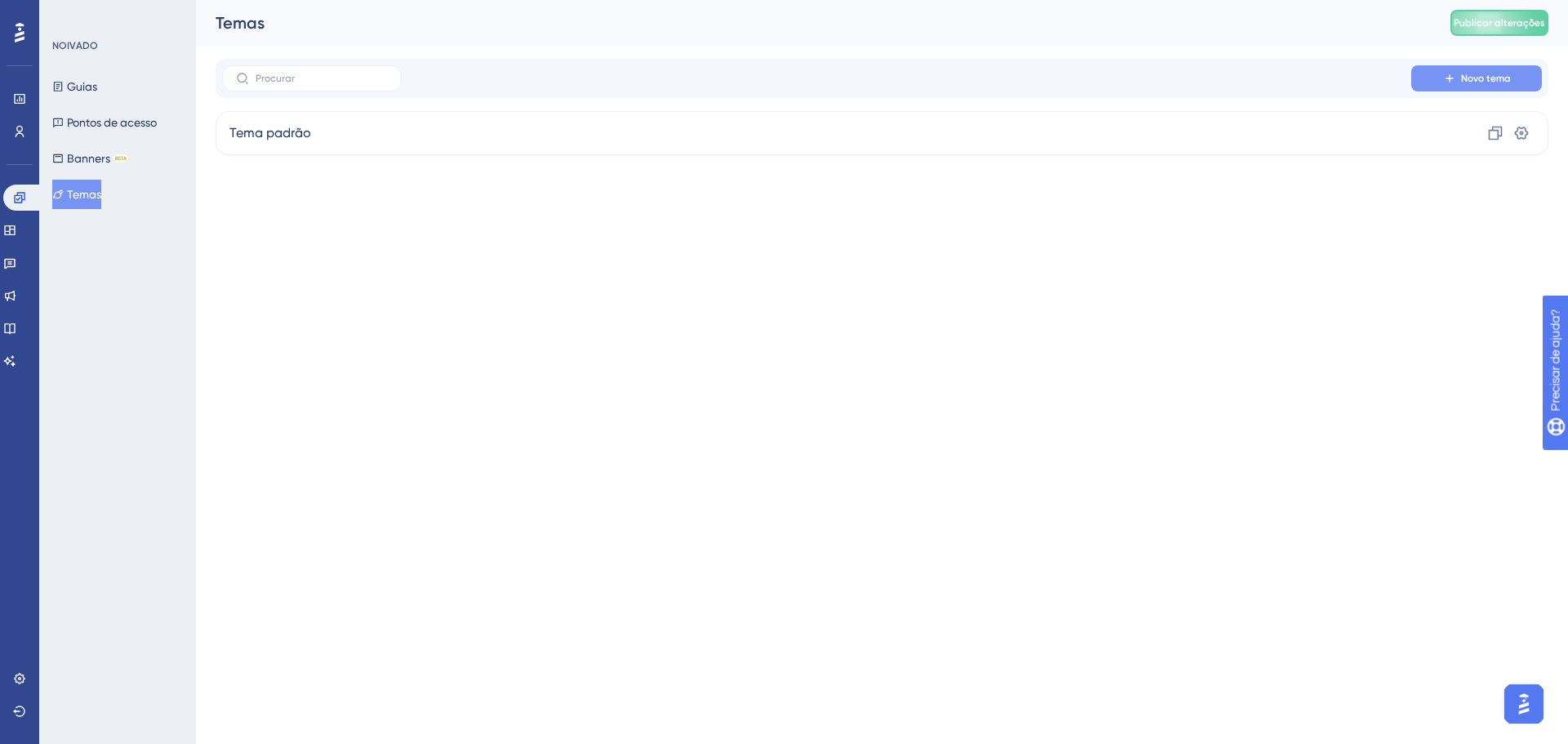
click at [1435, 82] on button "Novo tema" at bounding box center [1477, 78] width 131 height 26
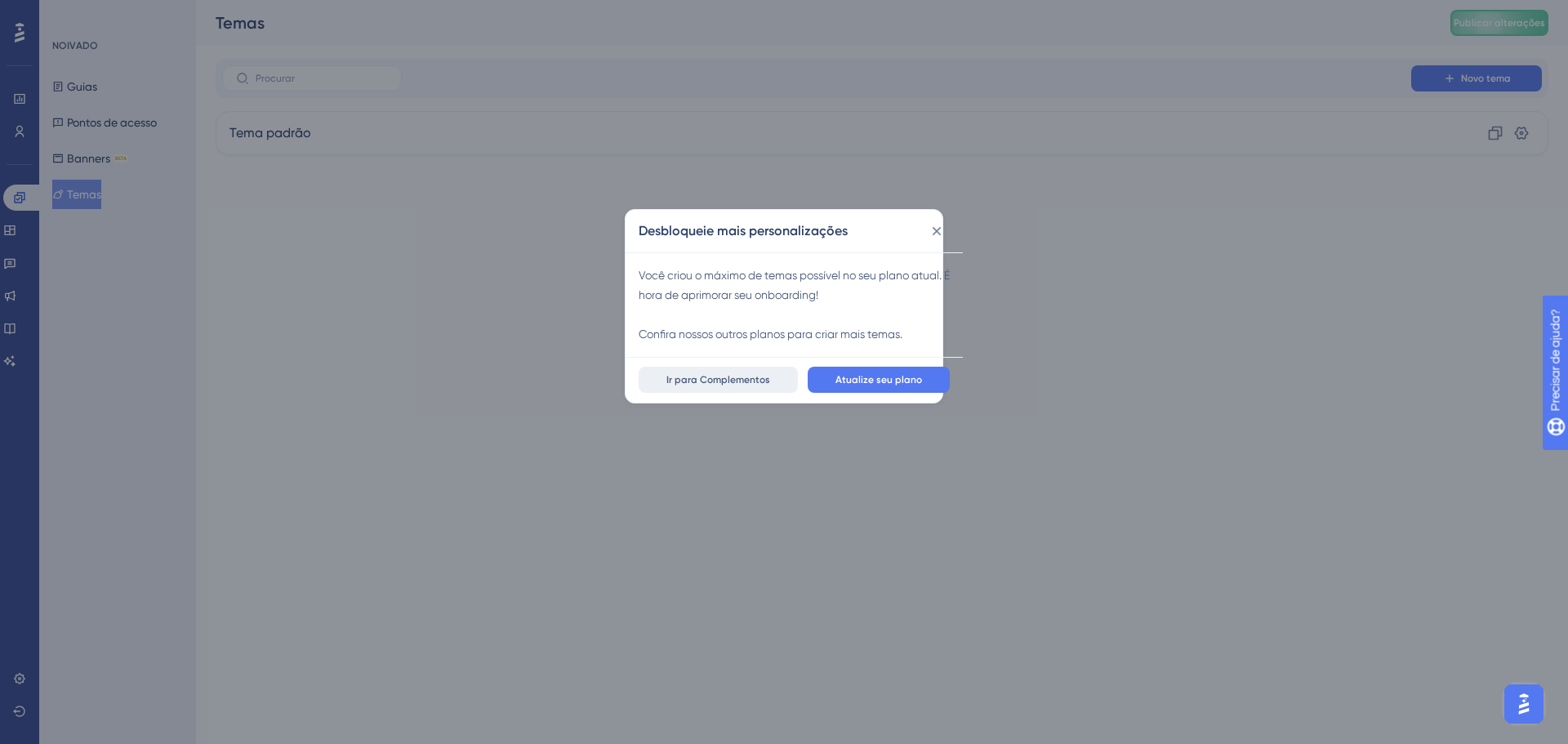
click at [736, 384] on font "Ir para Complementos" at bounding box center [718, 380] width 104 height 11
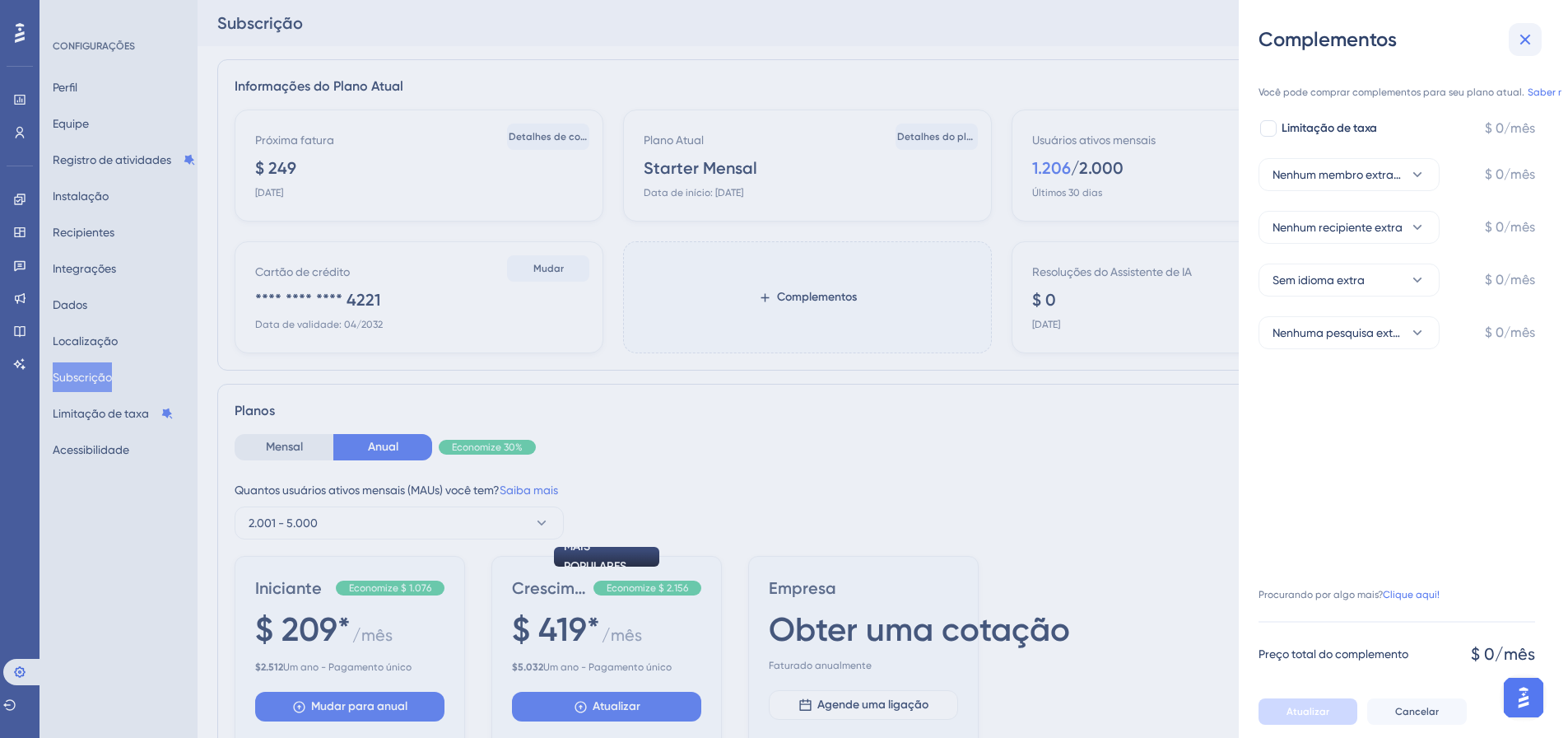
click at [1524, 44] on icon at bounding box center [1525, 39] width 20 height 20
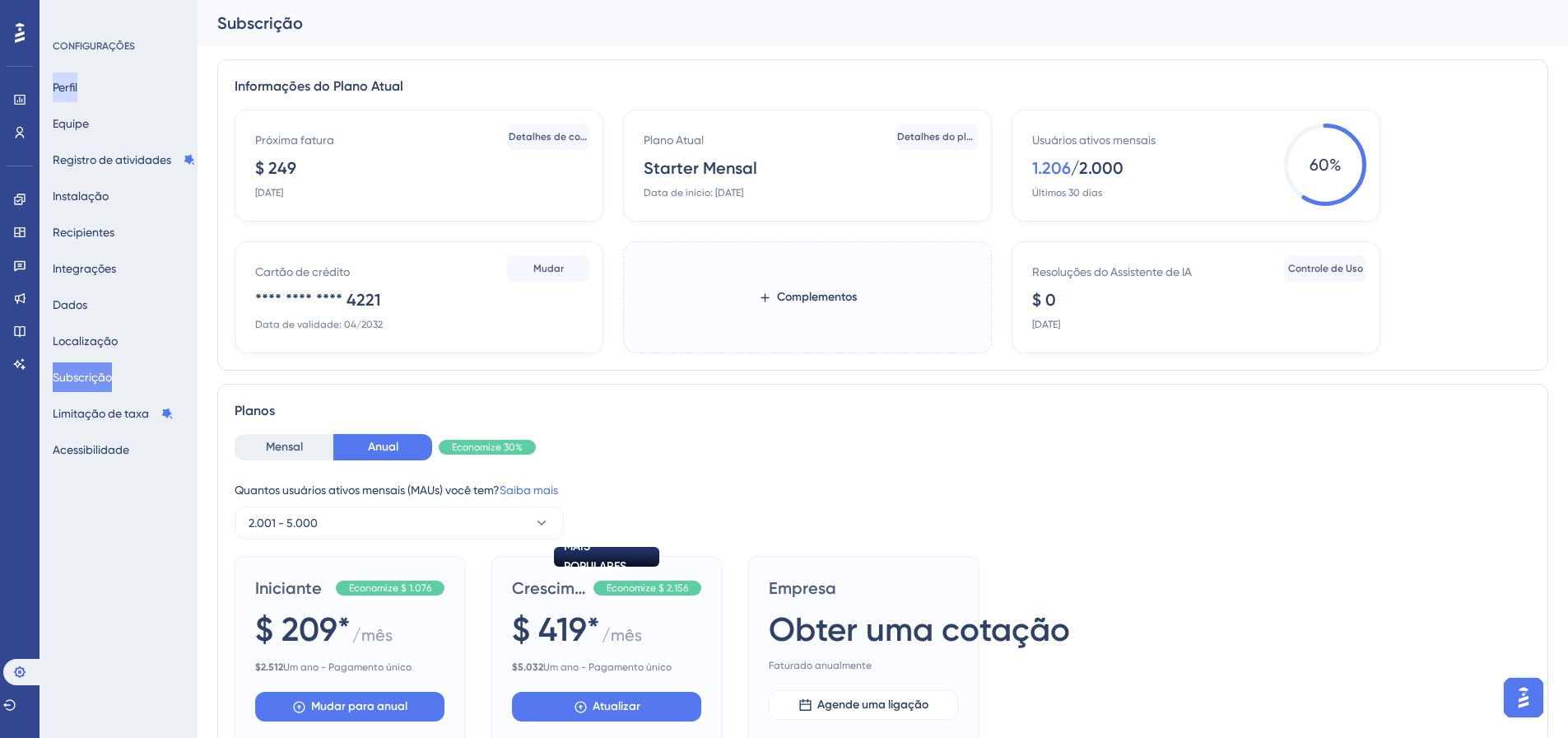
click at [77, 91] on button "Perfil" at bounding box center [64, 87] width 25 height 29
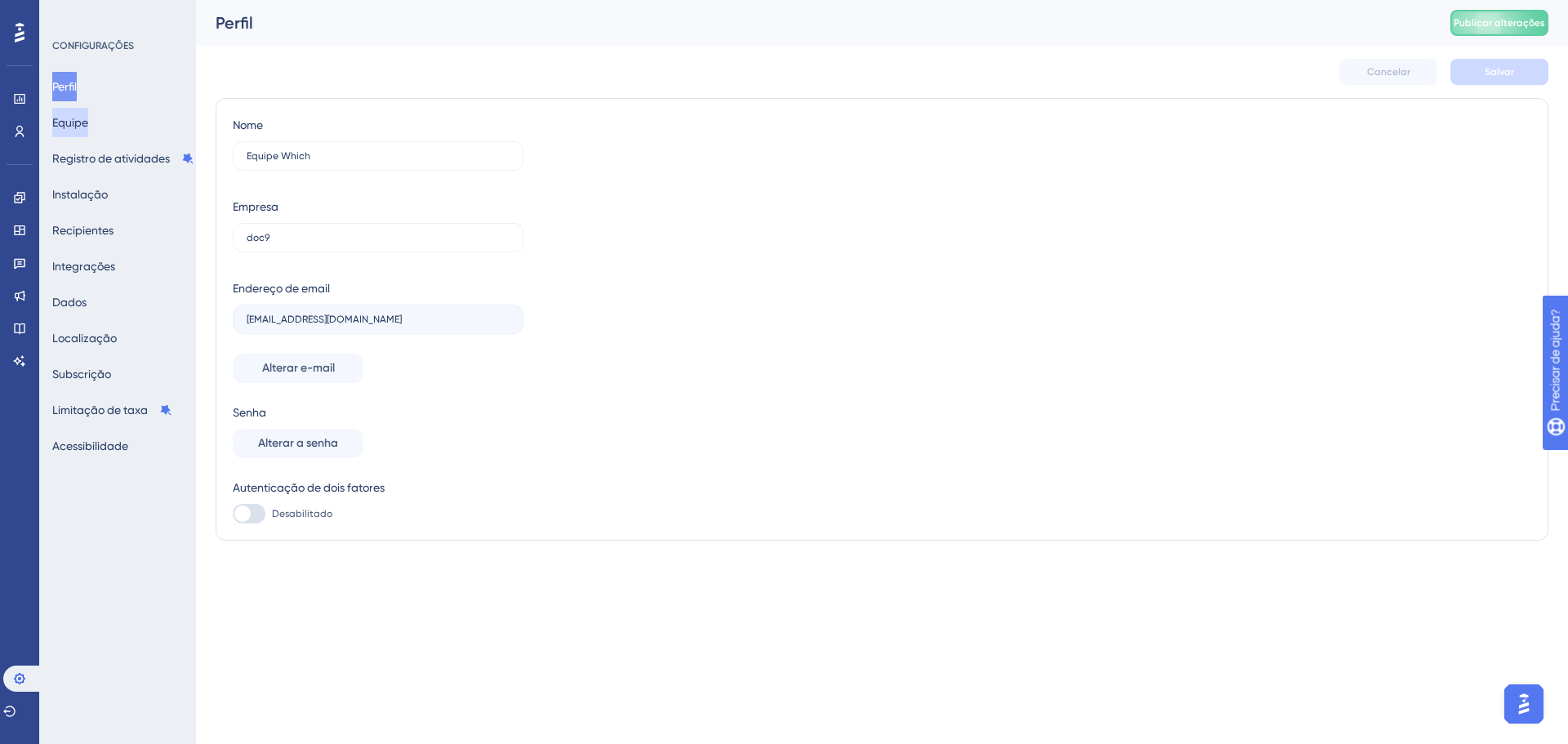
click at [88, 120] on font "Equipe" at bounding box center [70, 122] width 36 height 13
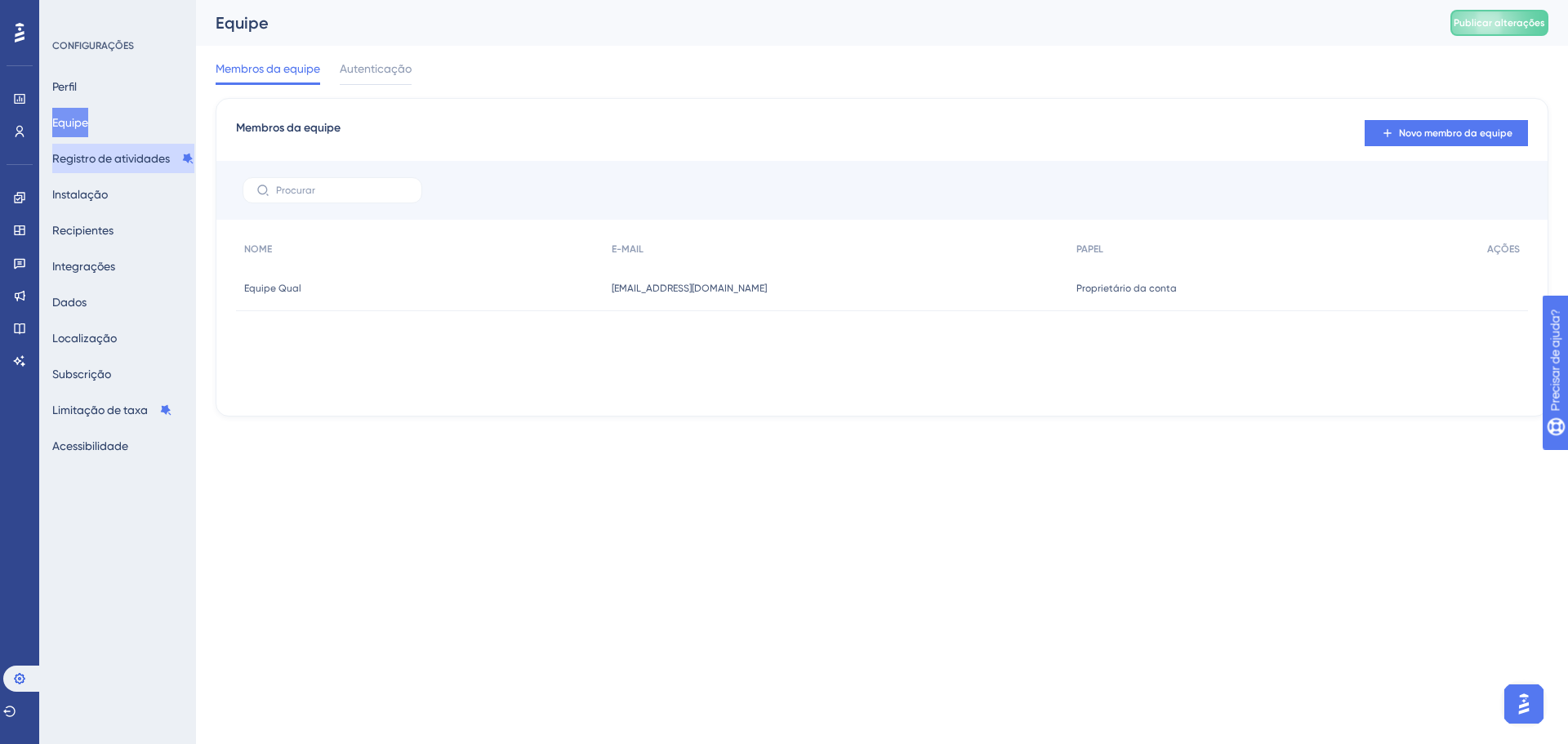
click at [105, 148] on font "Registro de atividades" at bounding box center [111, 158] width 118 height 20
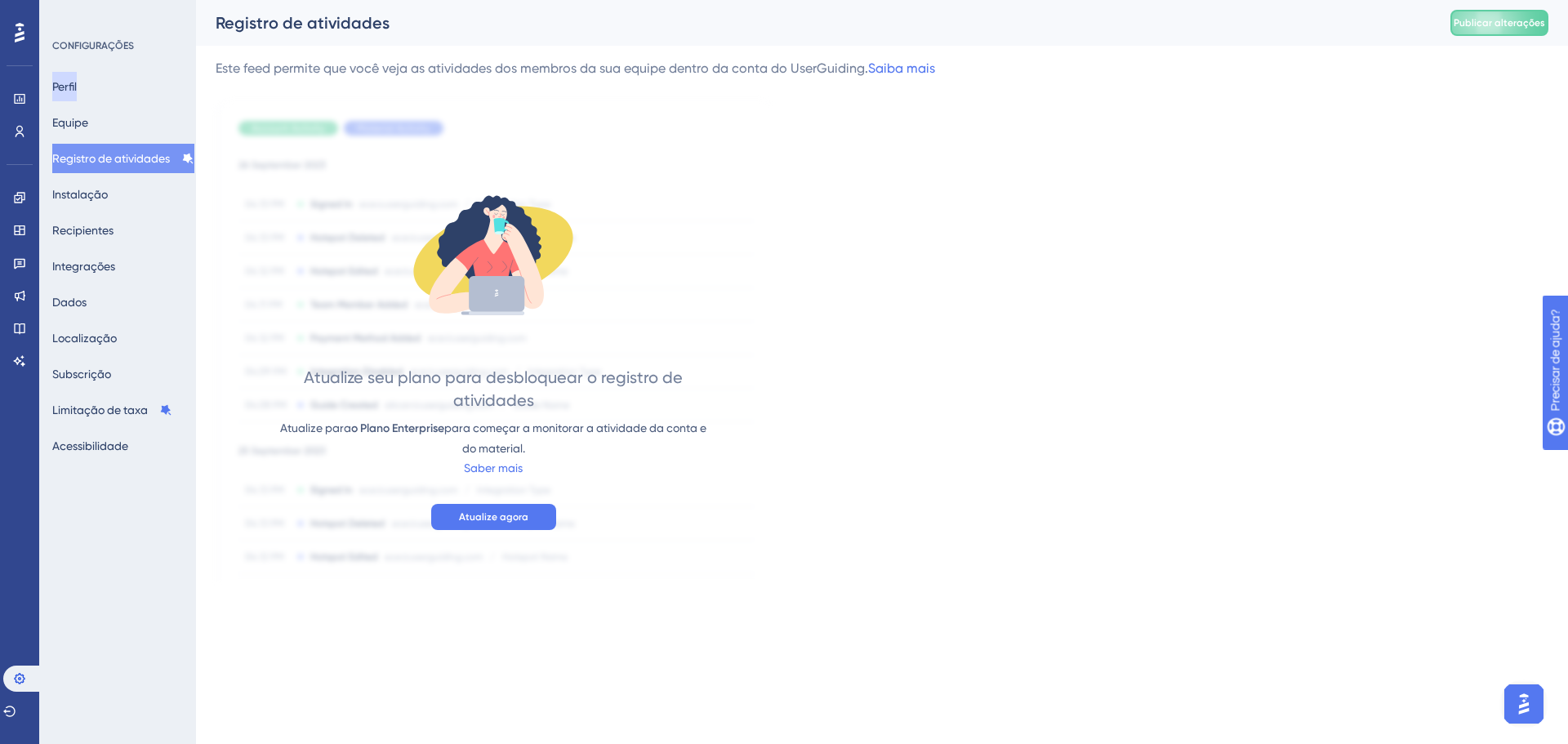
click at [77, 92] on font "Perfil" at bounding box center [64, 86] width 25 height 13
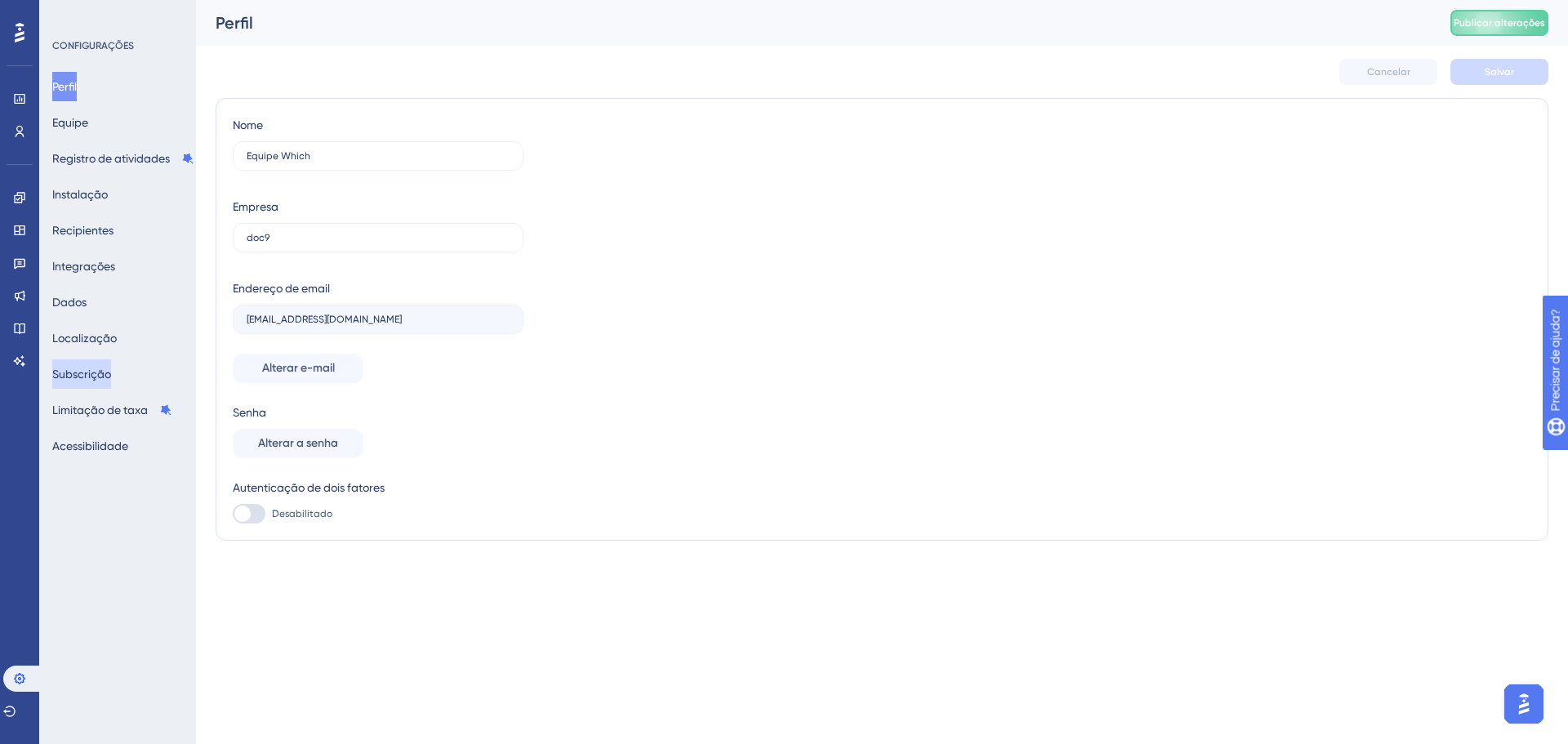
click at [108, 380] on font "Subscrição" at bounding box center [81, 374] width 59 height 13
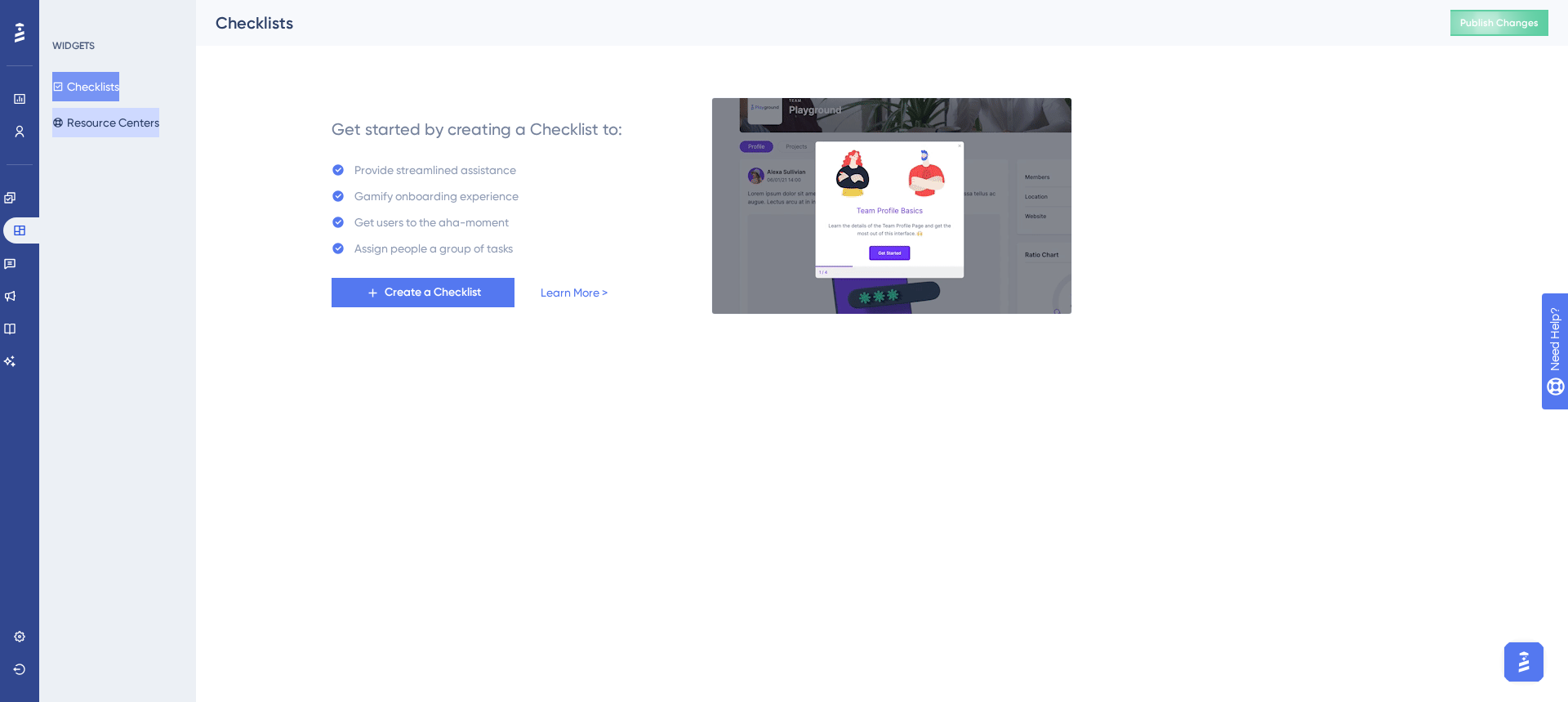
click at [121, 124] on button "Resource Centers" at bounding box center [105, 122] width 107 height 29
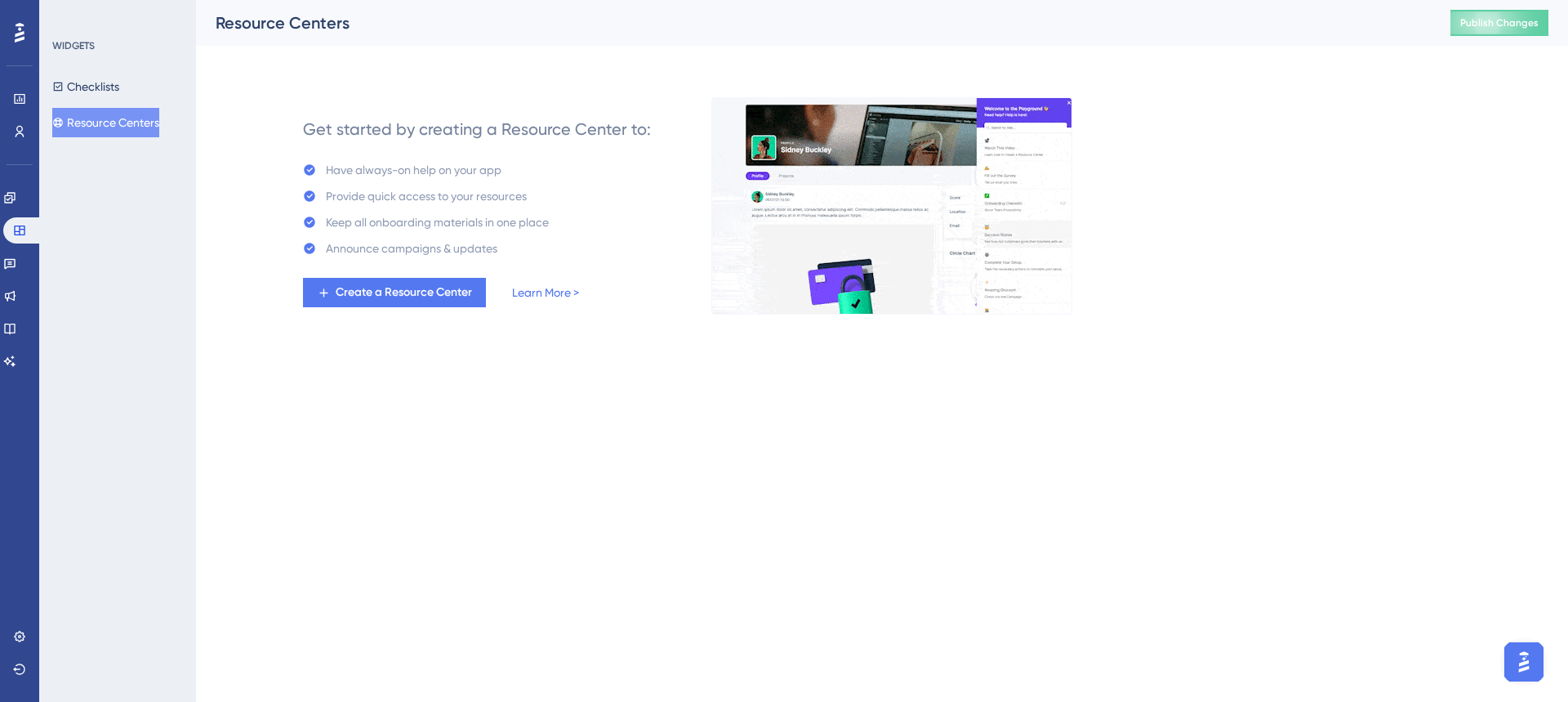
click at [1385, 52] on div "Performance Users Engagement Widgets Feedback Product Updates Knowledge Base AI…" at bounding box center [882, 170] width 1373 height 339
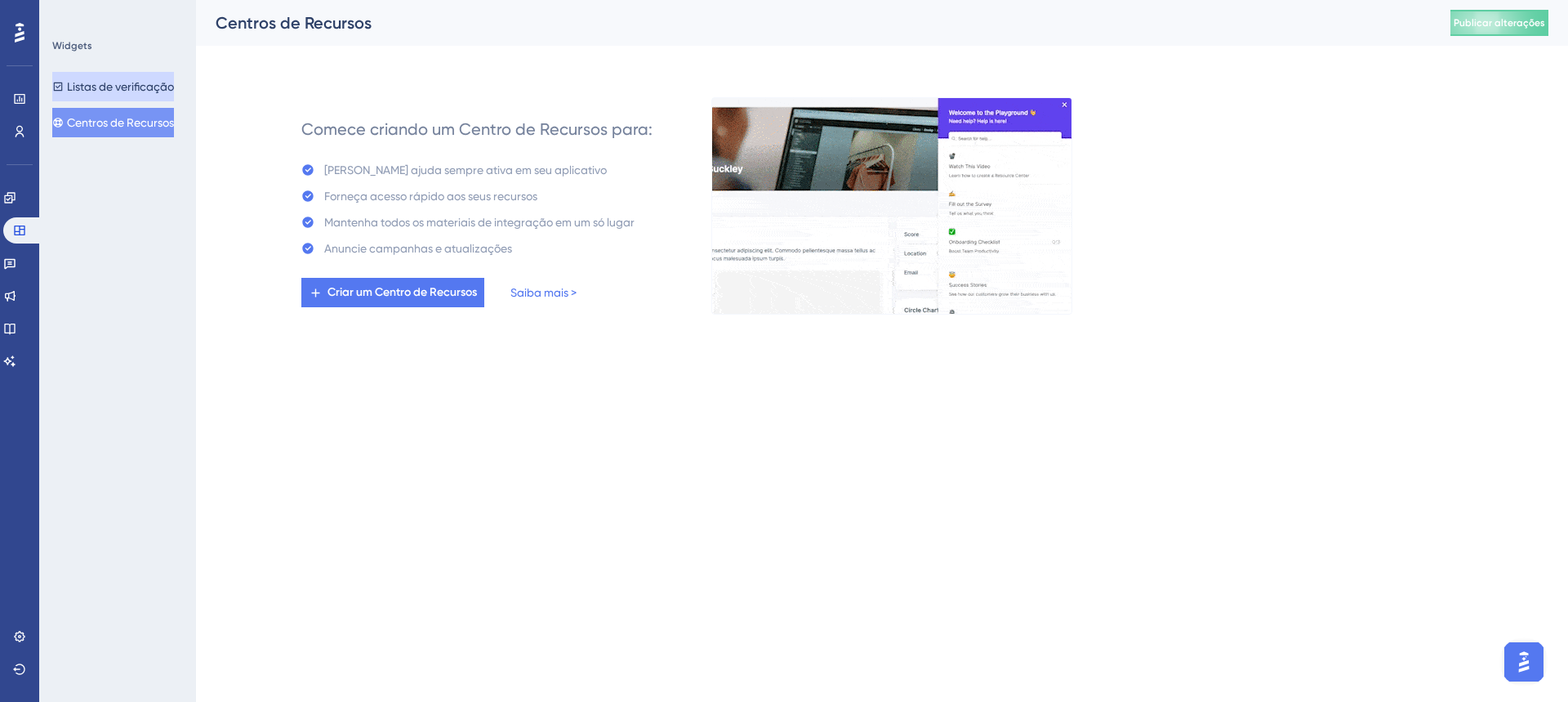
click at [147, 85] on font "Listas de verificação" at bounding box center [120, 86] width 107 height 13
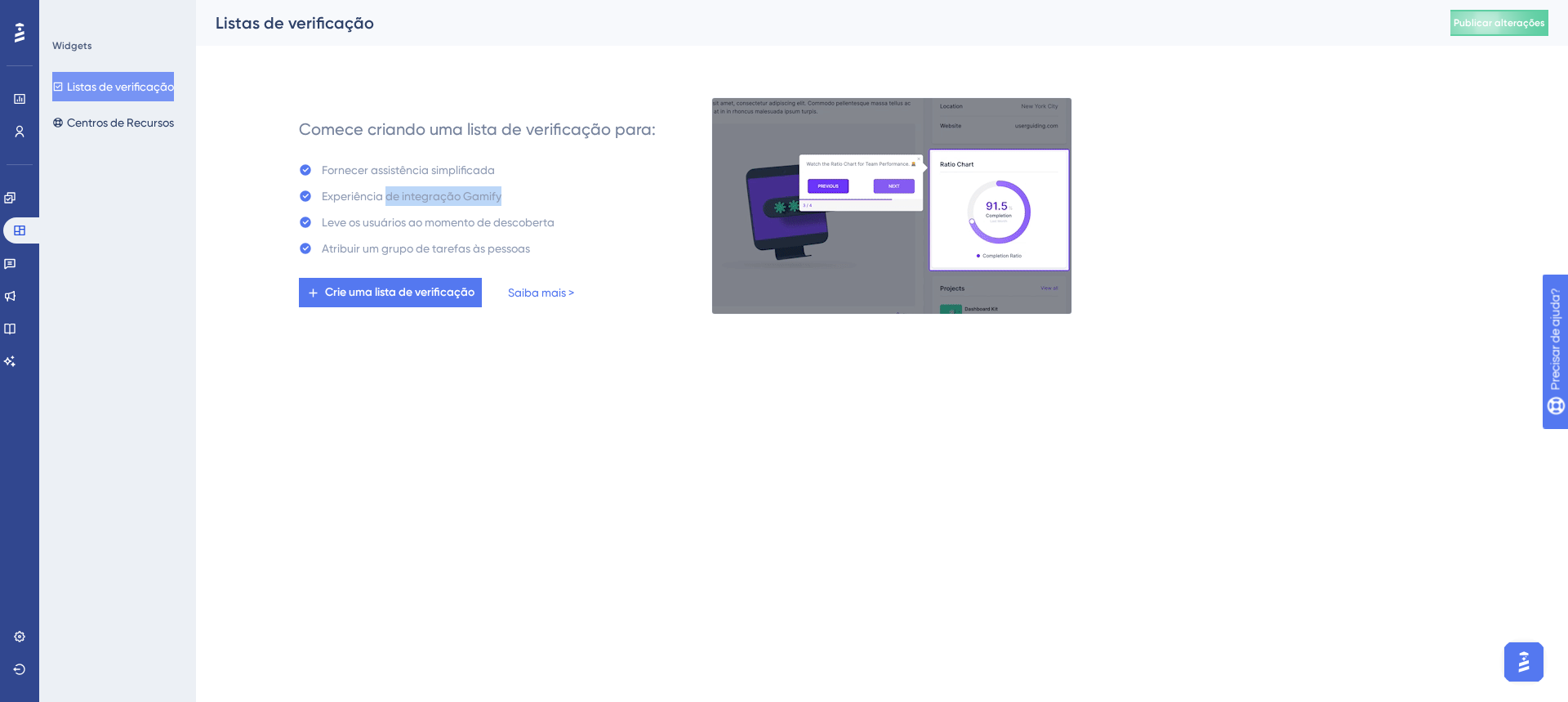
drag, startPoint x: 389, startPoint y: 197, endPoint x: 534, endPoint y: 194, distance: 145.0
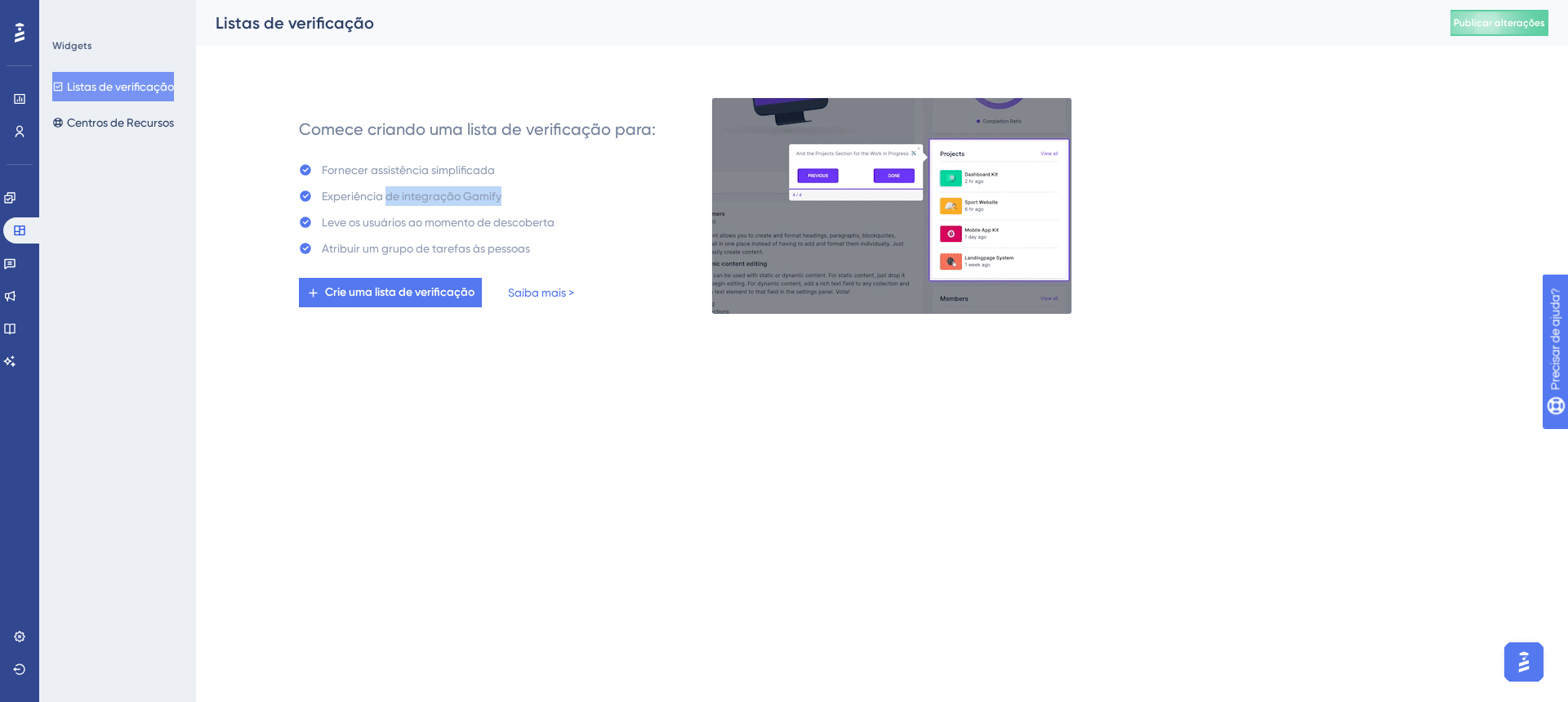
click at [534, 194] on div "Experiência de integração Gamify" at bounding box center [427, 195] width 256 height 20
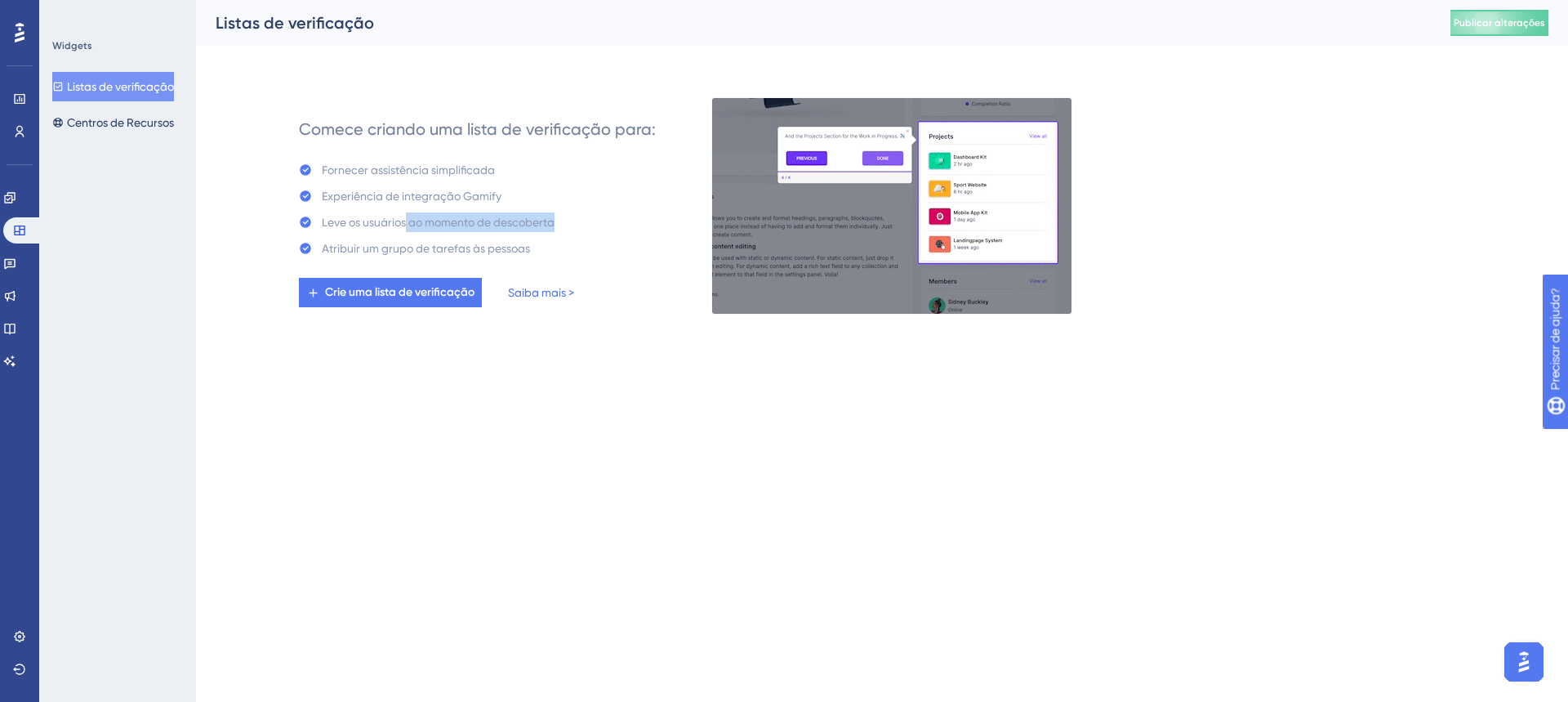
drag, startPoint x: 409, startPoint y: 223, endPoint x: 605, endPoint y: 210, distance: 196.4
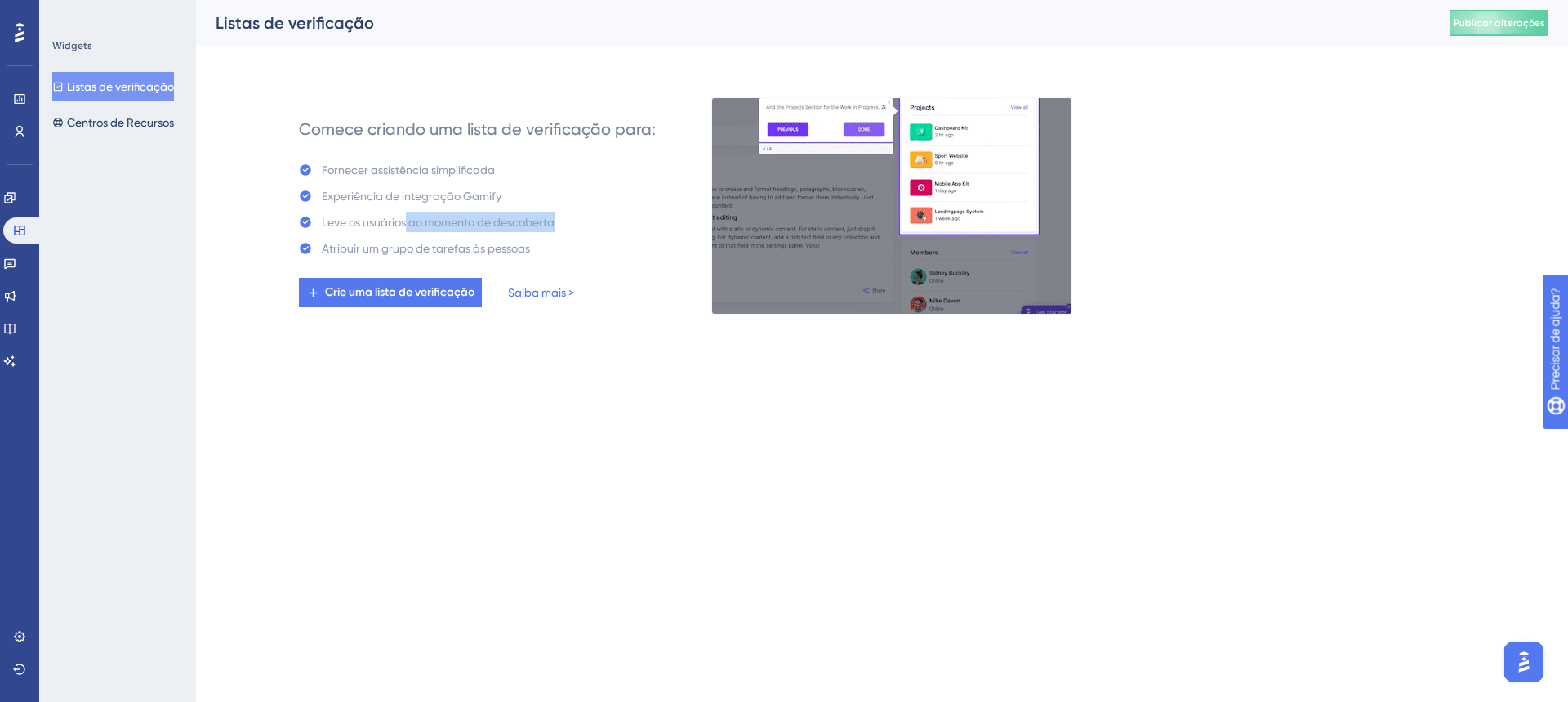
click at [605, 210] on div "Comece criando uma lista de verificação para: Fornecer assistência simplificada…" at bounding box center [477, 206] width 357 height 202
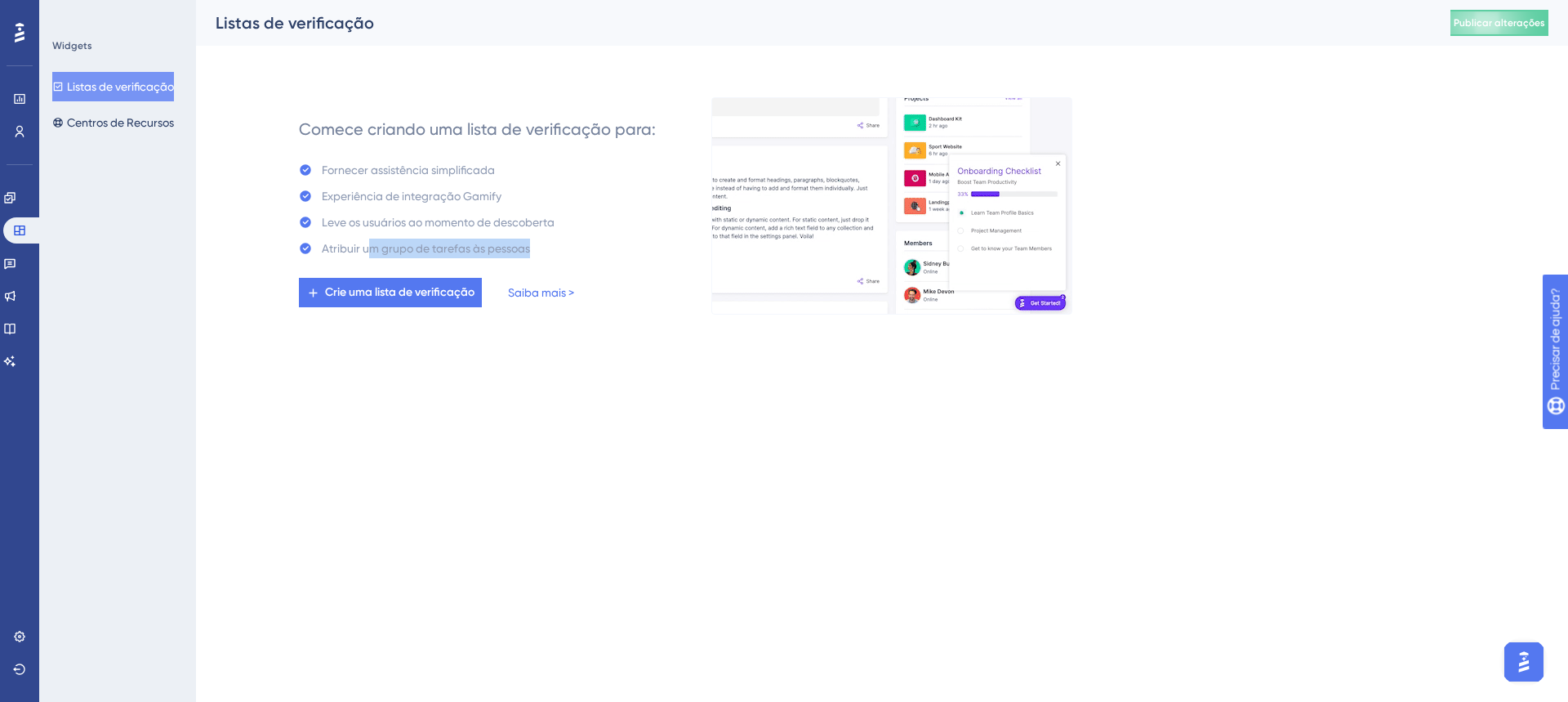
drag, startPoint x: 371, startPoint y: 248, endPoint x: 582, endPoint y: 247, distance: 211.0
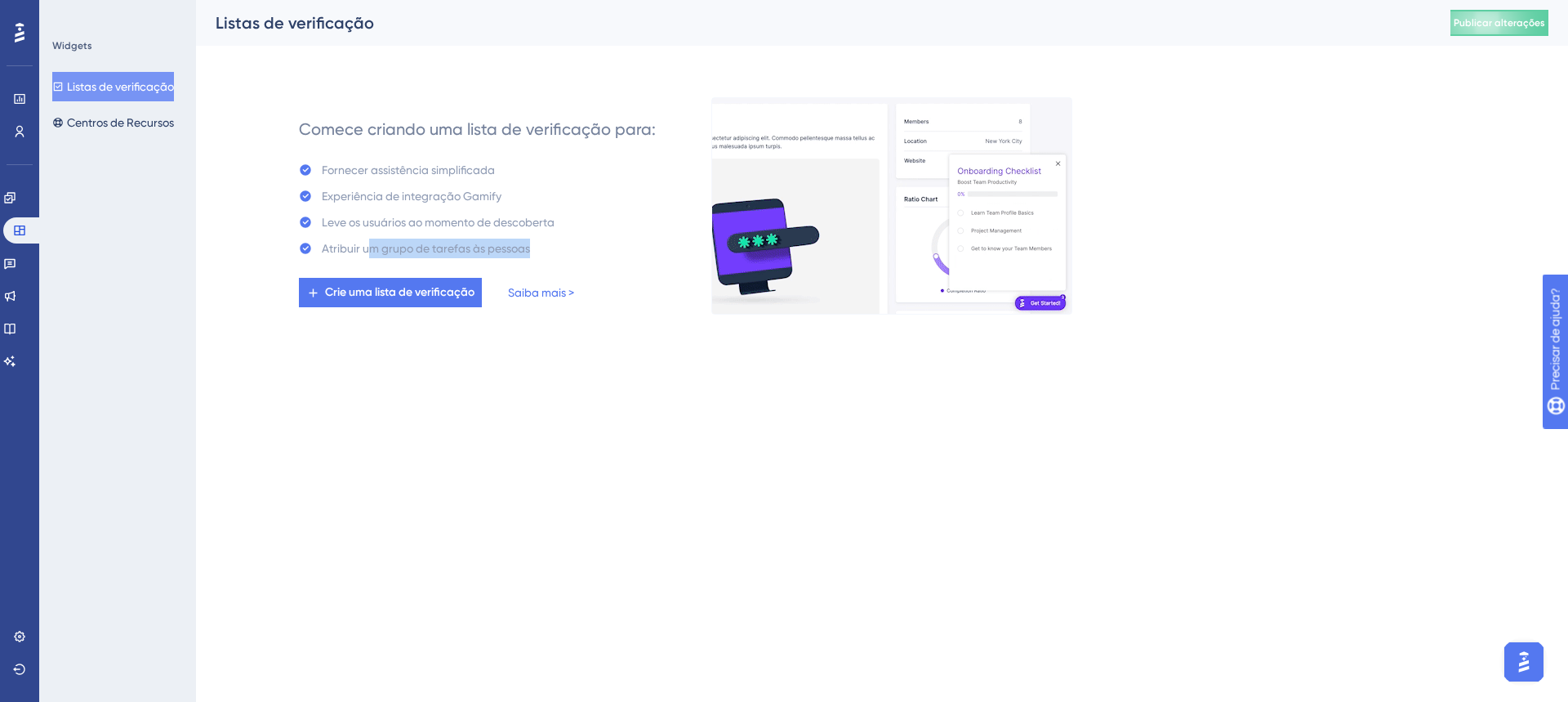
click at [582, 247] on div "Comece criando uma lista de verificação para: Fornecer assistência simplificada…" at bounding box center [477, 206] width 357 height 202
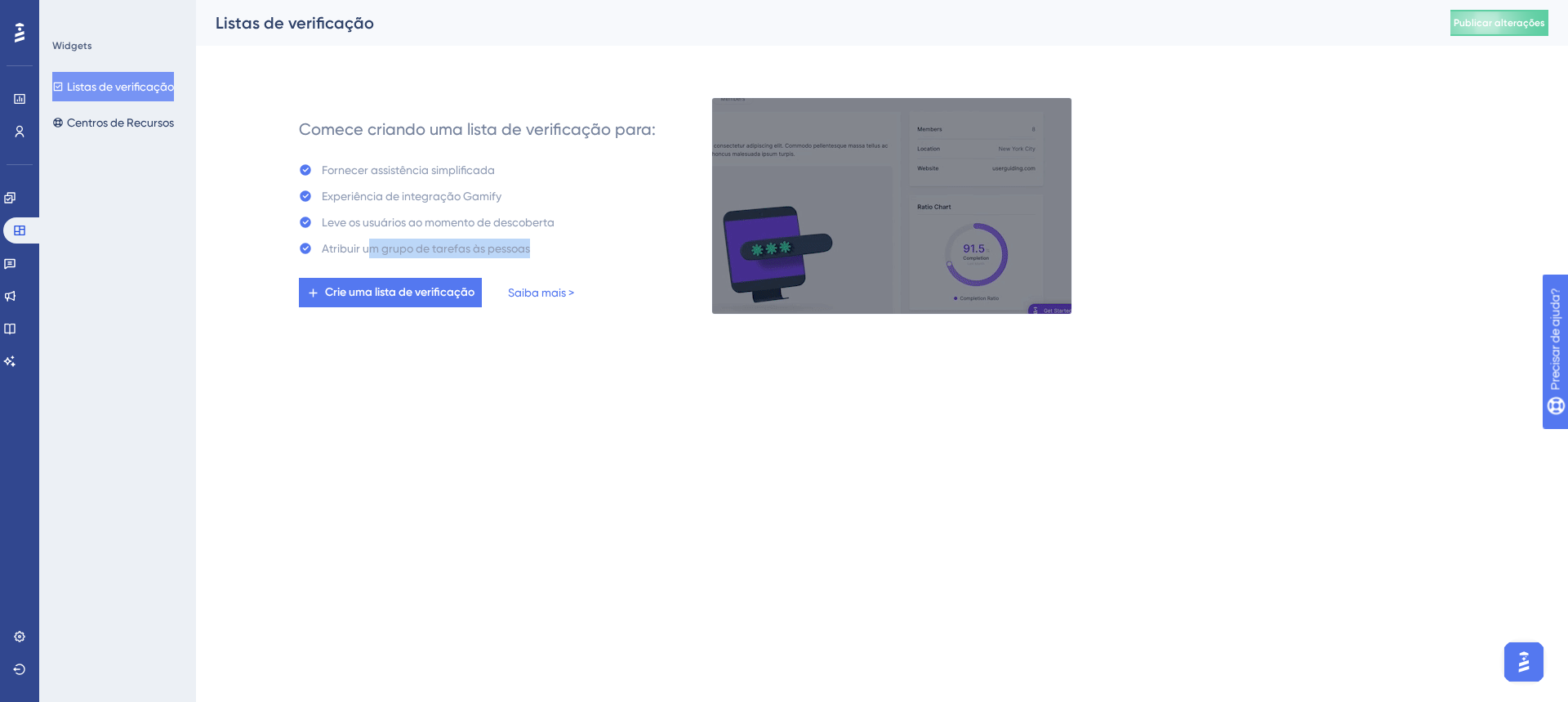
click at [582, 247] on div "Comece criando uma lista de verificação para: Fornecer assistência simplificada…" at bounding box center [477, 206] width 357 height 202
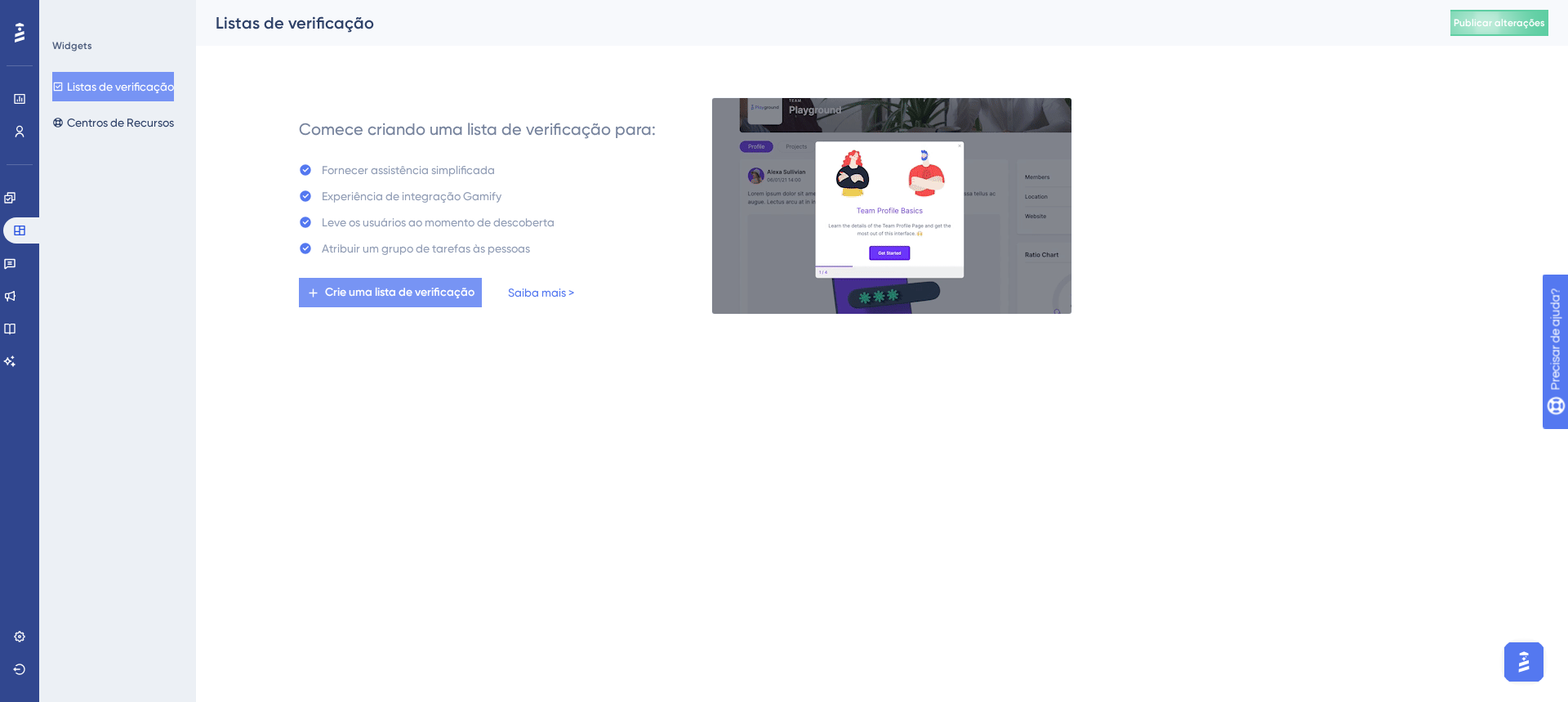
click at [426, 298] on font "Crie uma lista de verificação" at bounding box center [399, 292] width 149 height 14
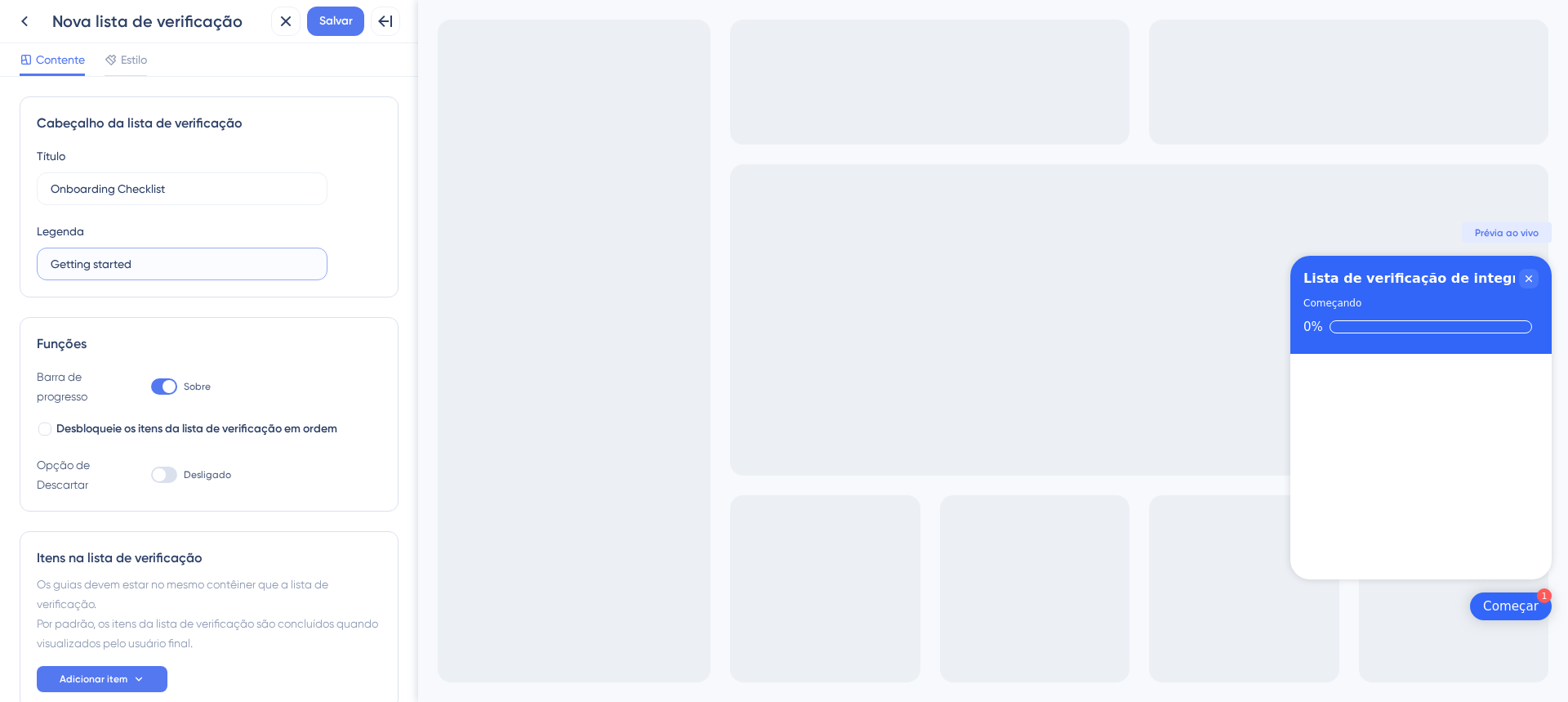
click at [159, 264] on input "Getting started" at bounding box center [182, 264] width 263 height 18
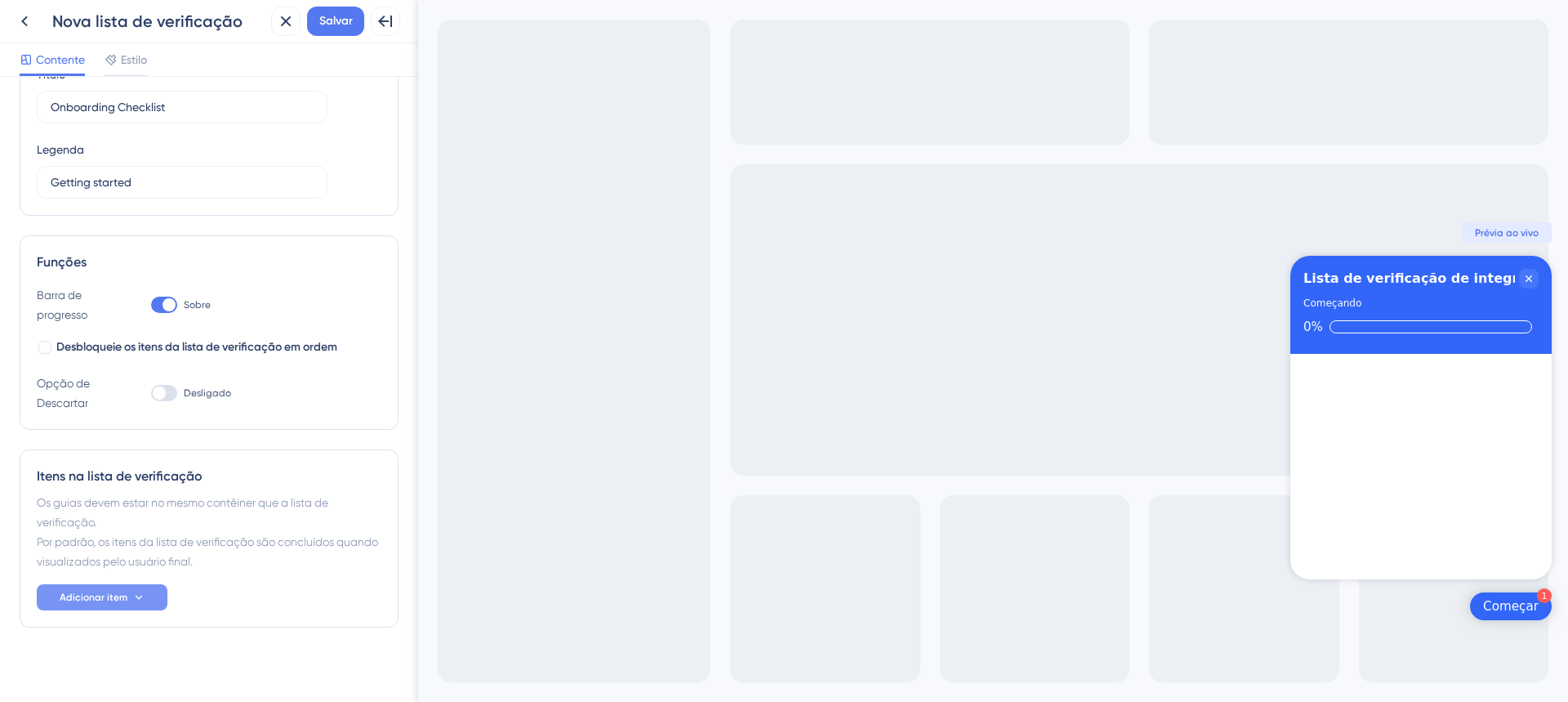
click at [106, 595] on font "Adicionar item" at bounding box center [93, 596] width 67 height 11
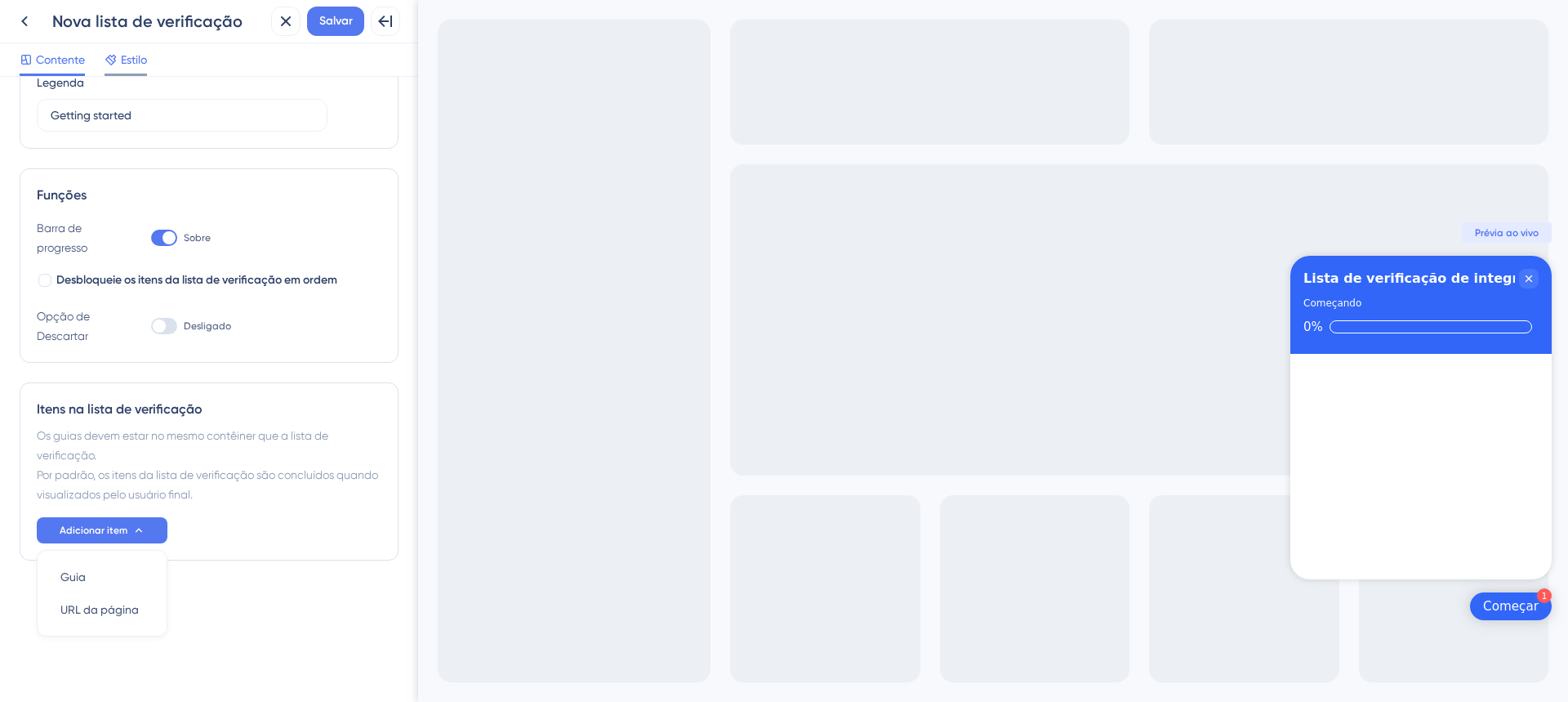
click at [145, 67] on span "Estilo" at bounding box center [134, 59] width 26 height 20
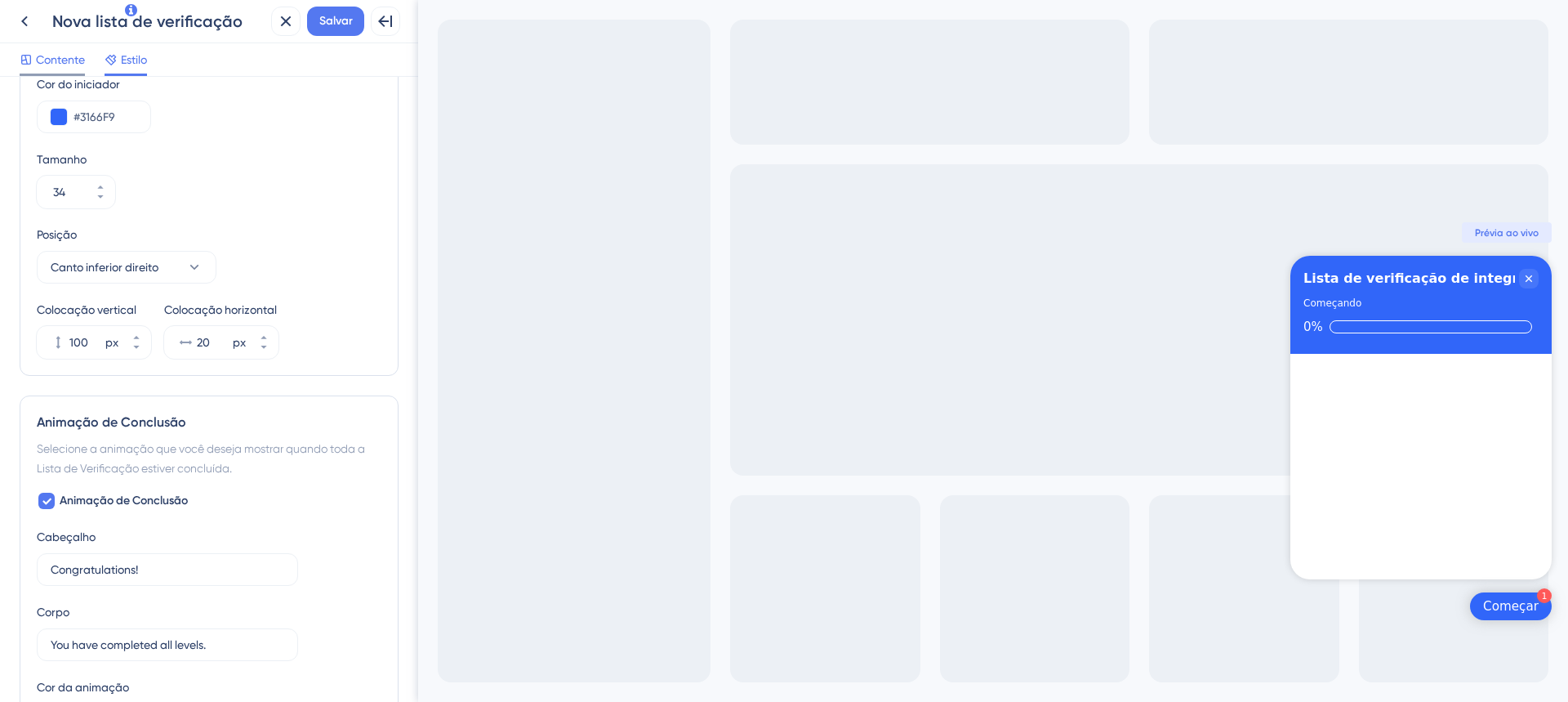
click at [77, 61] on font "Contente" at bounding box center [60, 59] width 49 height 13
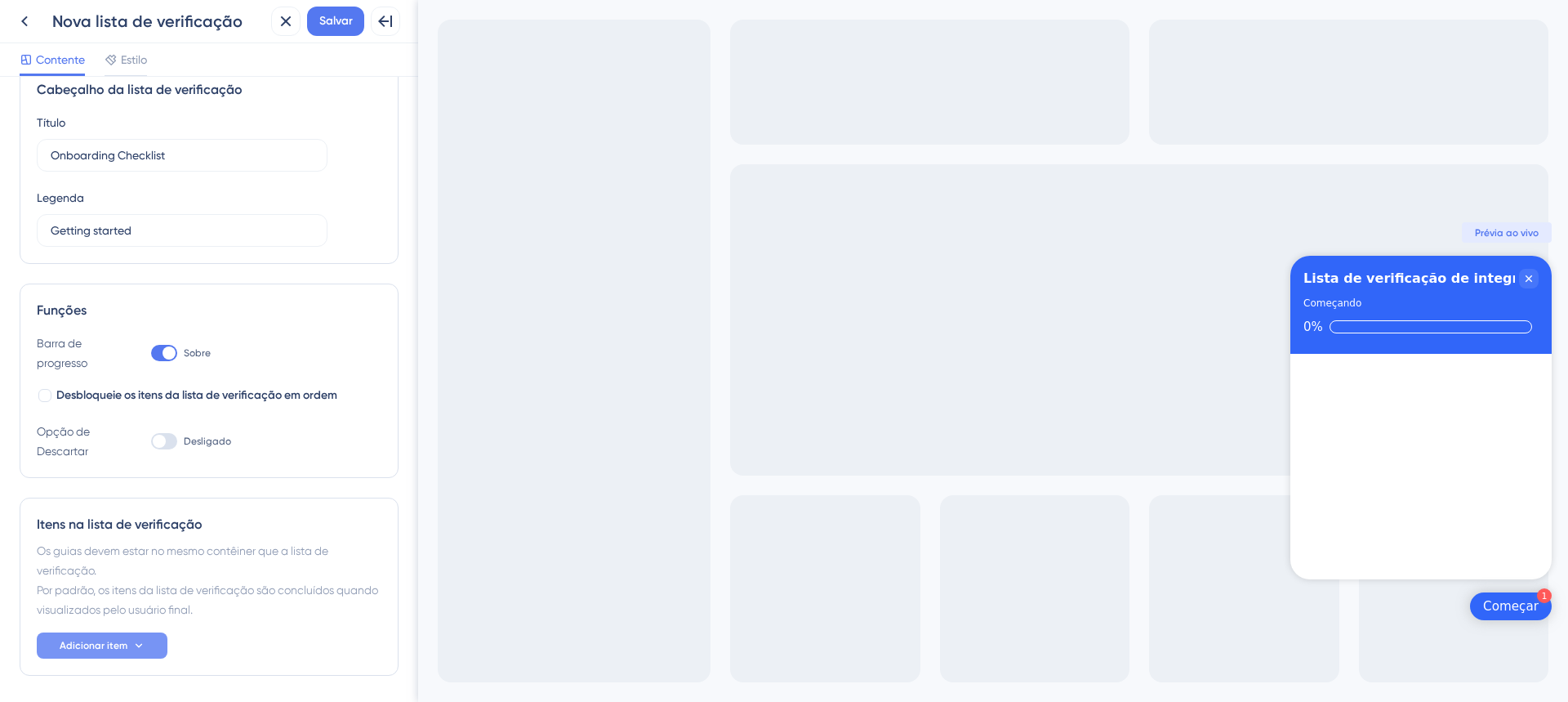
scroll to position [92, 0]
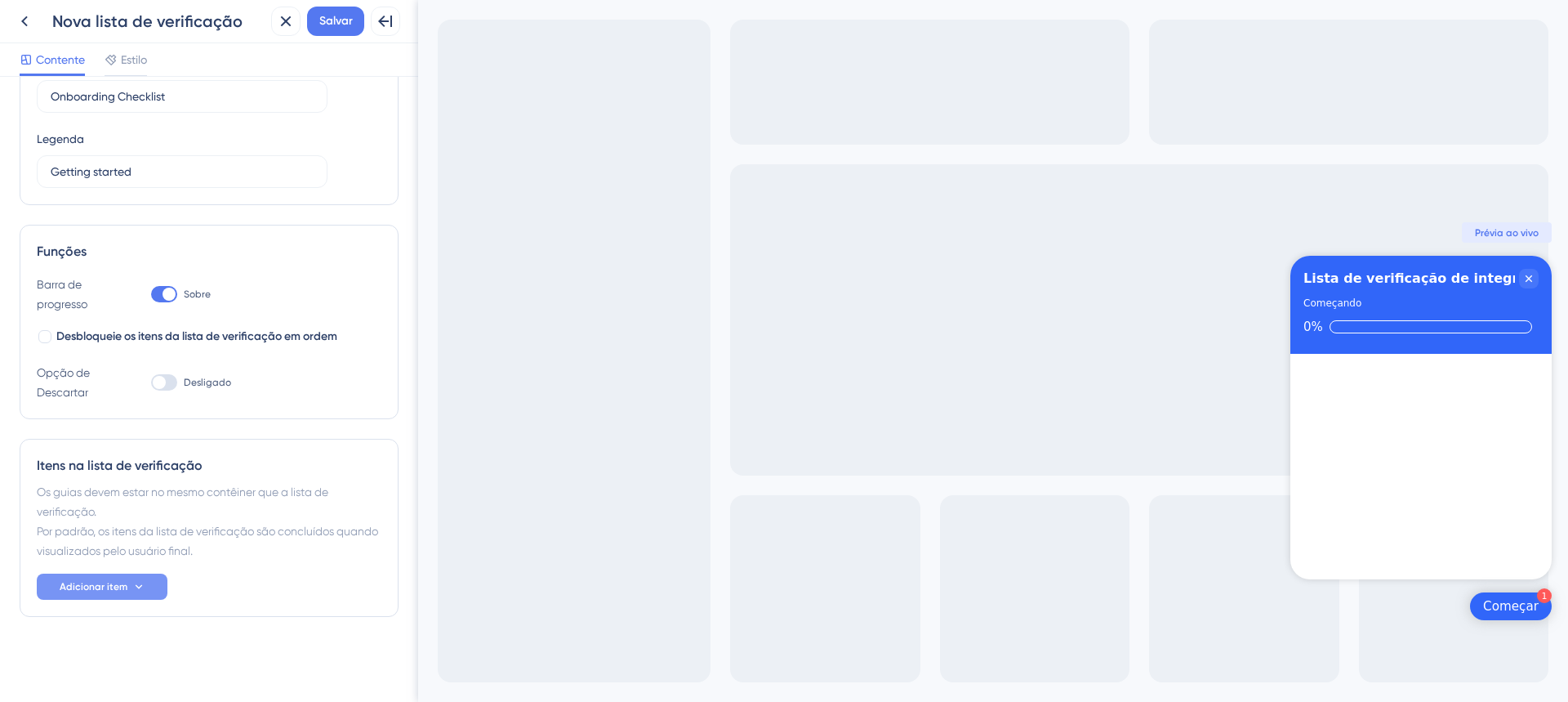
click at [125, 583] on font "Adicionar item" at bounding box center [93, 586] width 67 height 11
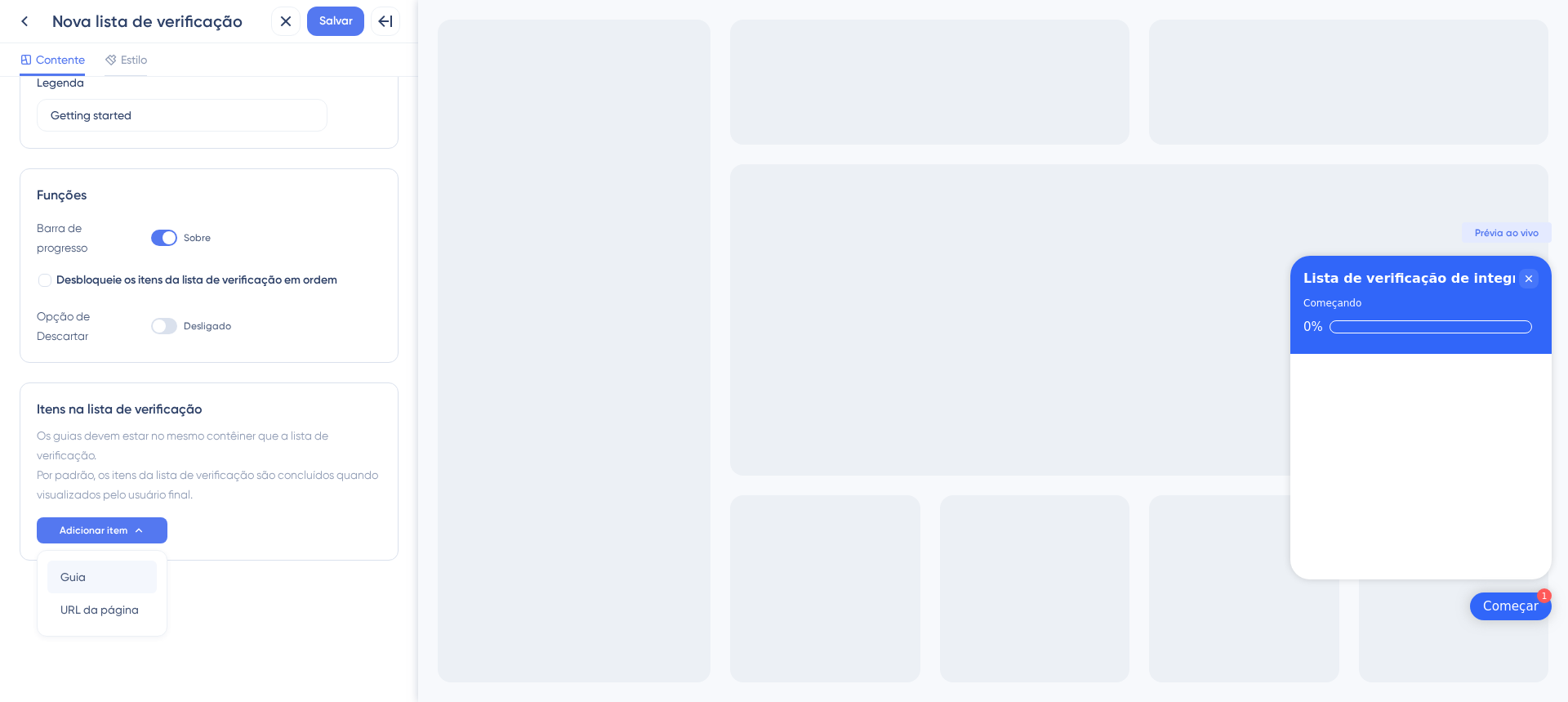
scroll to position [0, 0]
click at [125, 587] on div "Guia Guia" at bounding box center [102, 577] width 84 height 32
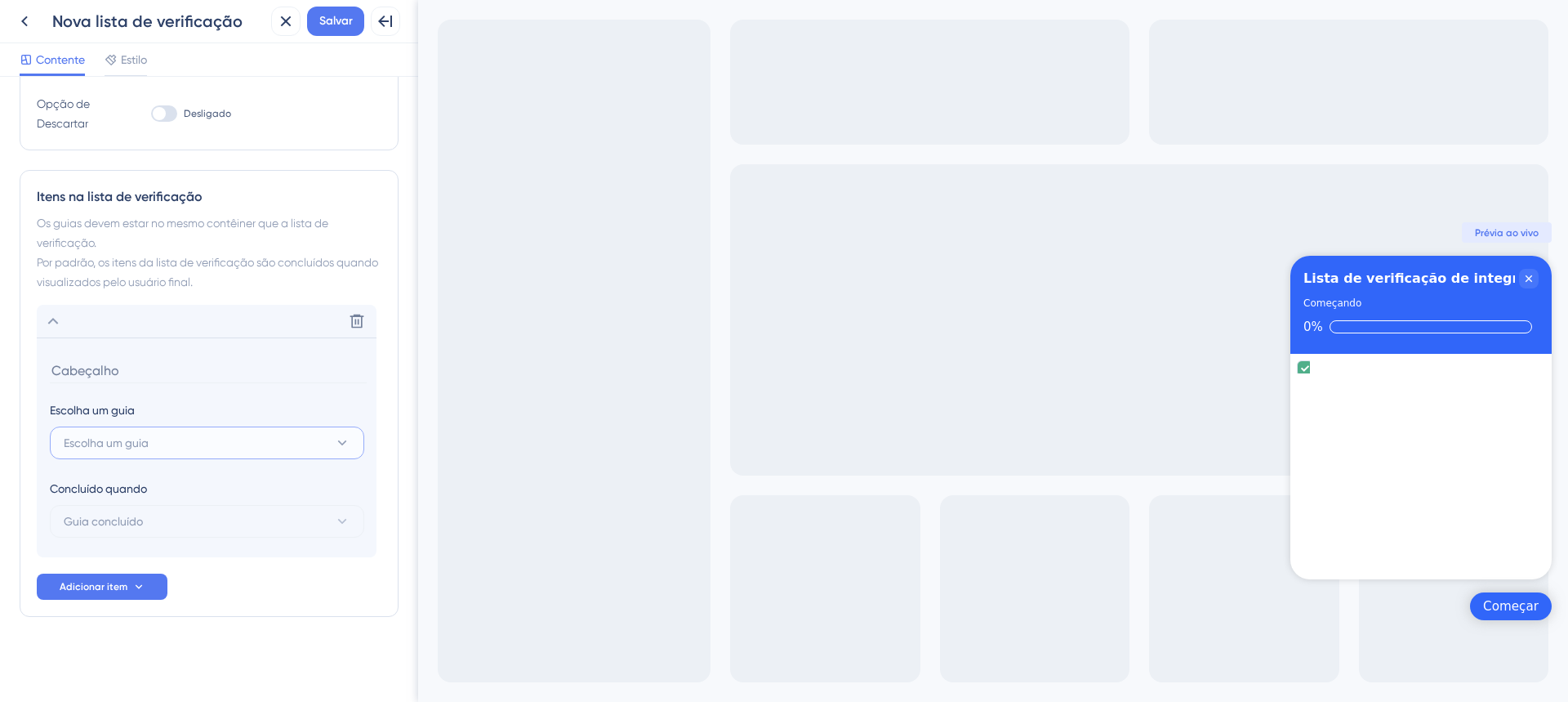
click at [183, 438] on button "Escolha um guia" at bounding box center [206, 443] width 315 height 32
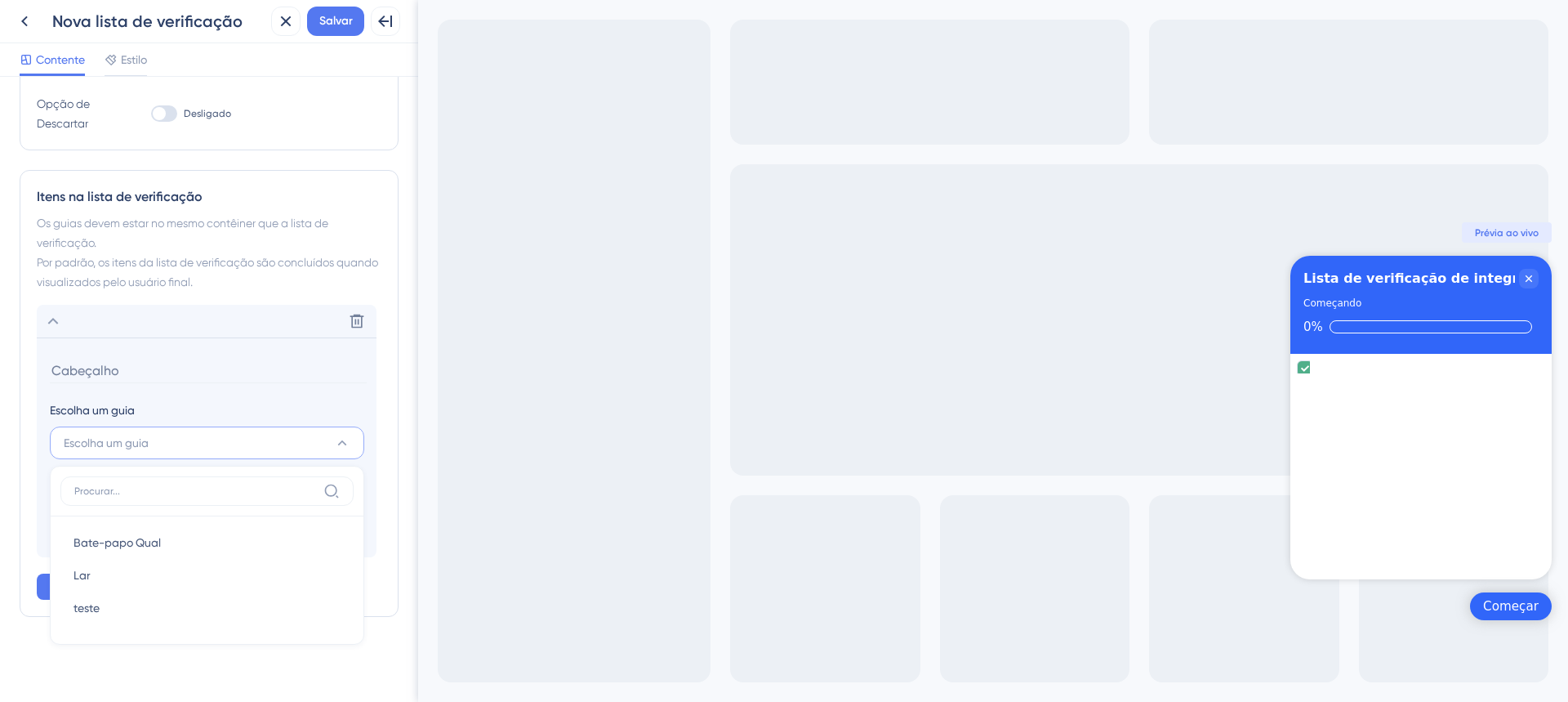
click at [195, 401] on div "Escolha um guia" at bounding box center [206, 409] width 314 height 20
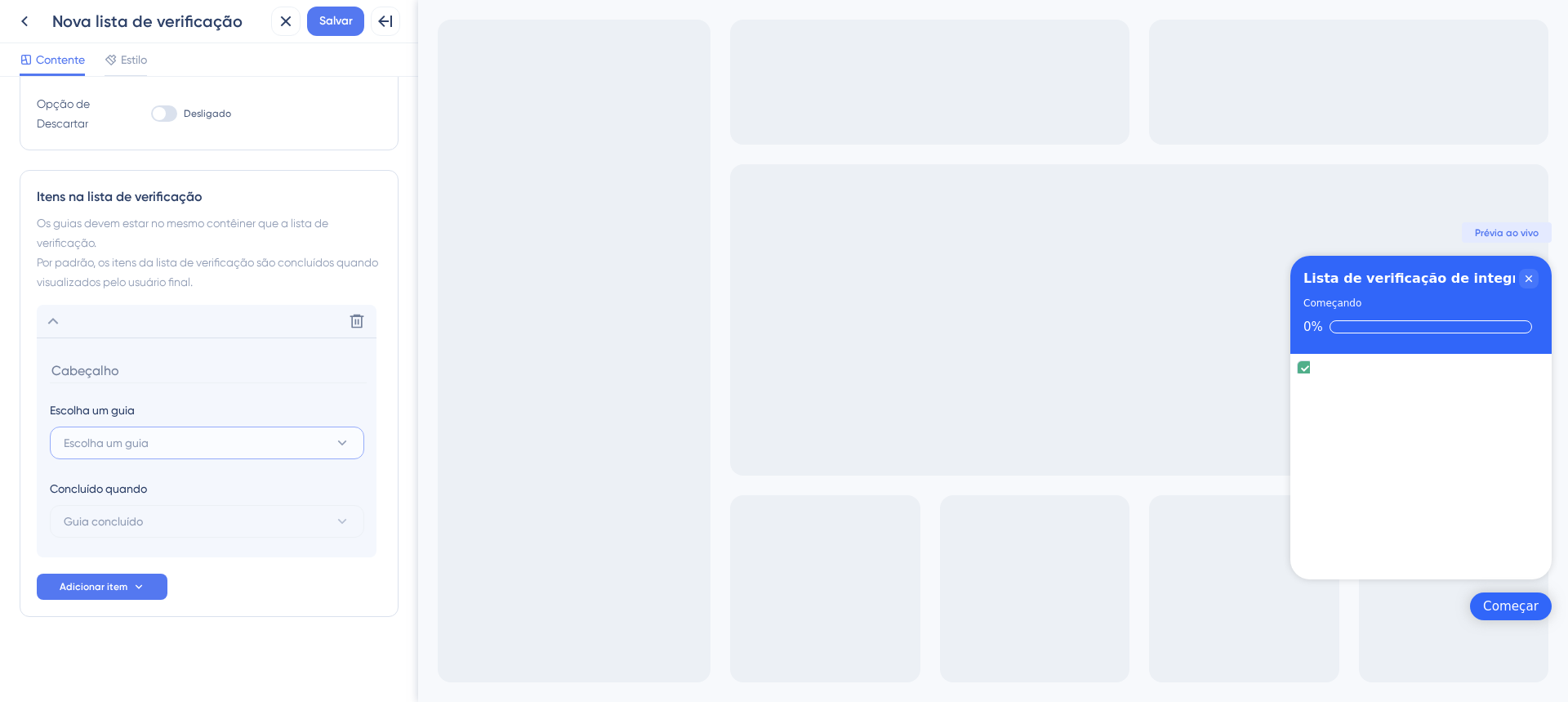
click at [270, 440] on button "Escolha um guia" at bounding box center [206, 443] width 315 height 32
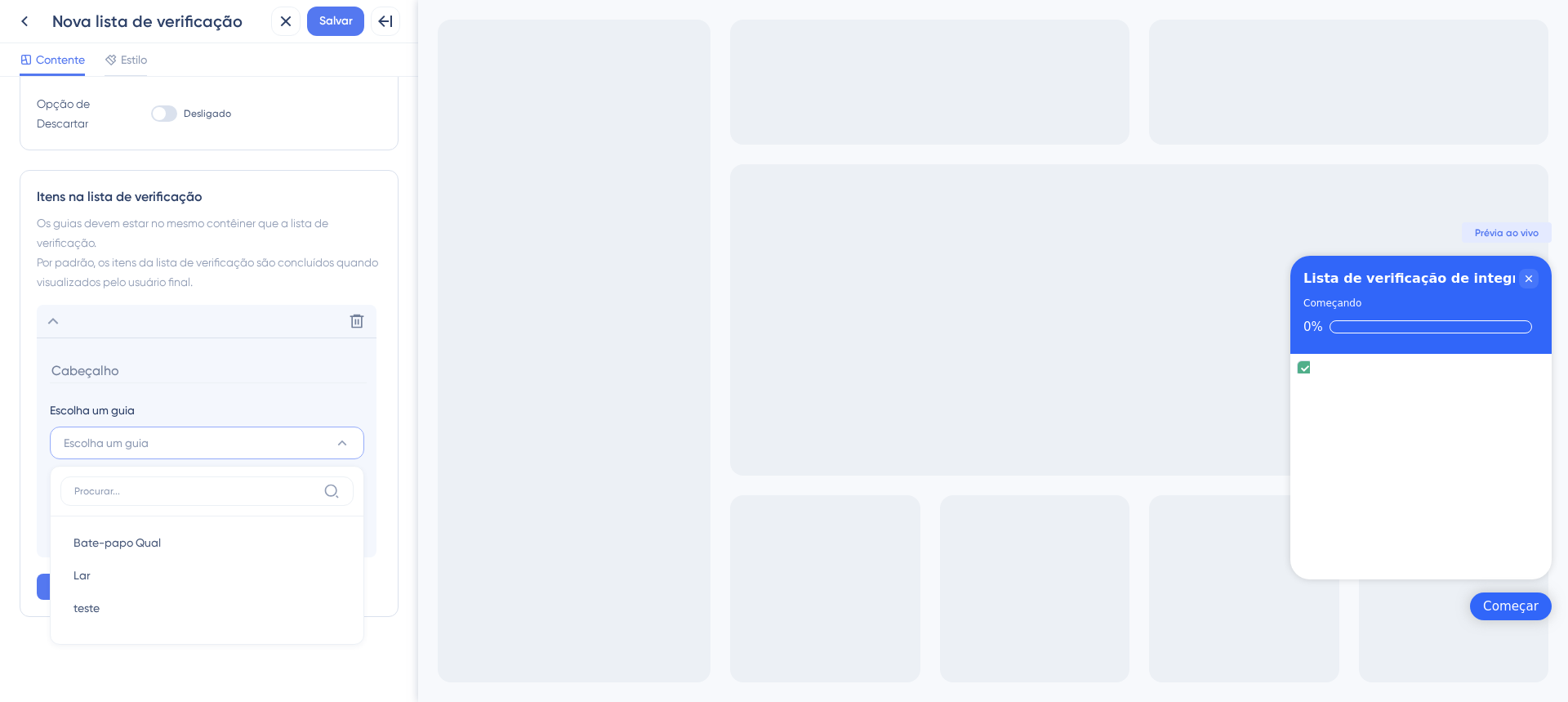
click at [283, 402] on div "Escolha um guia" at bounding box center [206, 409] width 314 height 20
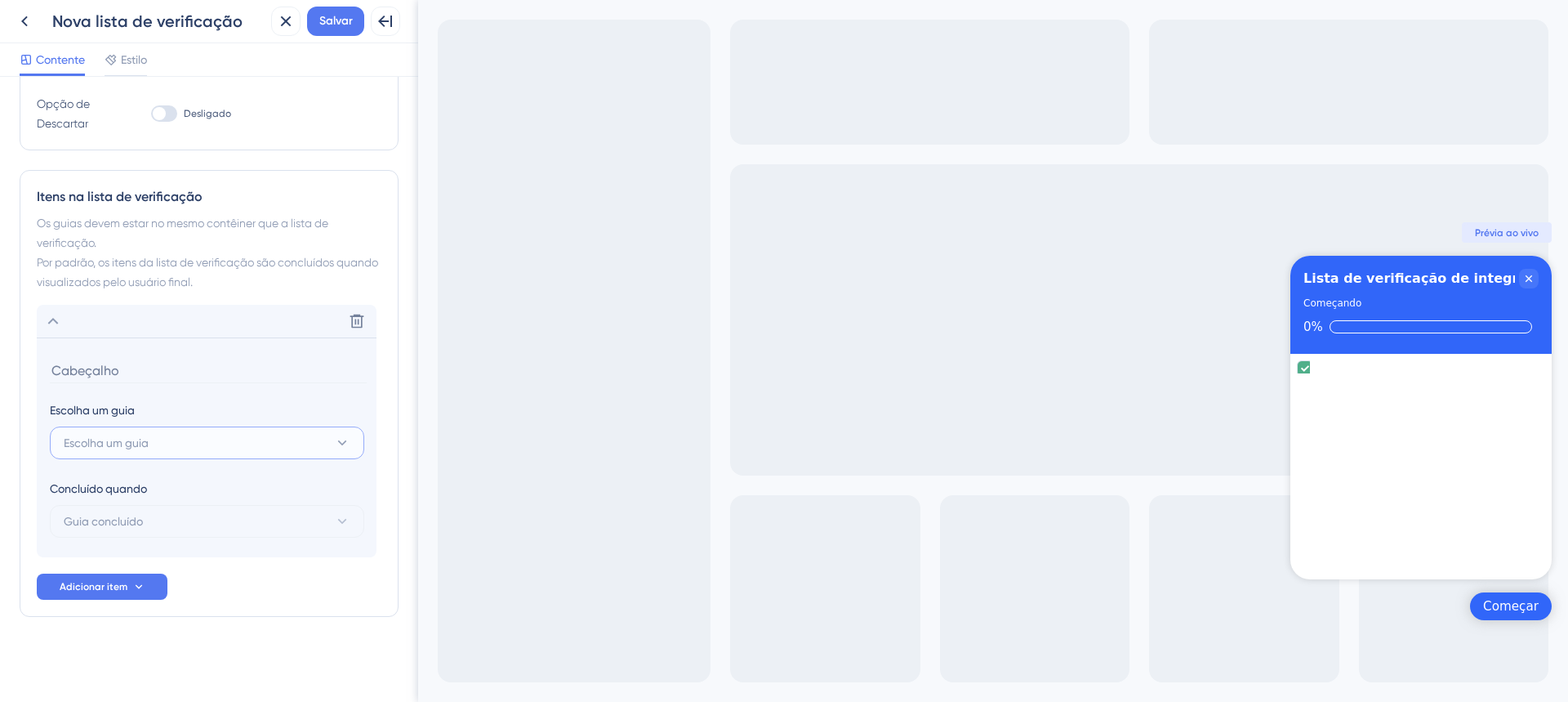
click at [193, 446] on button "Escolha um guia" at bounding box center [206, 443] width 315 height 32
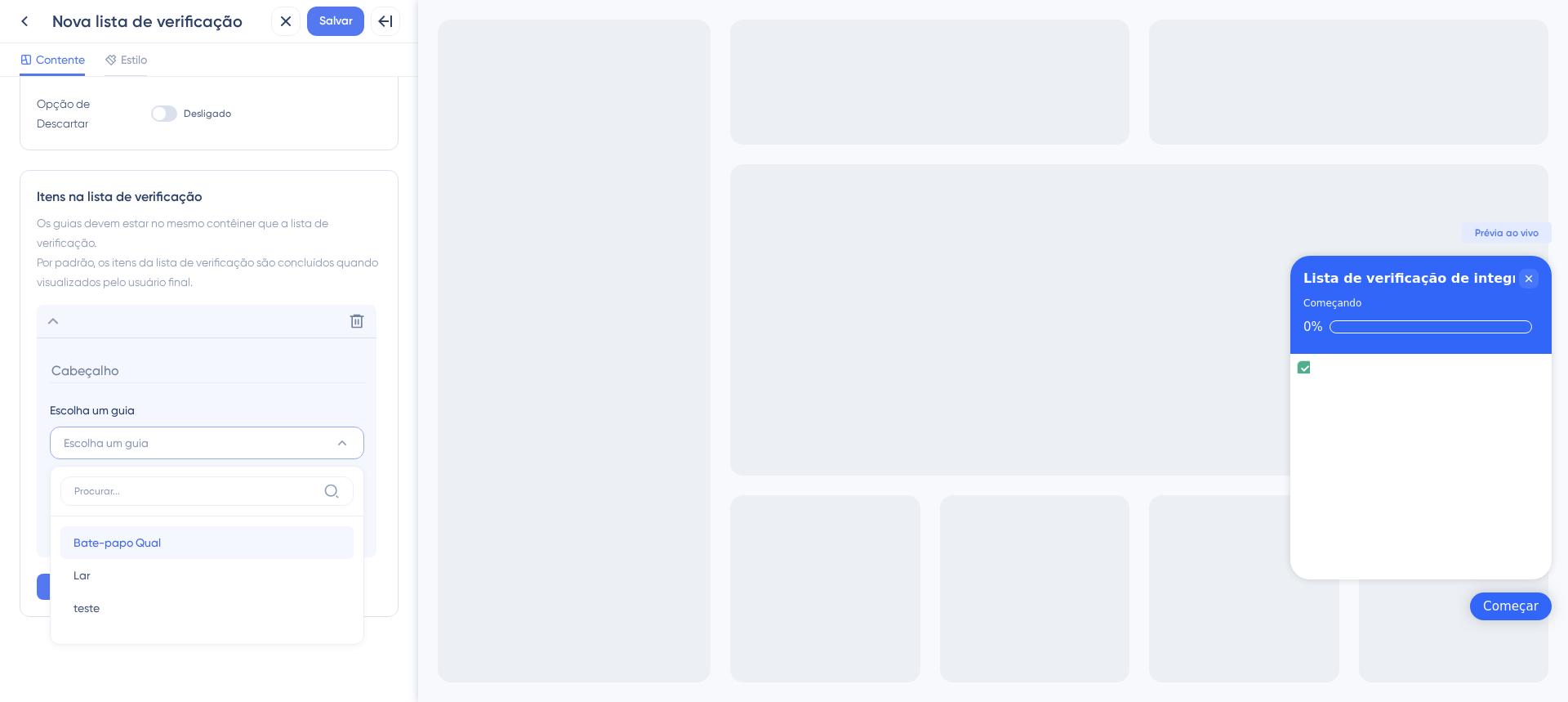
click at [170, 554] on div "Bate-papo Qual Bate-papo Qual" at bounding box center [206, 542] width 267 height 32
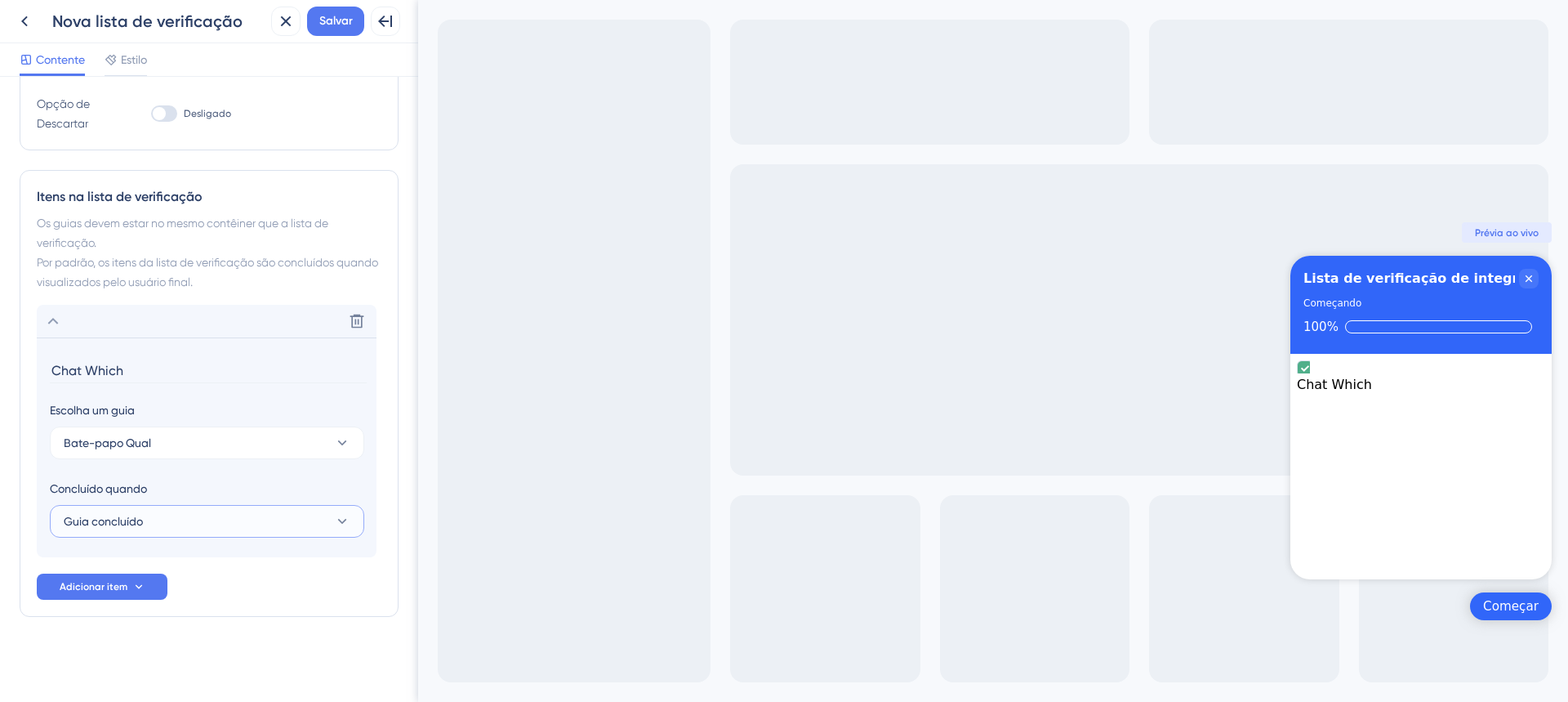
click at [185, 515] on button "Guia concluído" at bounding box center [206, 521] width 315 height 32
click at [195, 609] on div "Meta alcançada Meta alcançada" at bounding box center [206, 603] width 267 height 32
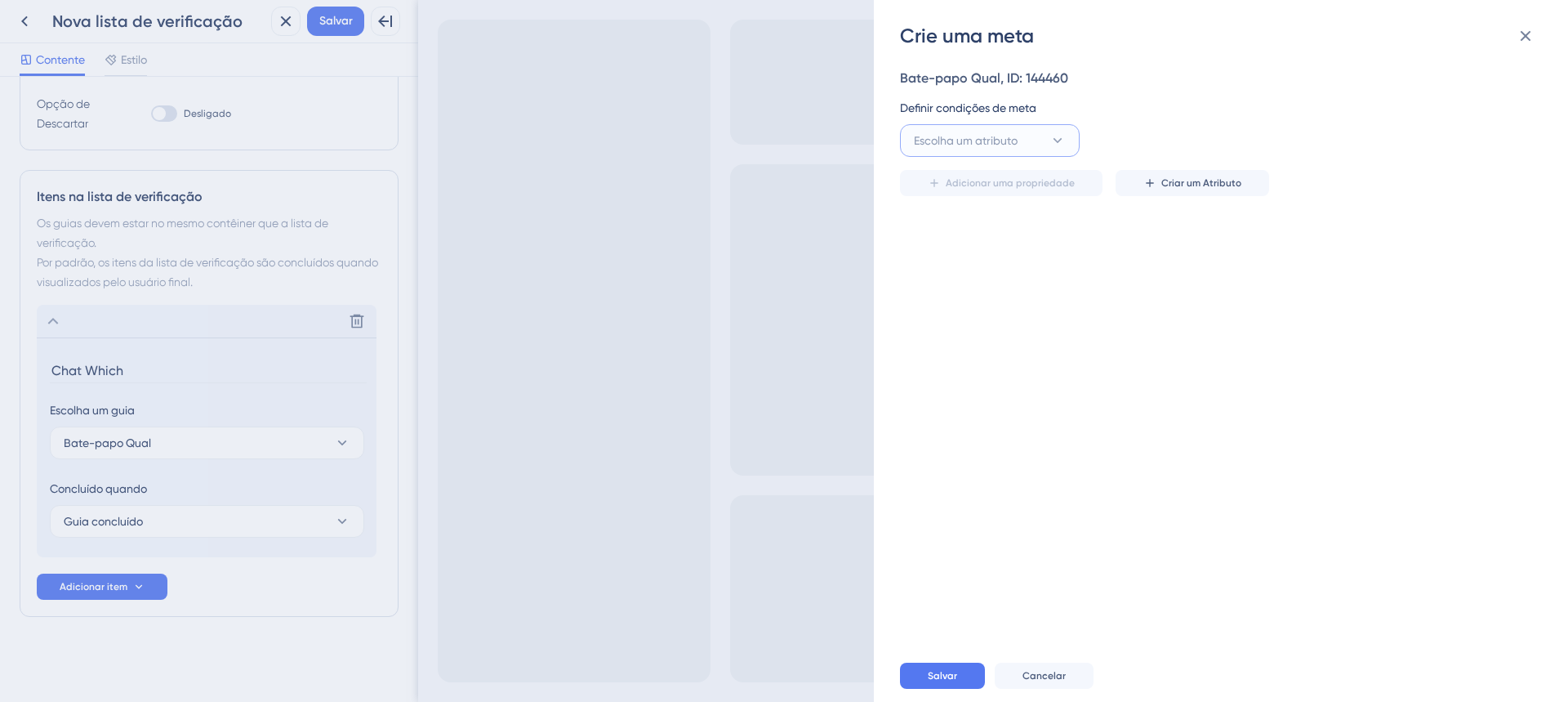
click at [1003, 148] on span "Escolha um atributo" at bounding box center [966, 140] width 104 height 20
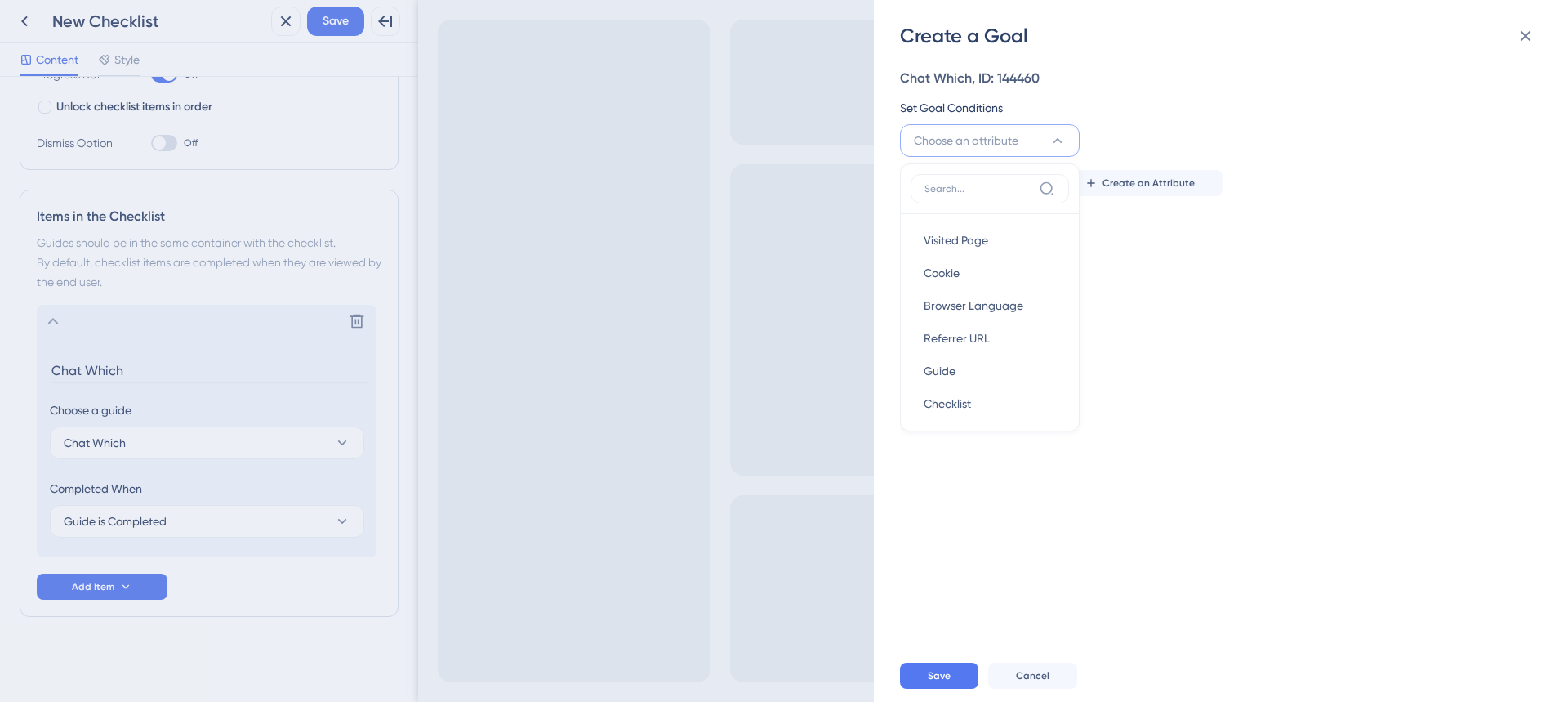
click at [1121, 115] on div "Set Goal Conditions" at bounding box center [1216, 107] width 632 height 20
click at [1162, 192] on button "Create an Attribute" at bounding box center [1140, 183] width 166 height 26
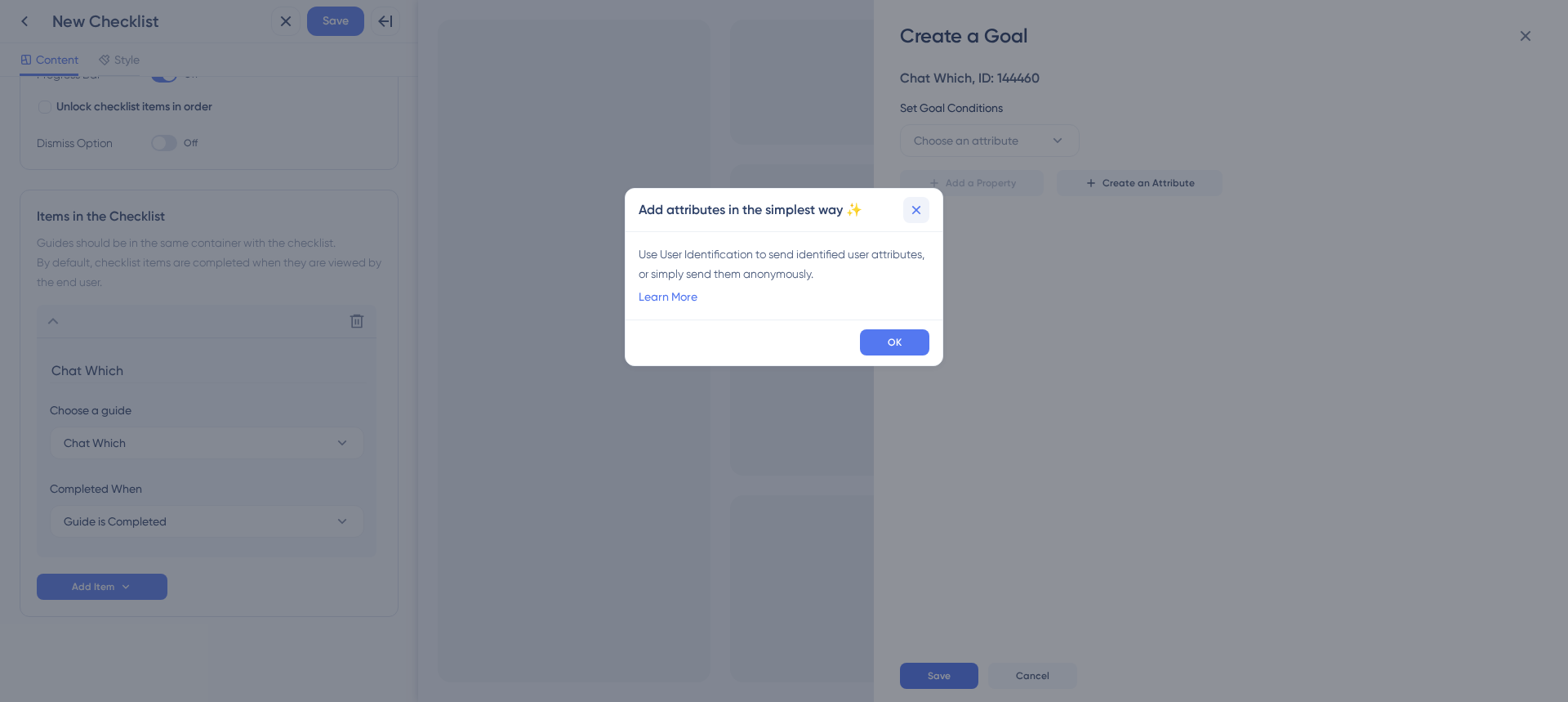
click at [917, 214] on icon at bounding box center [916, 210] width 16 height 16
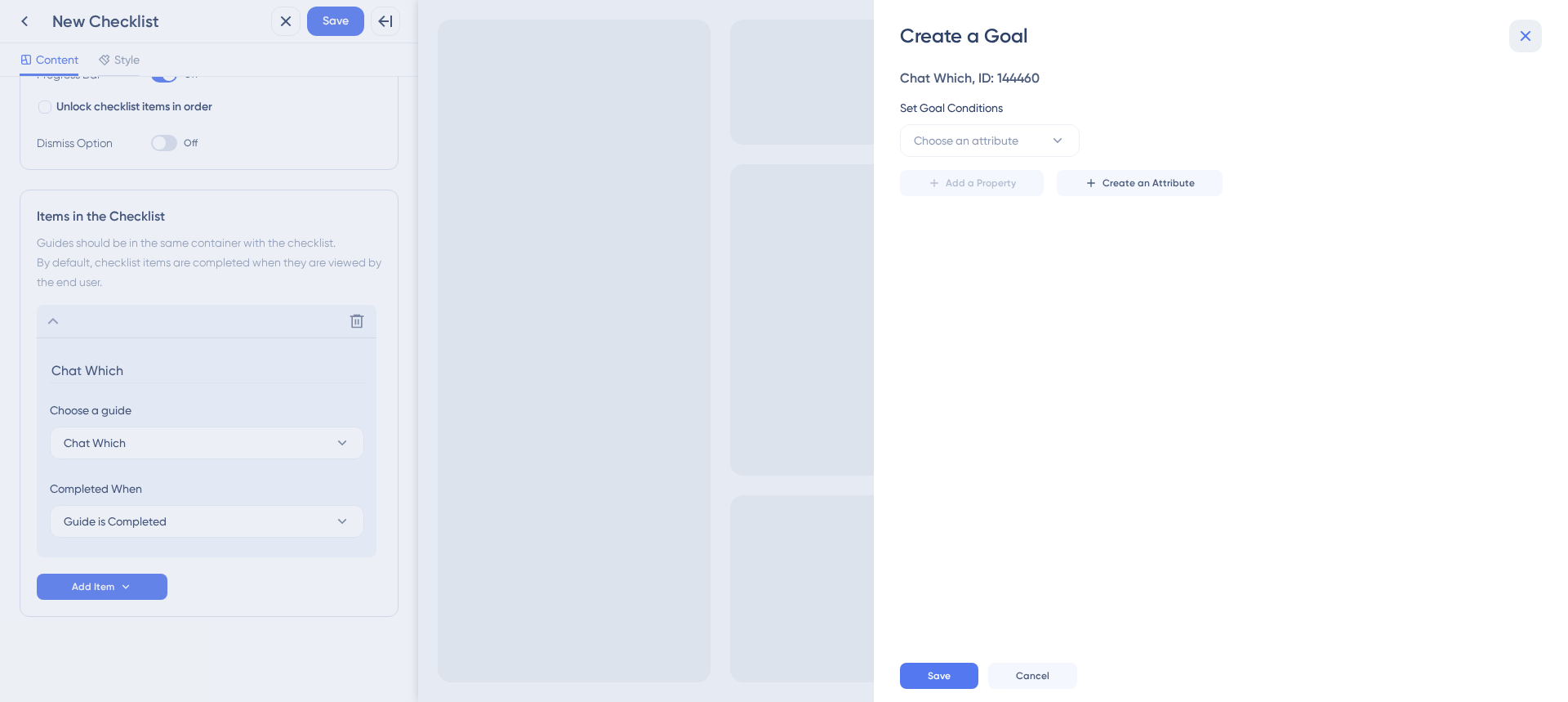
click at [1529, 43] on icon at bounding box center [1525, 36] width 20 height 20
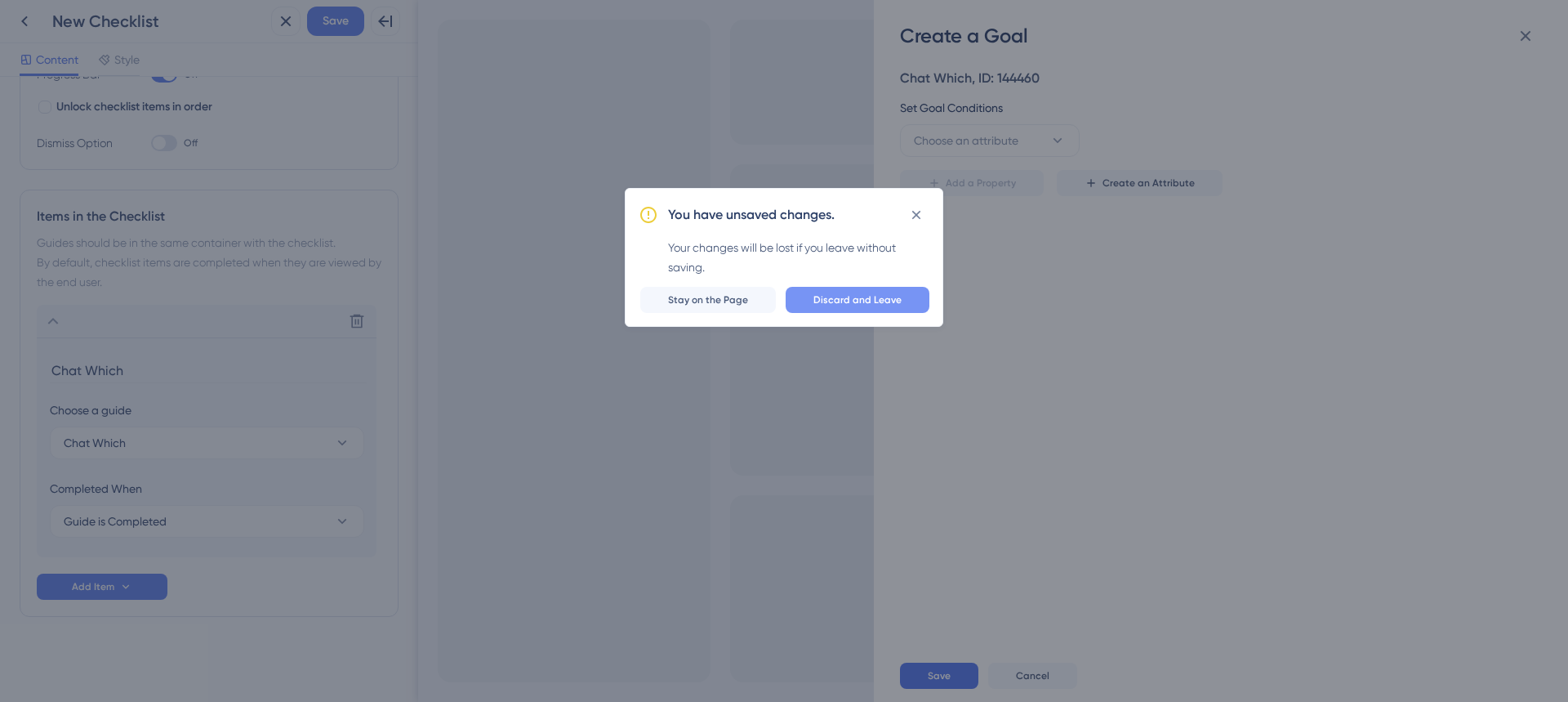
click at [845, 298] on span "Discard and Leave" at bounding box center [857, 299] width 88 height 13
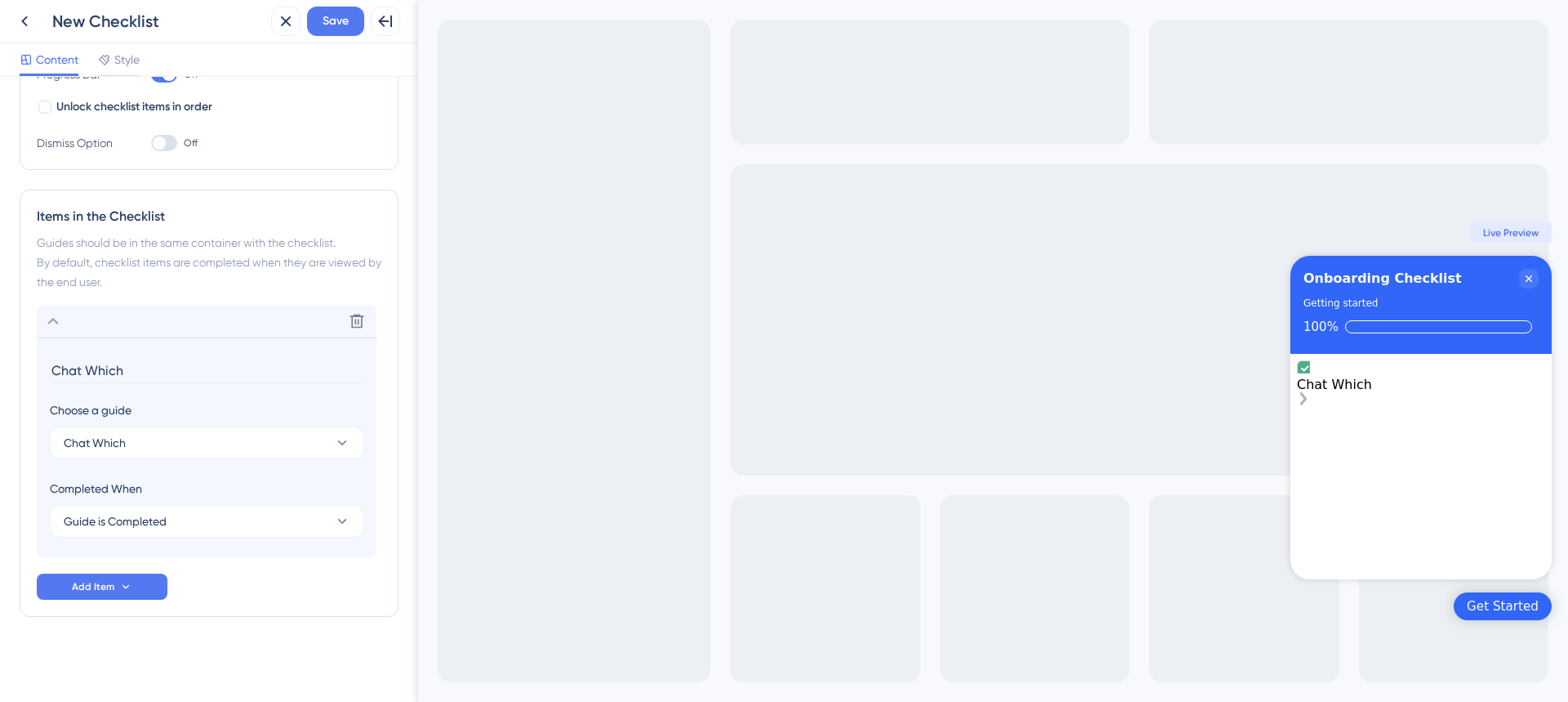
click at [1504, 380] on div "Chat Which" at bounding box center [1421, 384] width 248 height 48
click at [241, 522] on button "Guide is Completed" at bounding box center [206, 521] width 315 height 32
click at [268, 508] on button "Guide is Completed" at bounding box center [206, 521] width 315 height 32
click at [301, 451] on button "Chat Which" at bounding box center [206, 443] width 315 height 32
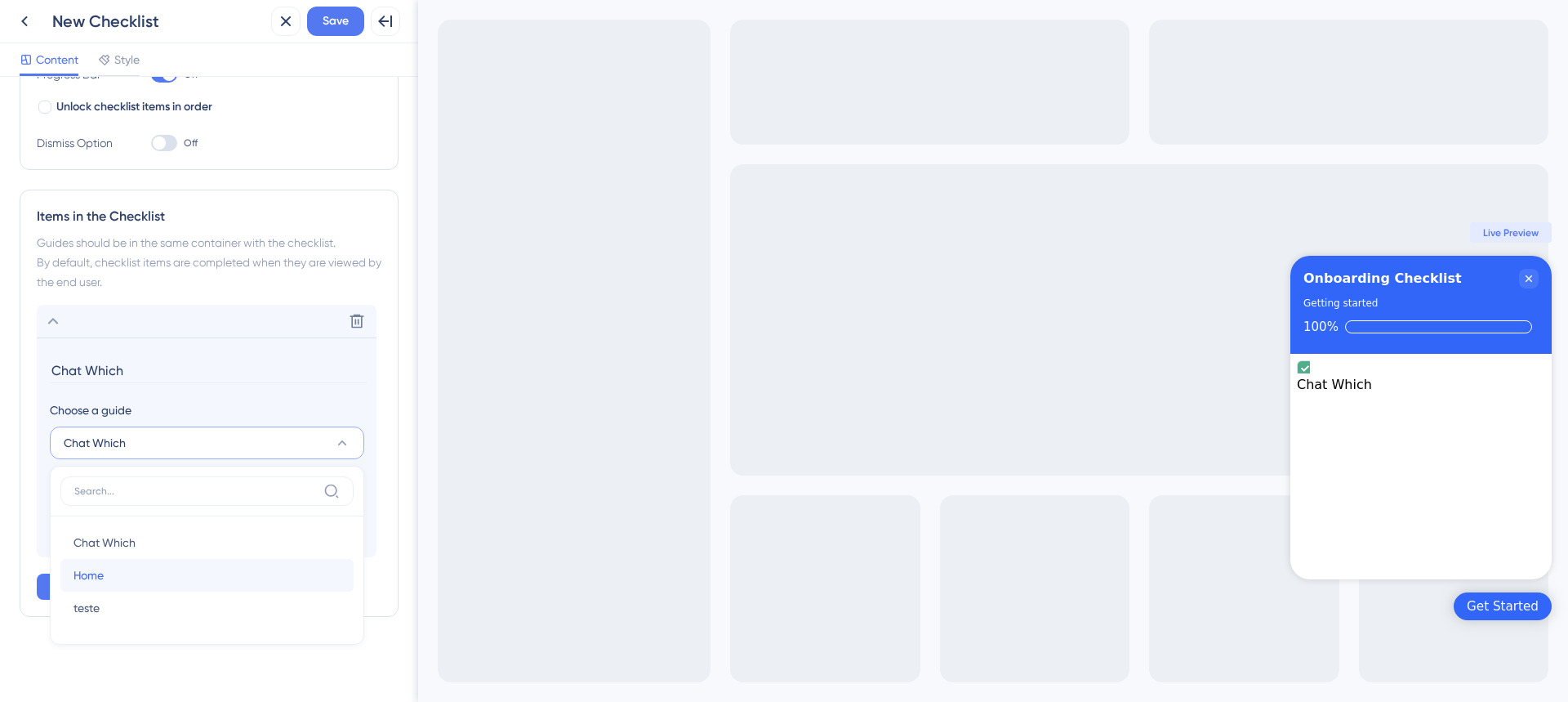
click at [198, 571] on div "Home Home" at bounding box center [206, 575] width 267 height 32
type input "Home"
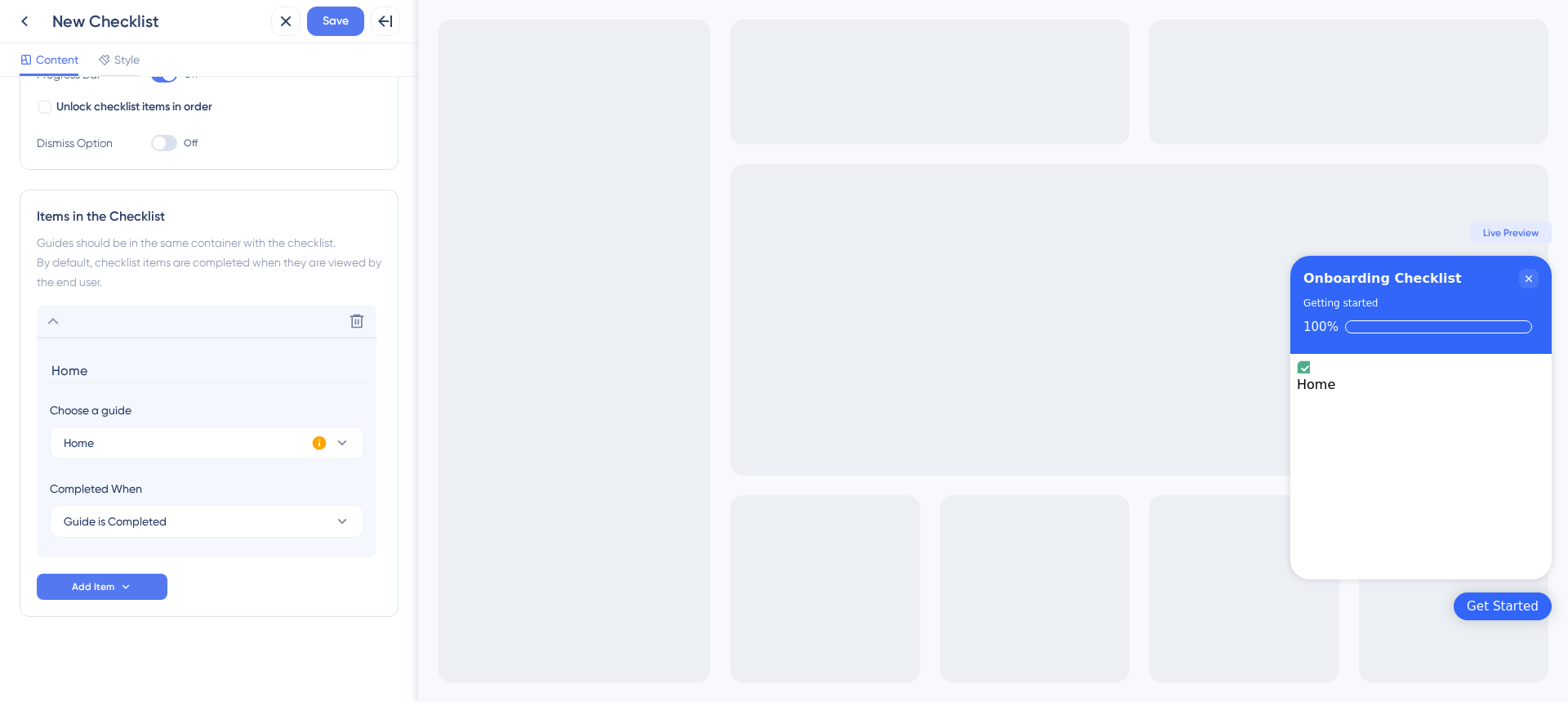
click at [318, 448] on icon at bounding box center [320, 443] width 14 height 14
click at [347, 384] on section "Home Choose a guide Home Completed When Guide is Completed This guide is inacti…" at bounding box center [206, 447] width 340 height 220
click at [303, 519] on button "Guide is Completed" at bounding box center [206, 521] width 315 height 32
click at [372, 488] on section "Home Choose a guide Home Completed When Guide is Completed Guide is Completed G…" at bounding box center [206, 447] width 340 height 220
click at [1532, 276] on icon "Close Checklist" at bounding box center [1530, 279] width 7 height 7
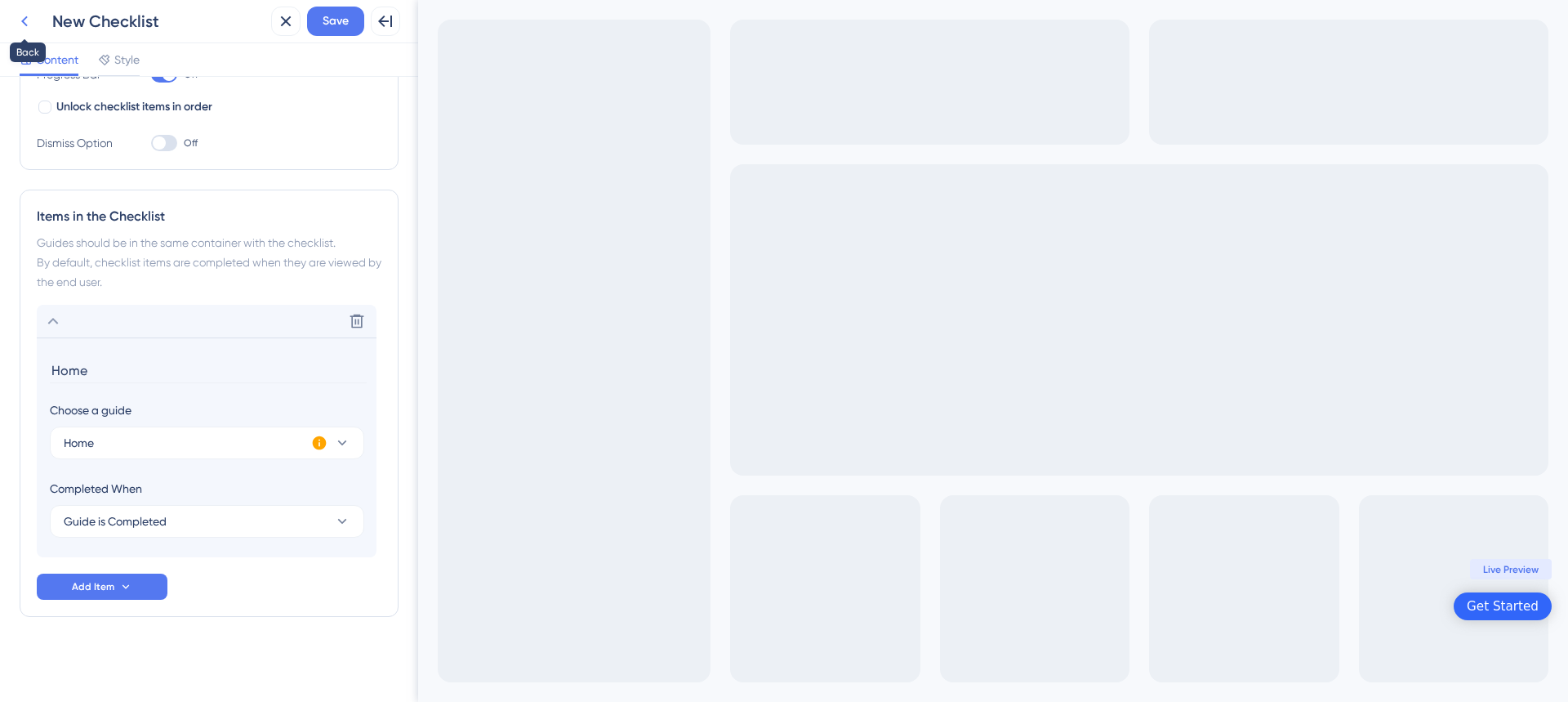
click at [22, 24] on icon at bounding box center [24, 20] width 20 height 20
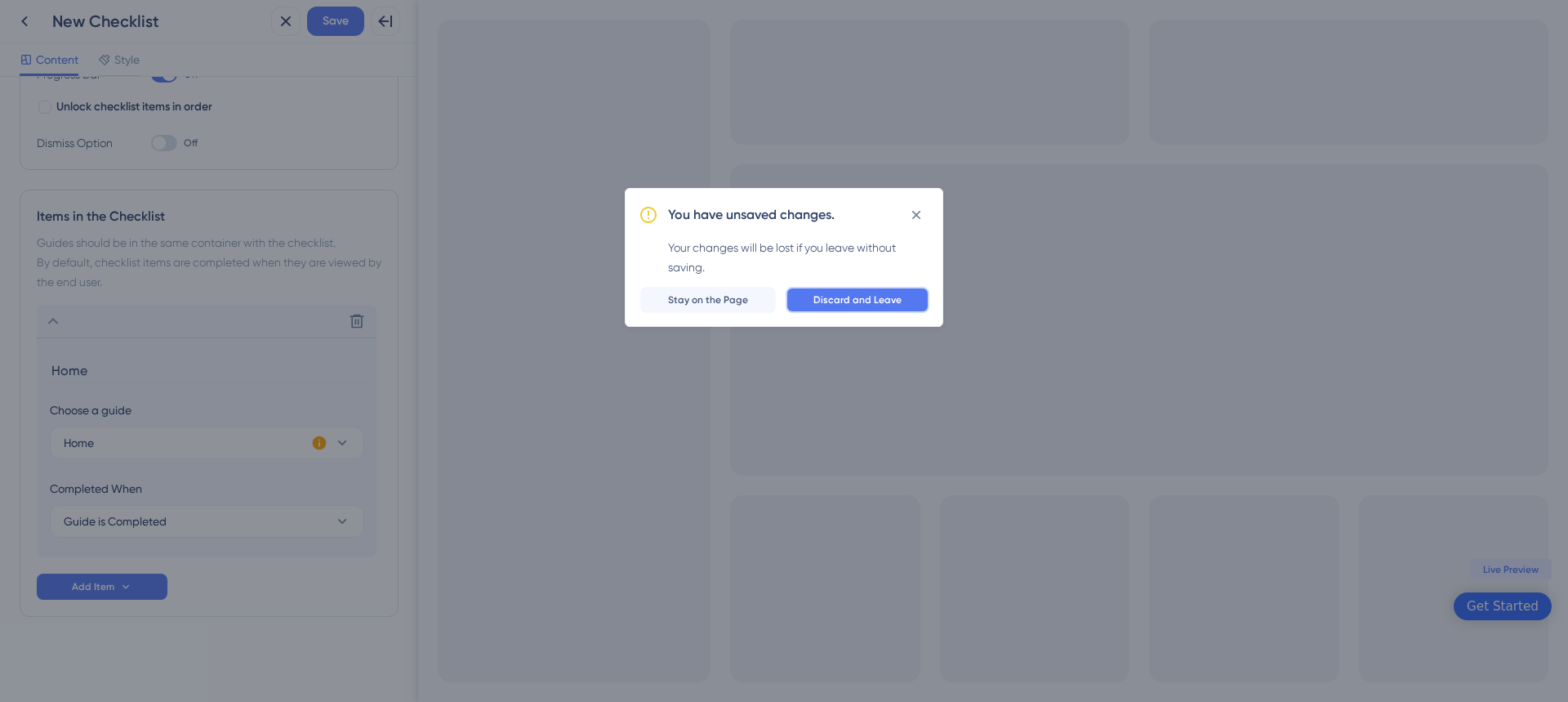
click at [852, 308] on button "Discard and Leave" at bounding box center [857, 299] width 144 height 26
